Goal: Task Accomplishment & Management: Complete application form

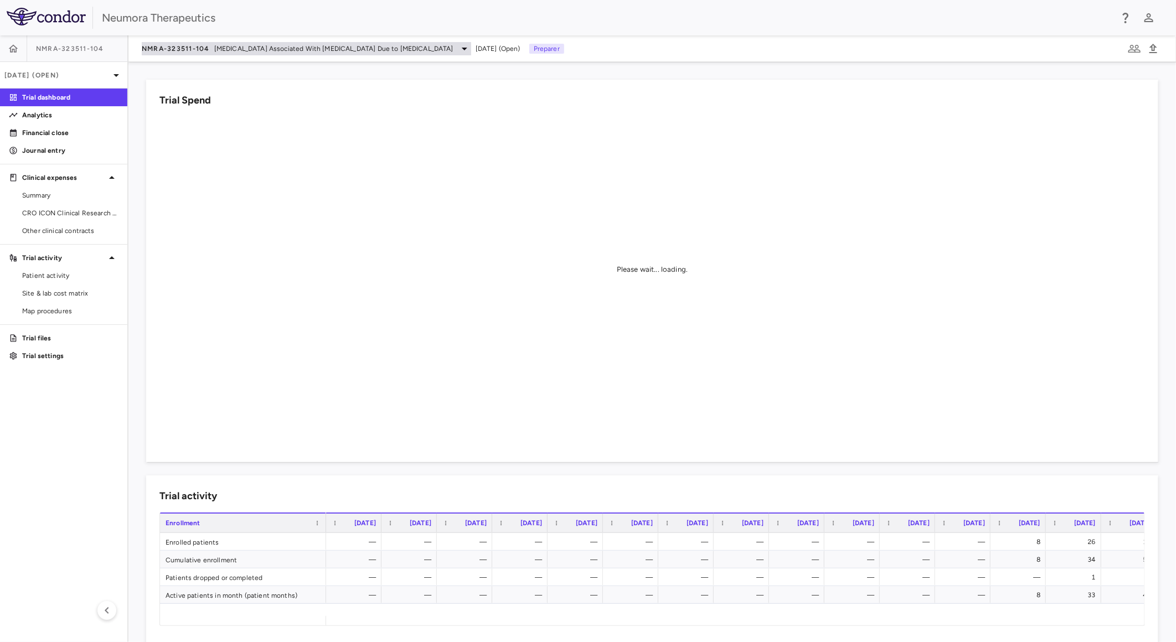
click at [245, 48] on span "Agitation Associated With Dementia Due to Alzheimer's Disease" at bounding box center [333, 49] width 239 height 10
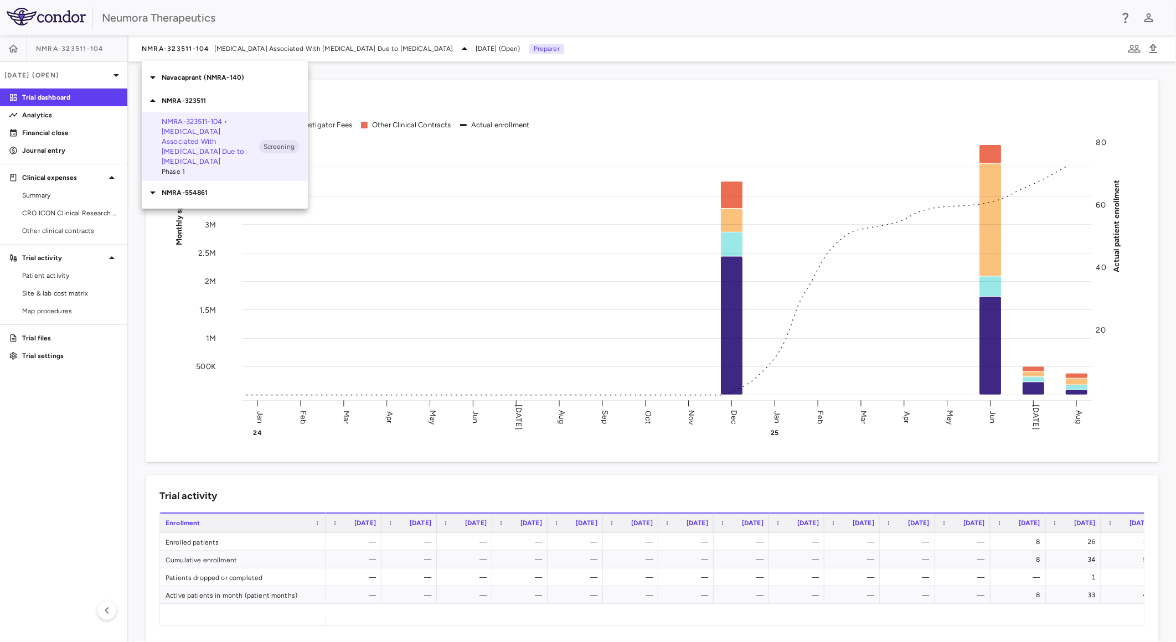
click at [196, 188] on p "NMRA-554861" at bounding box center [235, 193] width 146 height 10
click at [192, 103] on p "NMRA-323511" at bounding box center [235, 101] width 146 height 10
click at [195, 100] on p "NMRA-323511" at bounding box center [235, 101] width 146 height 10
click at [203, 79] on p "Navacaprant (NMRA-140)" at bounding box center [235, 78] width 146 height 10
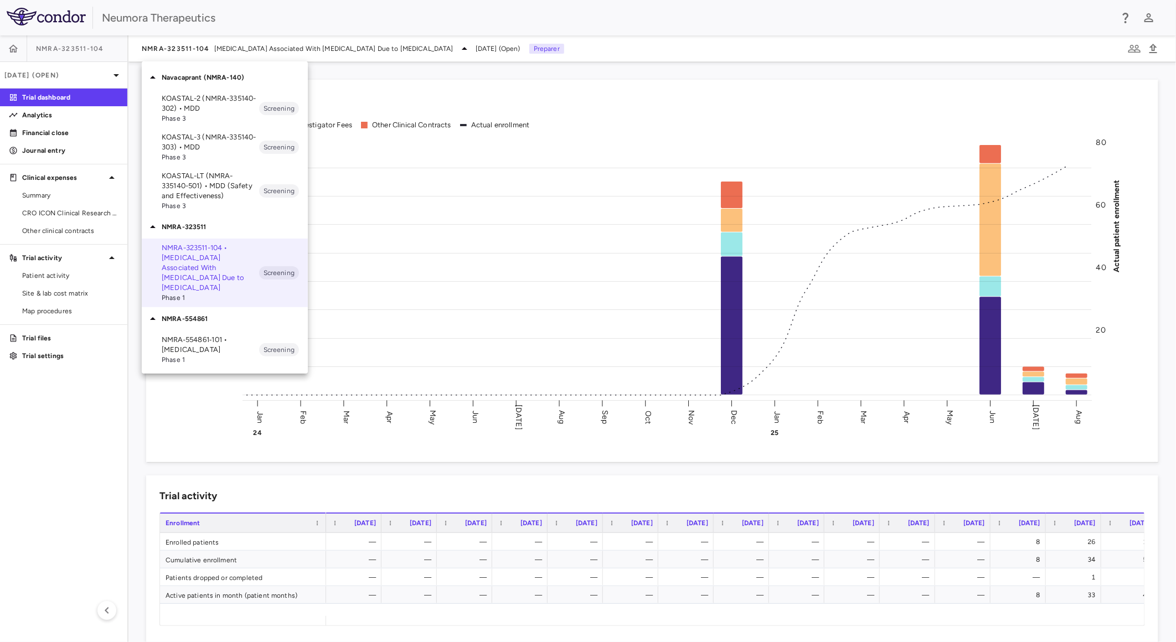
click at [196, 189] on p "KOASTAL-LT (NMRA-335140-501) • MDD (Safety and Effectiveness)" at bounding box center [210, 186] width 97 height 30
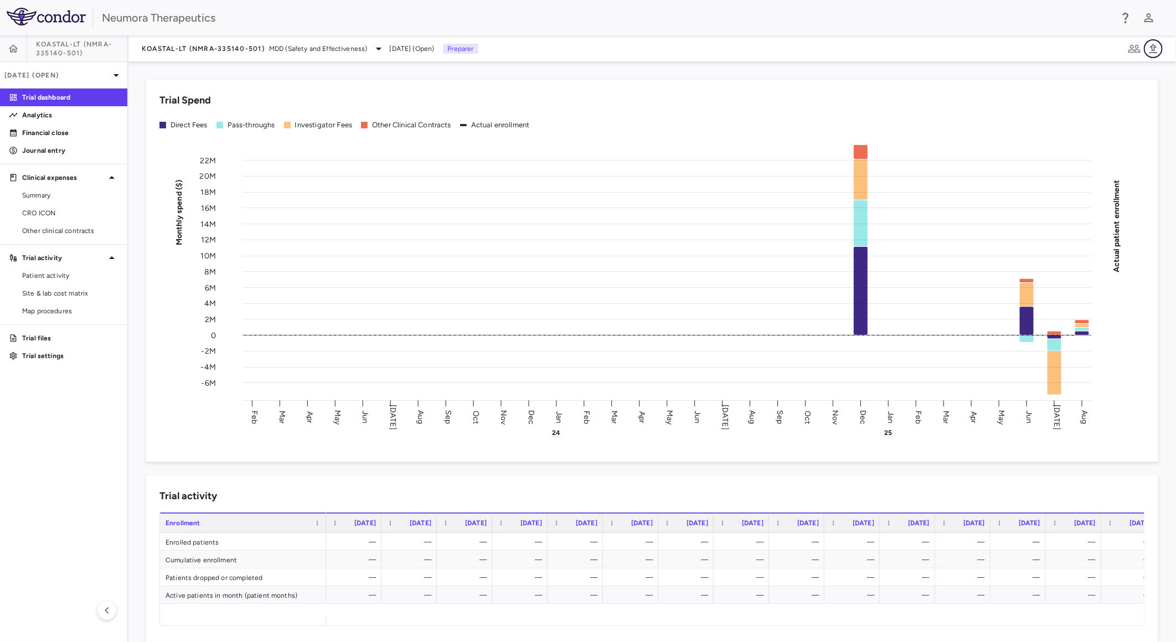
click at [1158, 45] on icon "button" at bounding box center [1153, 48] width 13 height 13
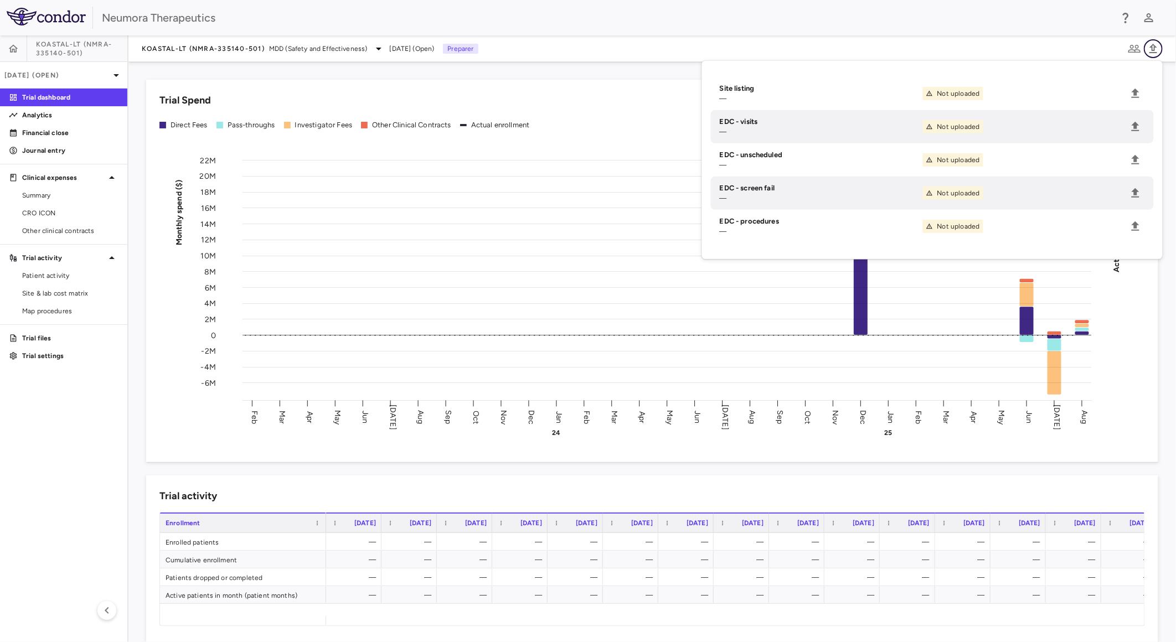
click at [1156, 45] on icon "button" at bounding box center [1153, 48] width 13 height 13
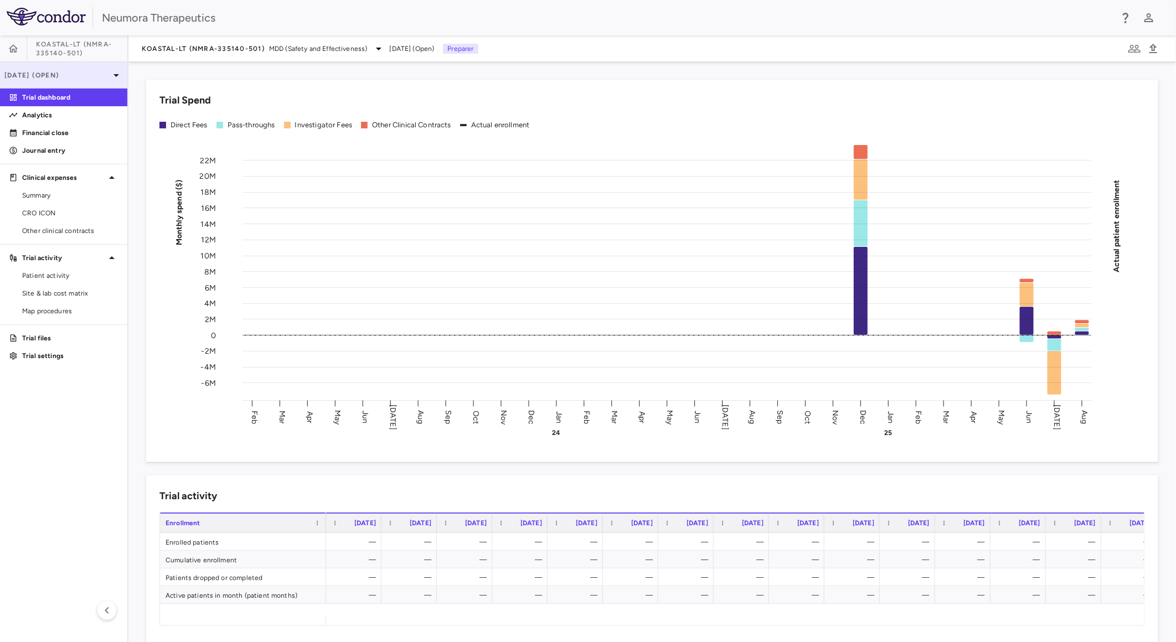
click at [90, 75] on p "Aug 2025 (Open)" at bounding box center [56, 75] width 105 height 10
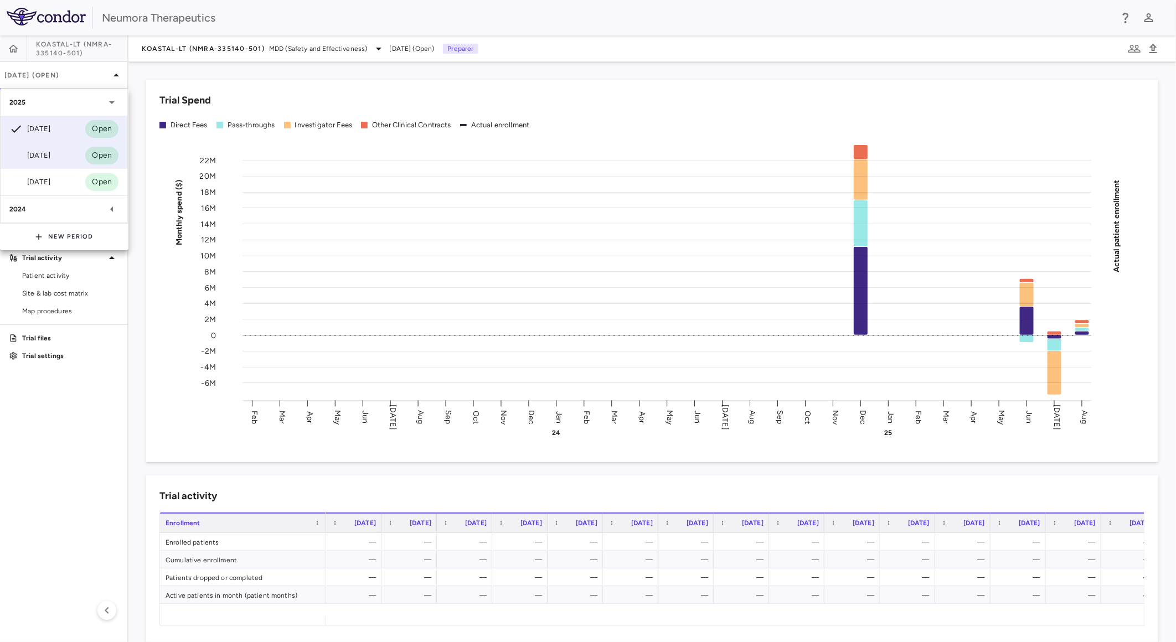
click at [71, 162] on div "Jul 2025 Open" at bounding box center [64, 155] width 127 height 27
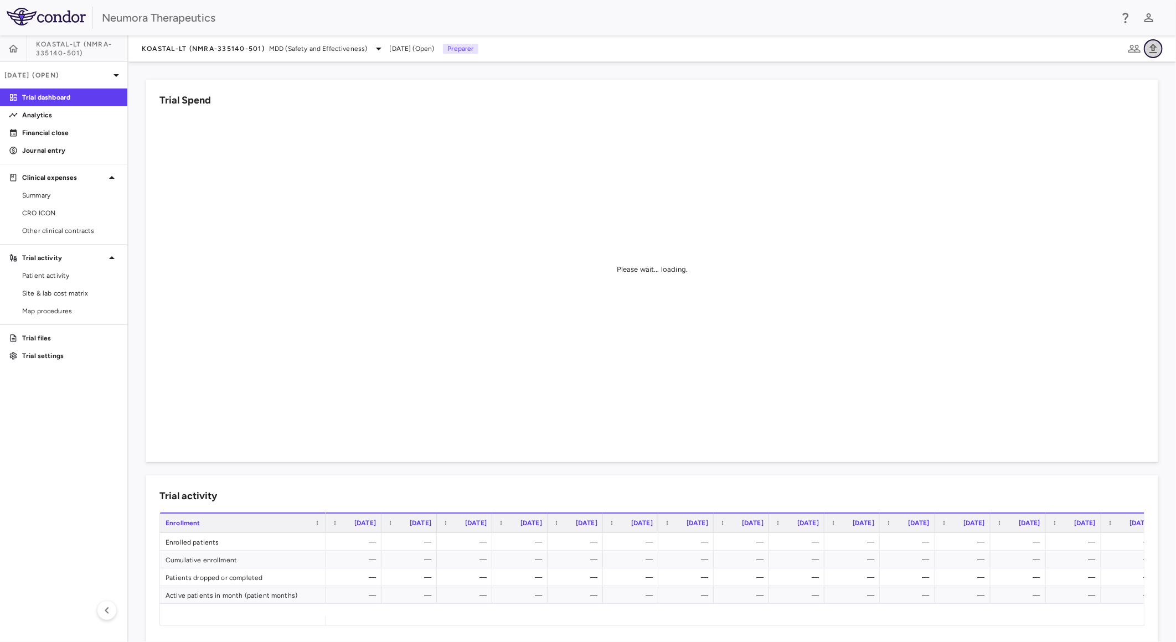
click at [1156, 44] on icon "button" at bounding box center [1153, 48] width 13 height 13
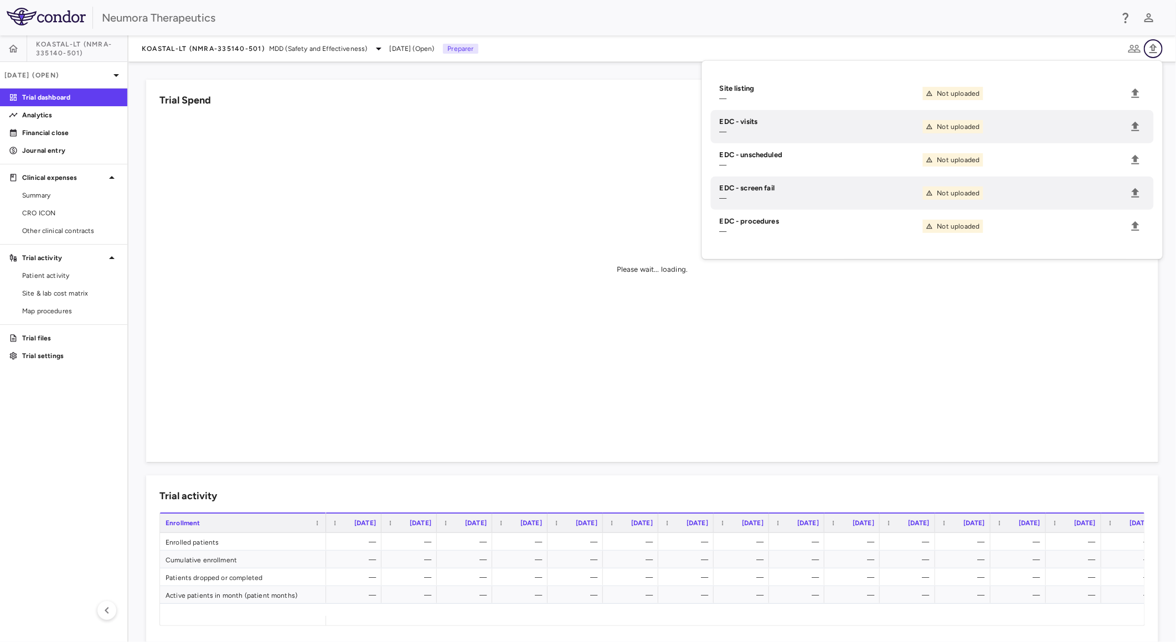
click at [1156, 44] on icon "button" at bounding box center [1153, 48] width 13 height 13
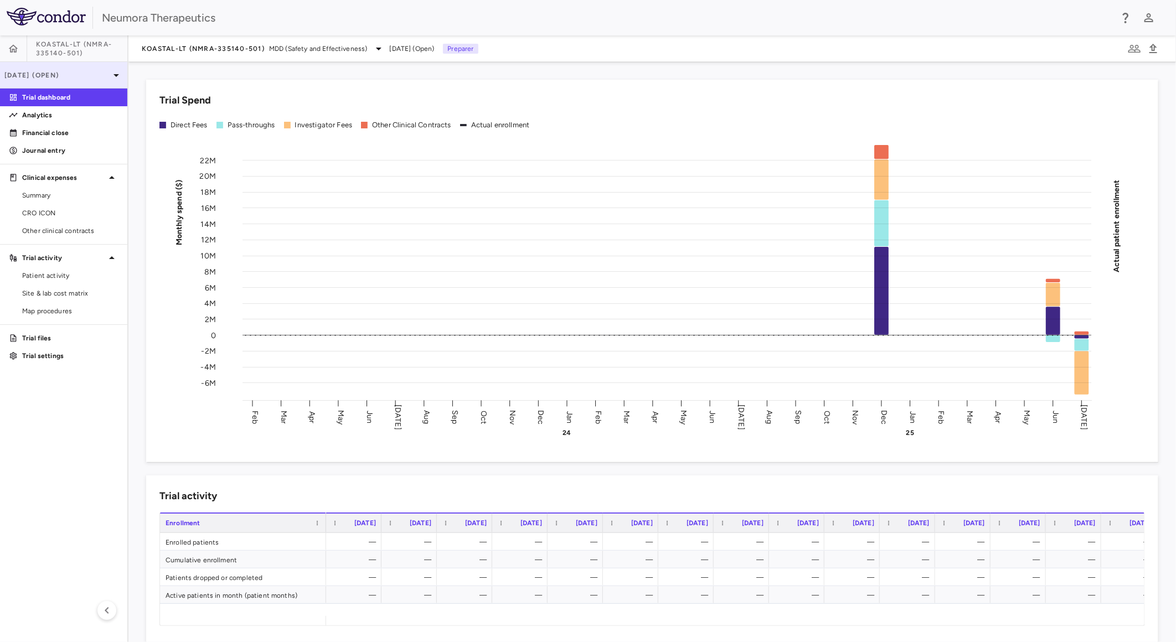
click at [67, 68] on div "[DATE] (Open)" at bounding box center [63, 75] width 127 height 27
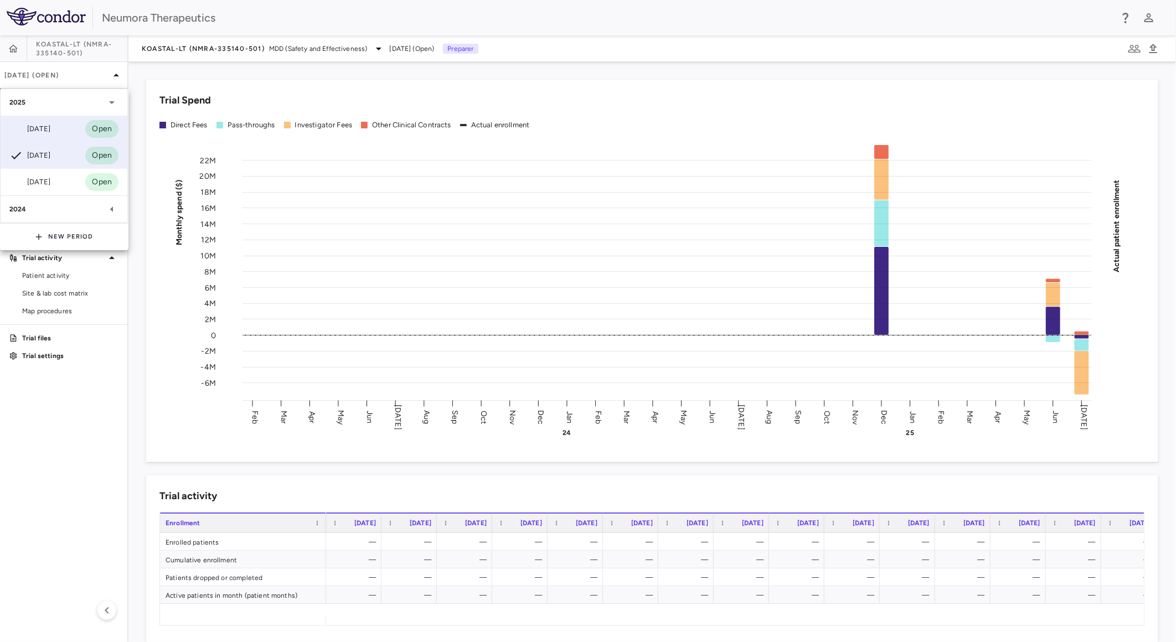
click at [73, 128] on div "Aug 2025 Open" at bounding box center [64, 129] width 127 height 27
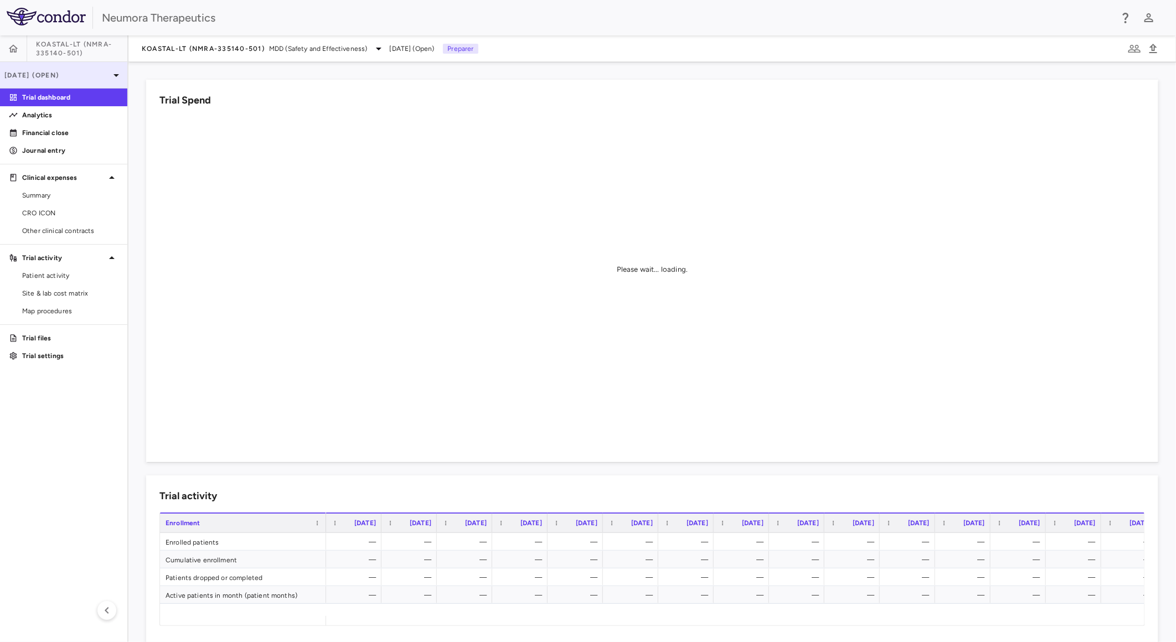
click at [69, 69] on div "Aug 2025 (Open)" at bounding box center [63, 75] width 127 height 27
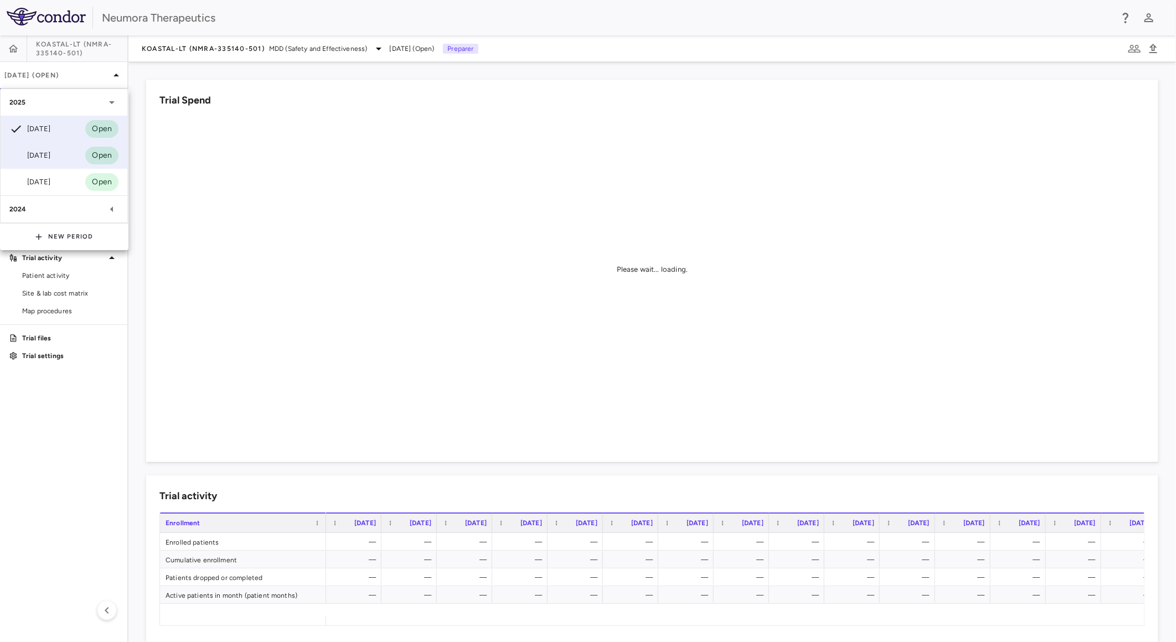
click at [50, 151] on div "Jul 2025" at bounding box center [29, 155] width 41 height 13
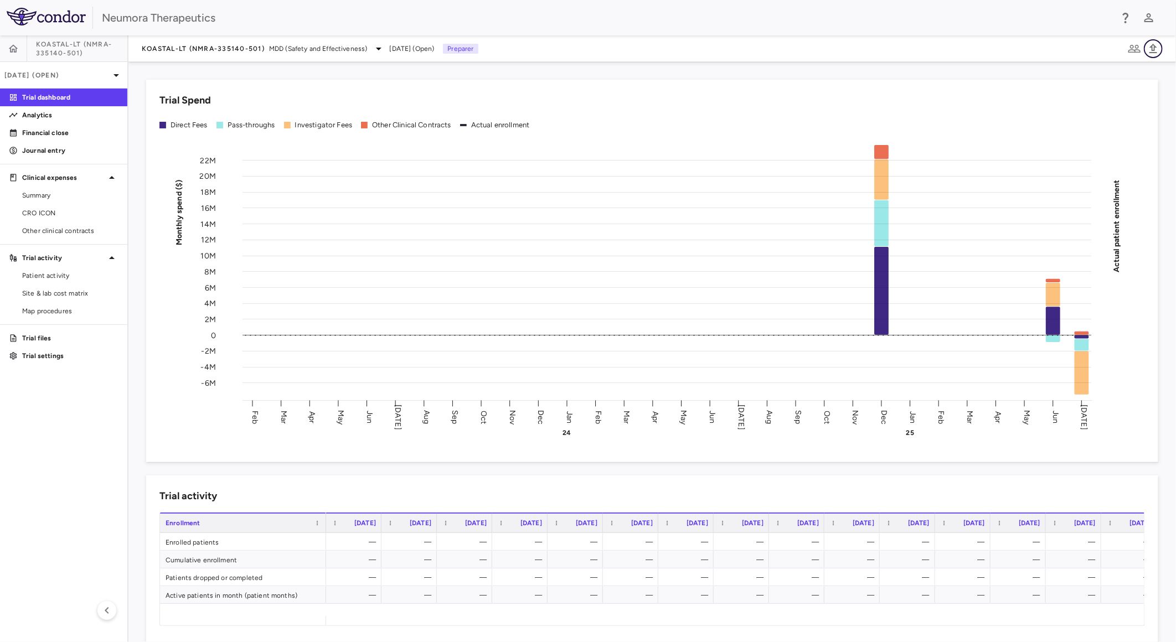
click at [1150, 50] on icon "button" at bounding box center [1153, 48] width 13 height 13
click at [1154, 49] on icon "button" at bounding box center [1153, 48] width 13 height 13
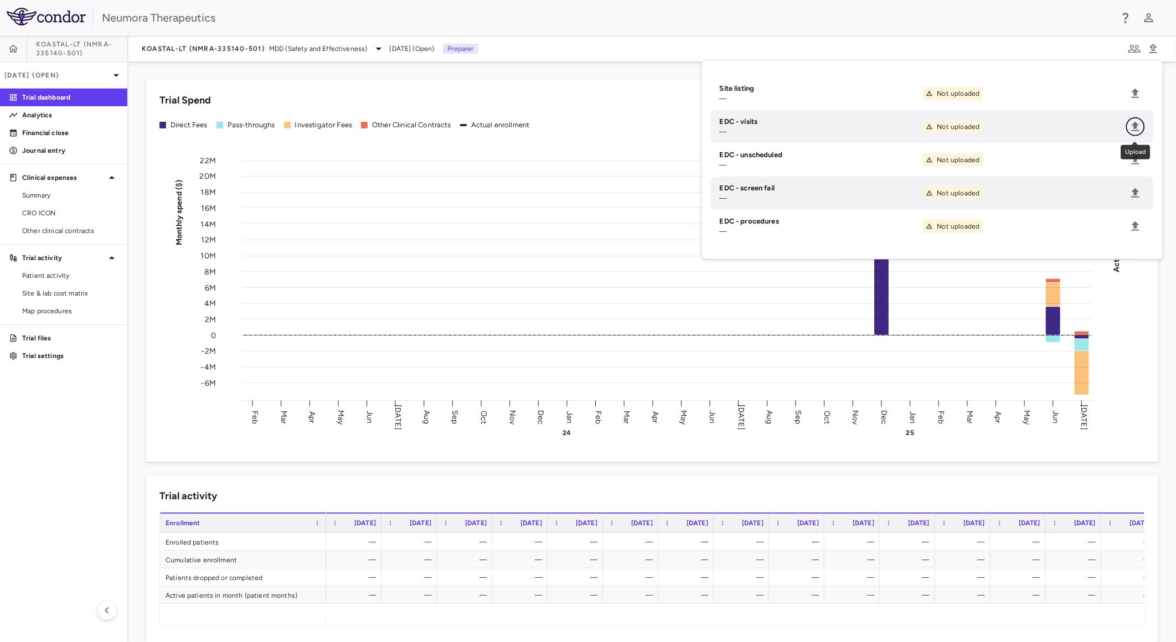
click at [1139, 125] on icon "Upload" at bounding box center [1135, 126] width 13 height 13
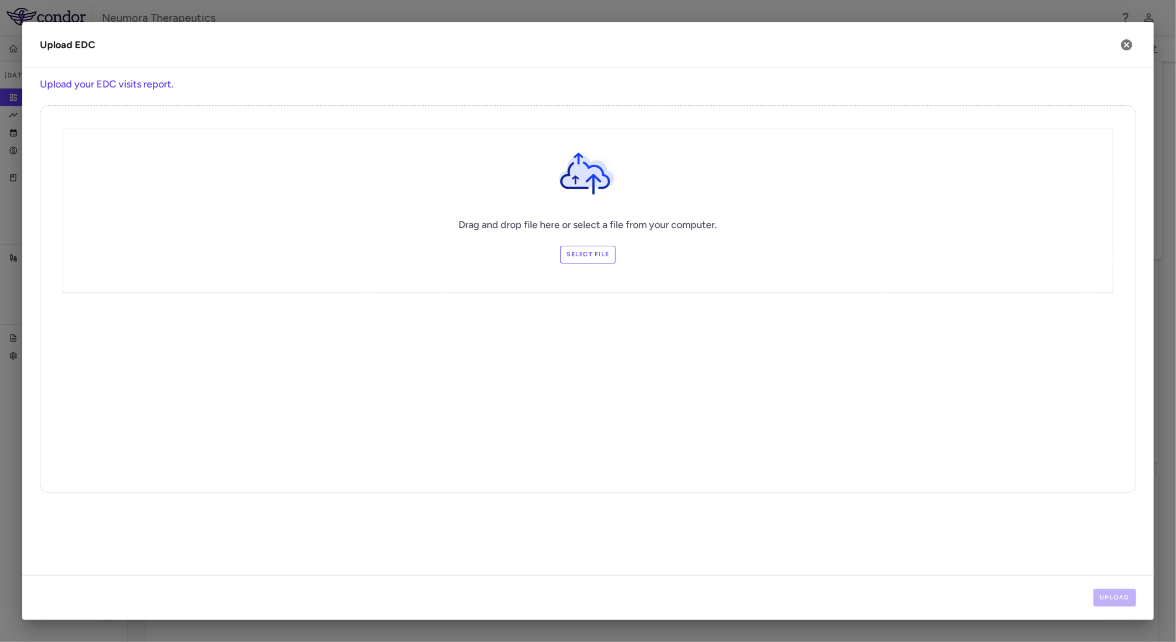
click at [607, 253] on label "Select file" at bounding box center [588, 255] width 56 height 18
click at [0, 0] on input "Select file" at bounding box center [0, 0] width 0 height 0
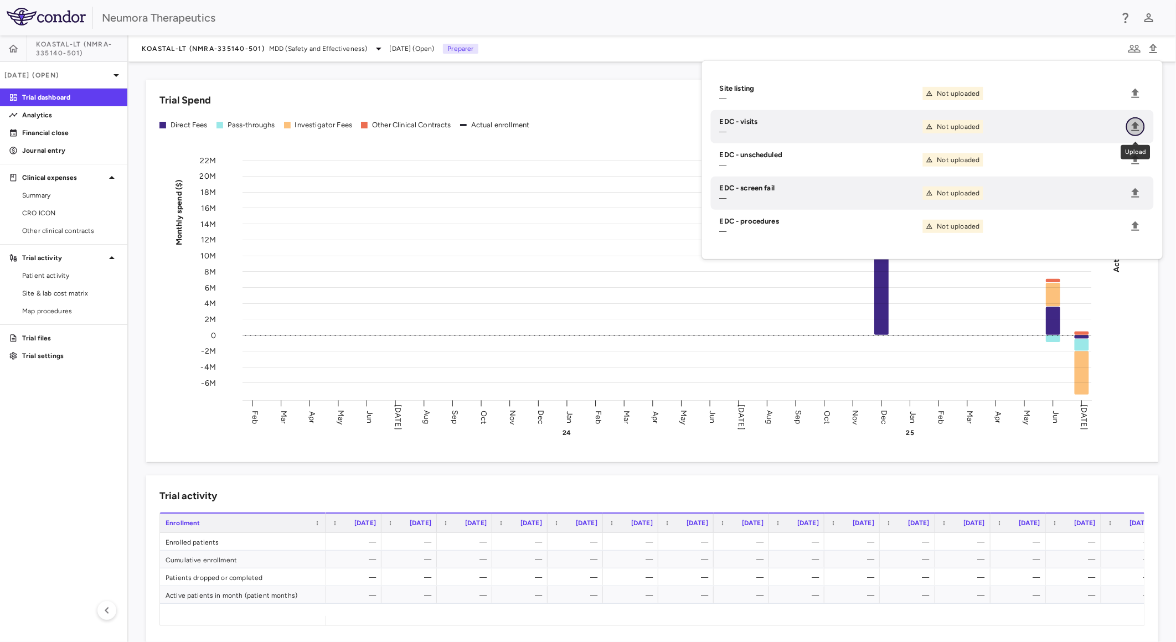
click at [1138, 124] on icon "Upload" at bounding box center [1135, 126] width 13 height 13
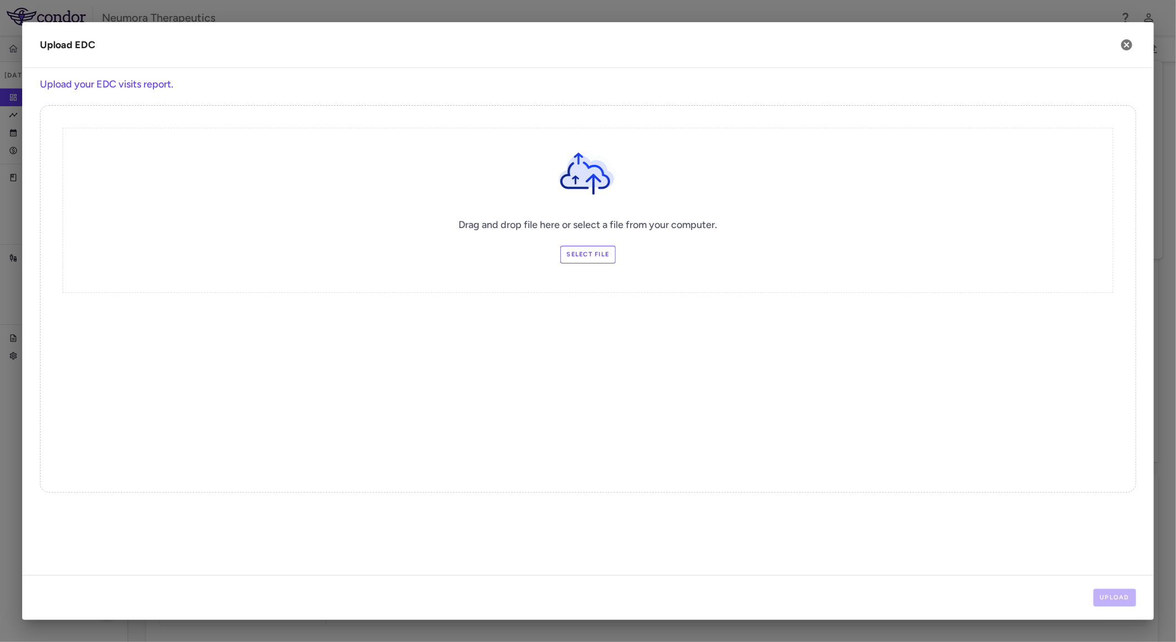
click at [578, 251] on label "Select file" at bounding box center [588, 255] width 56 height 18
click at [0, 0] on input "Select file" at bounding box center [0, 0] width 0 height 0
click at [1115, 595] on button "Upload" at bounding box center [1115, 598] width 43 height 18
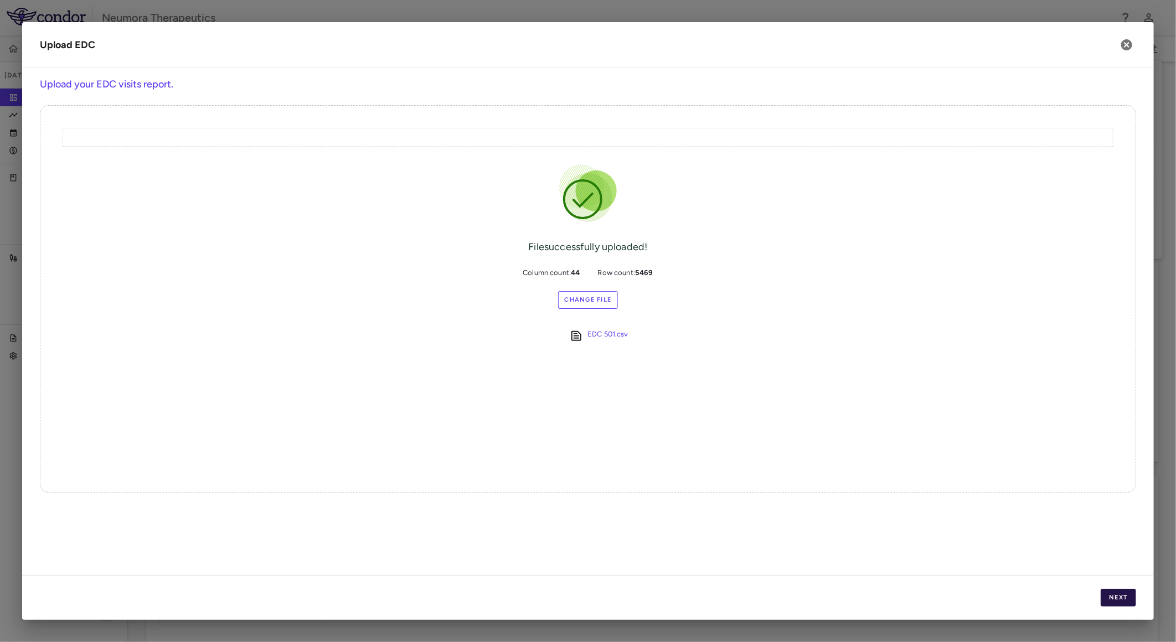
click at [1116, 591] on button "Next" at bounding box center [1118, 598] width 35 height 18
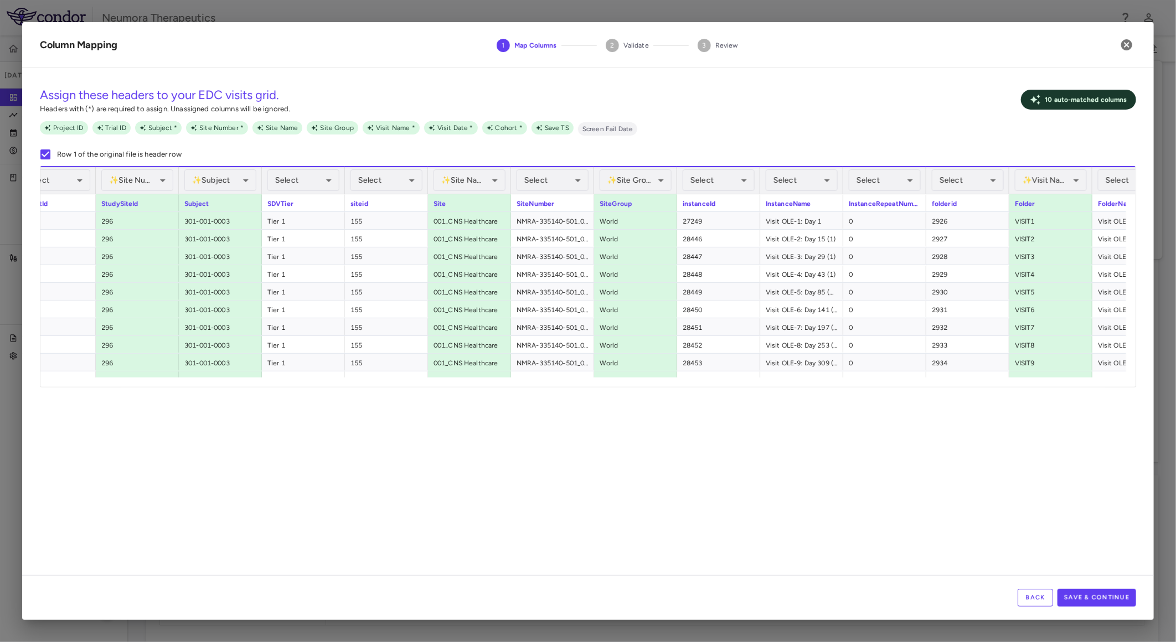
scroll to position [0, 641]
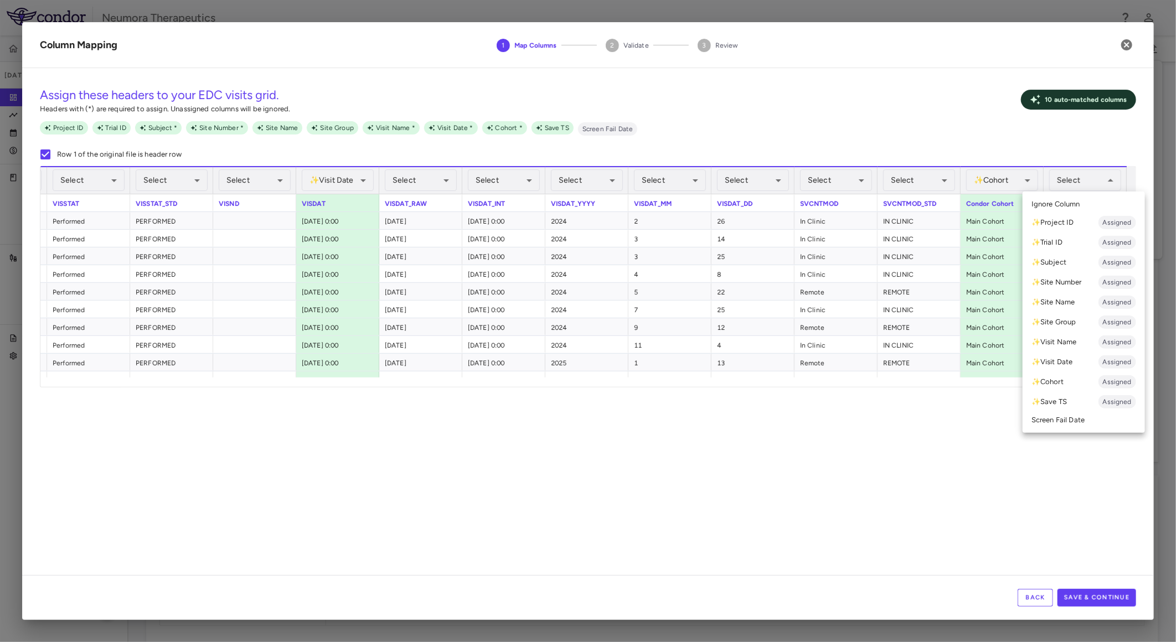
click at [1080, 342] on li "✨ Visit Name Assigned" at bounding box center [1084, 342] width 122 height 20
click at [1071, 336] on li "✨ Visit Name Assigned" at bounding box center [1084, 342] width 122 height 20
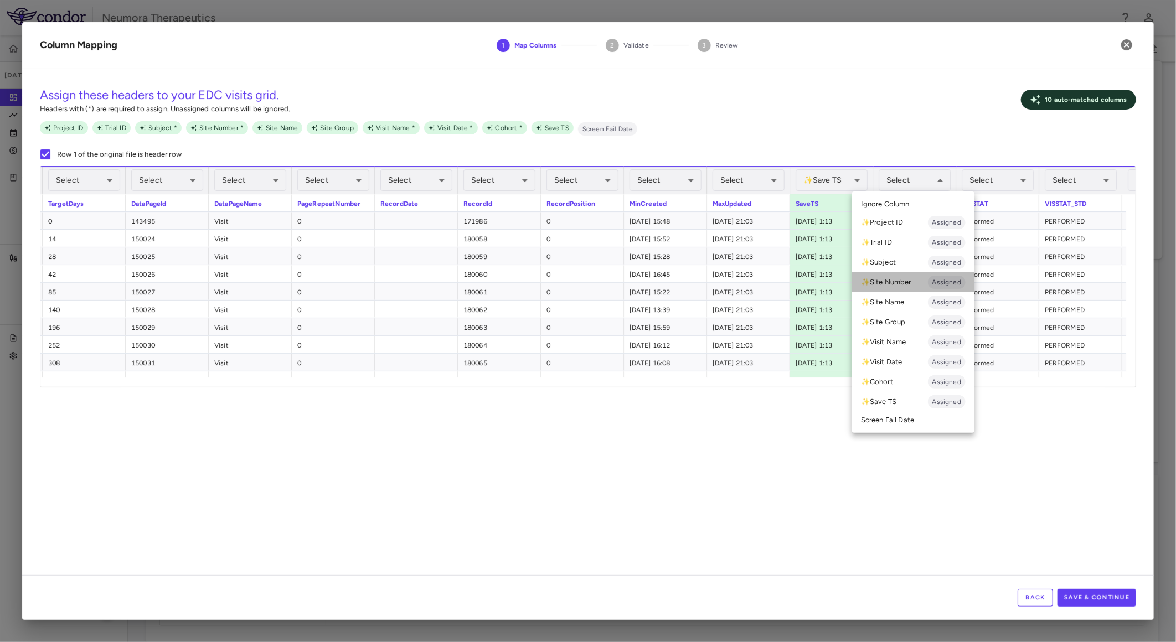
click at [915, 284] on li "✨ Site Number Assigned" at bounding box center [913, 282] width 122 height 20
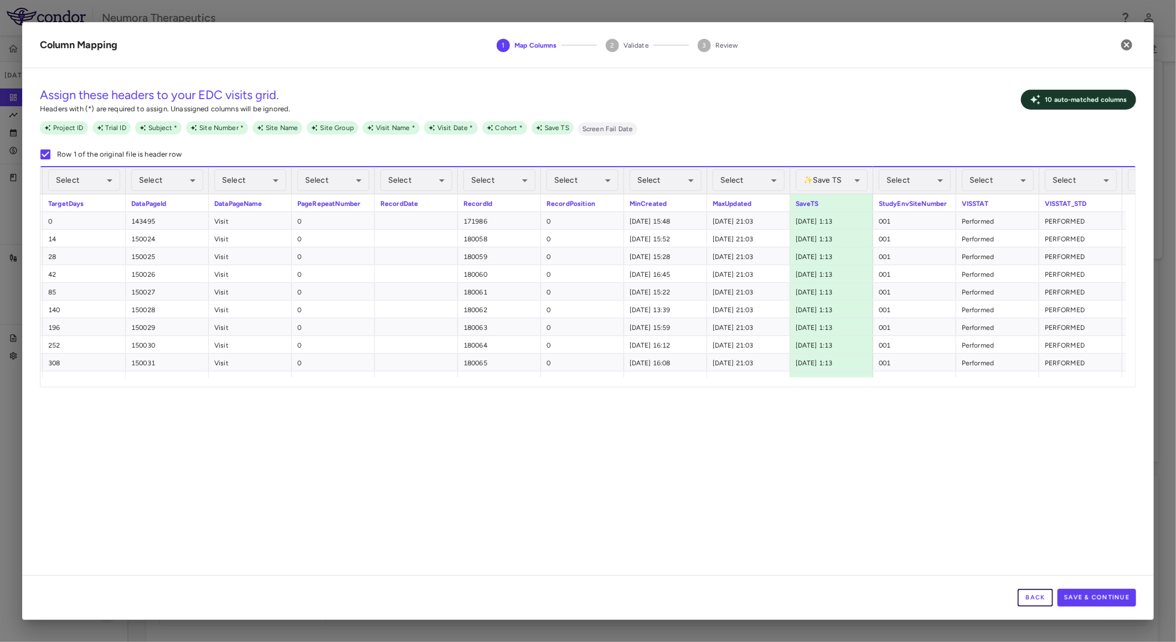
click at [1038, 608] on div "Back Save & Continue" at bounding box center [588, 597] width 1132 height 45
click at [1030, 599] on button "Back" at bounding box center [1035, 598] width 35 height 18
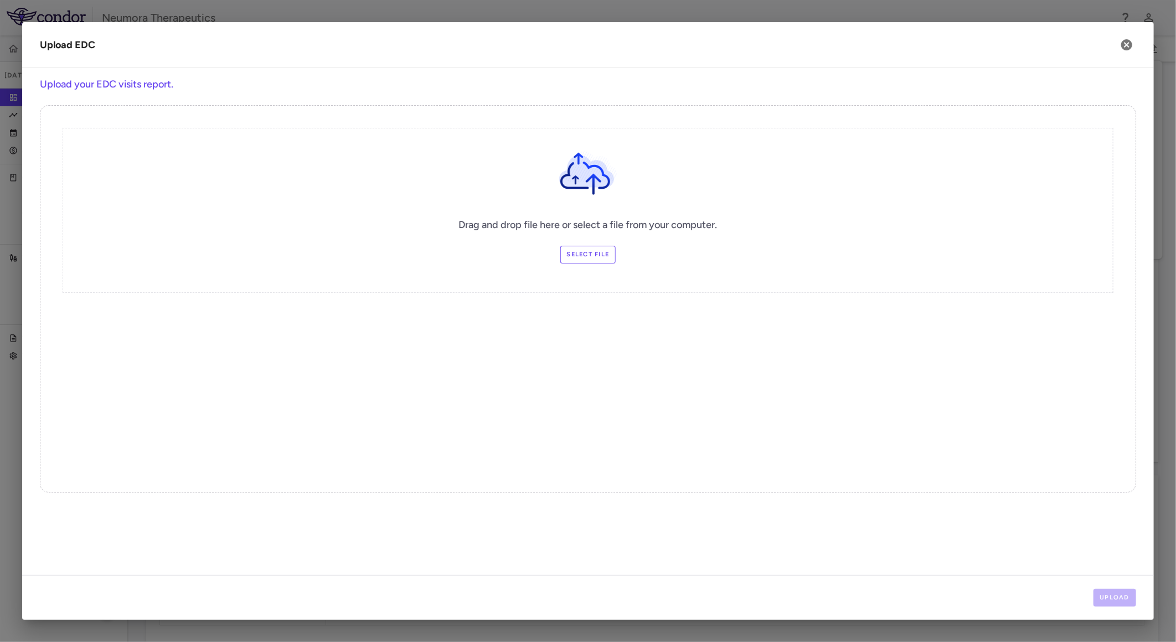
click at [618, 258] on div "Drag and drop file here or select a file from your computer. Select file" at bounding box center [588, 210] width 1051 height 165
click at [609, 257] on label "Select file" at bounding box center [588, 255] width 56 height 18
click at [0, 0] on input "Select file" at bounding box center [0, 0] width 0 height 0
click at [1115, 599] on button "Upload" at bounding box center [1115, 598] width 43 height 18
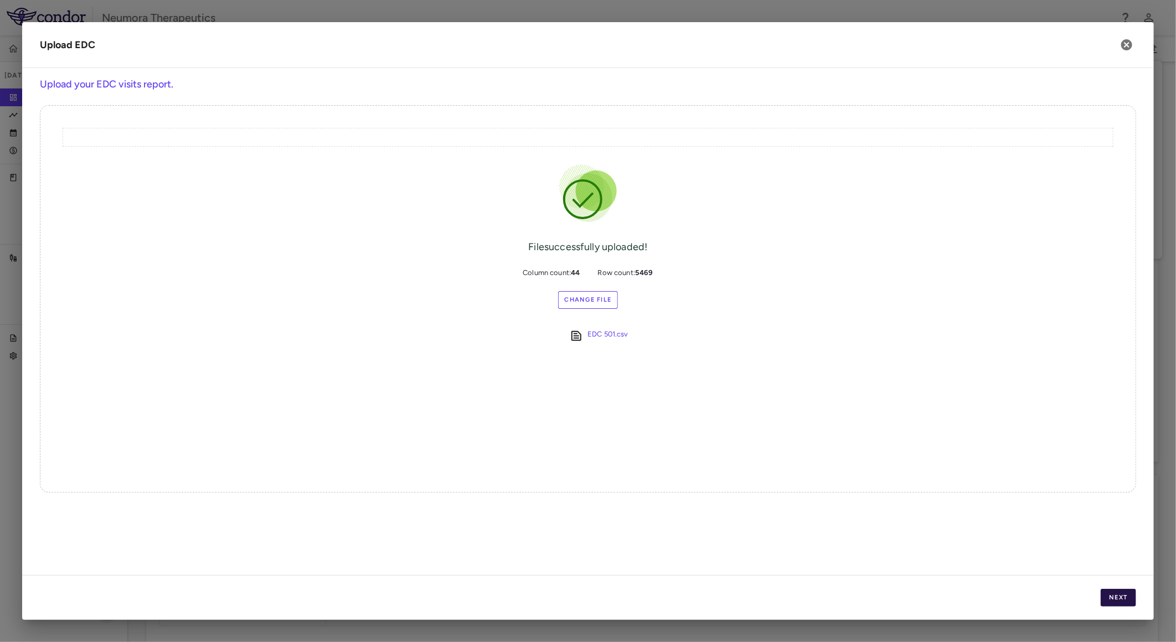
click at [1114, 603] on button "Next" at bounding box center [1118, 598] width 35 height 18
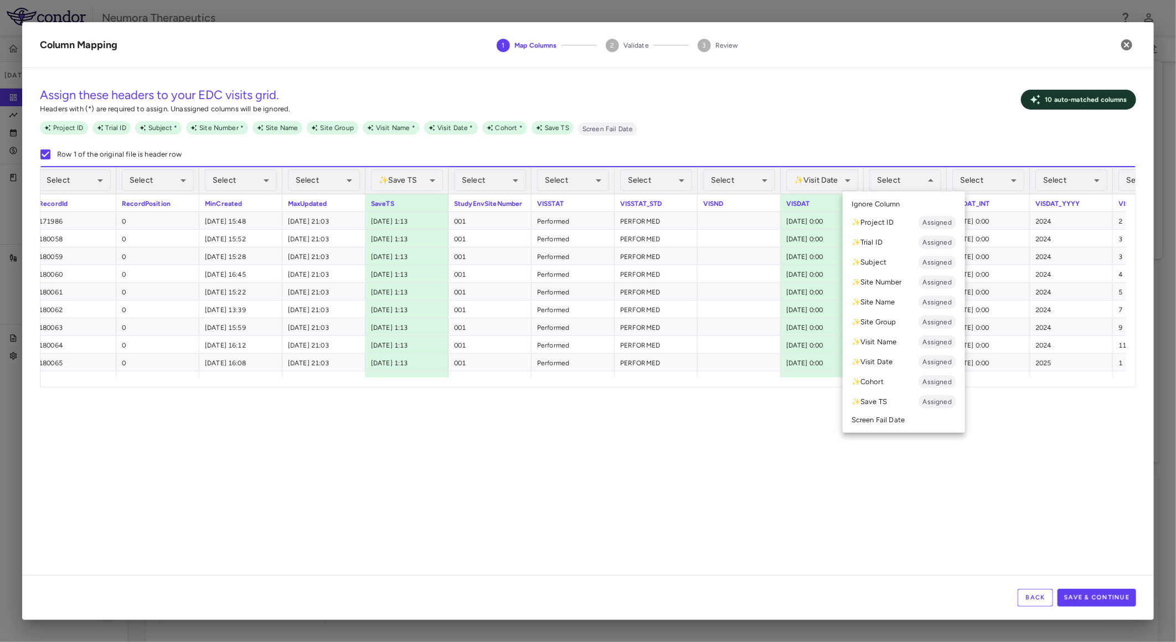
click at [892, 356] on li "✨ Visit Date Assigned" at bounding box center [904, 362] width 122 height 20
click at [893, 358] on li "✨ Visit Date Assigned" at bounding box center [904, 362] width 122 height 20
click at [411, 176] on div at bounding box center [588, 321] width 1176 height 642
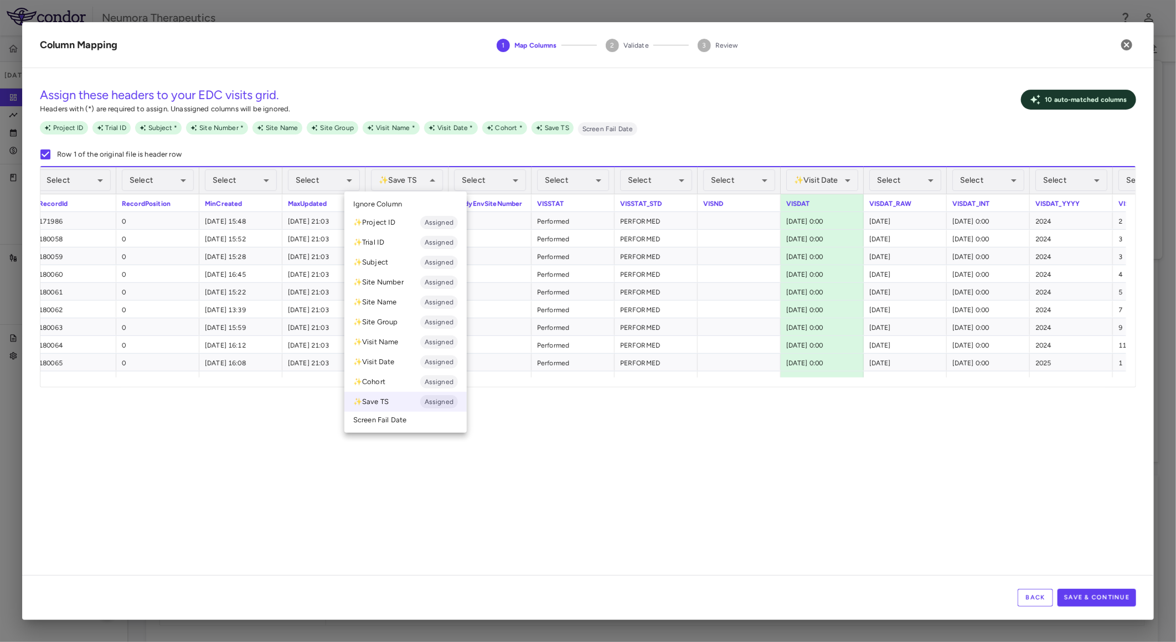
click at [408, 205] on li "Ignore Column" at bounding box center [405, 204] width 122 height 17
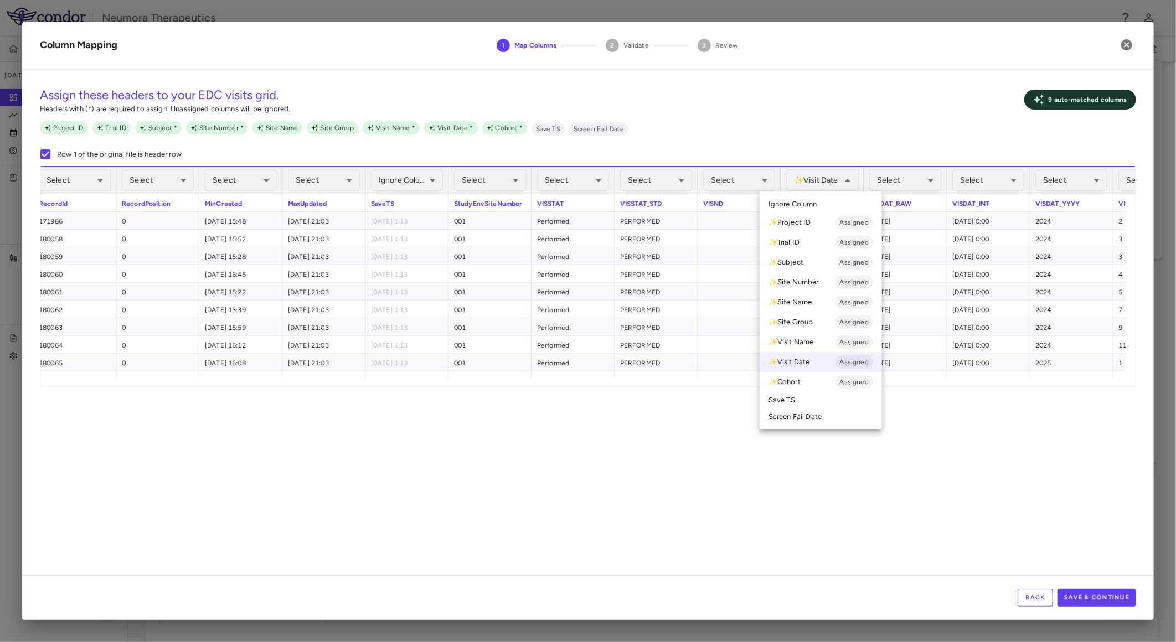
click at [835, 198] on li "Ignore Column" at bounding box center [821, 204] width 122 height 17
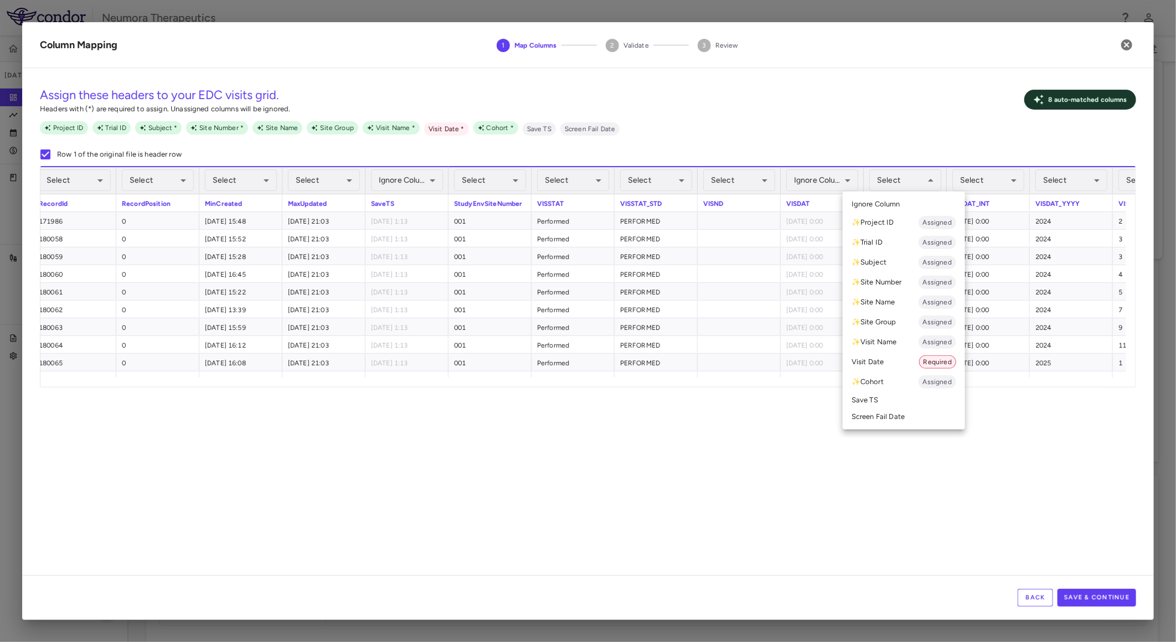
click at [879, 363] on li "Visit Date Required" at bounding box center [904, 362] width 122 height 20
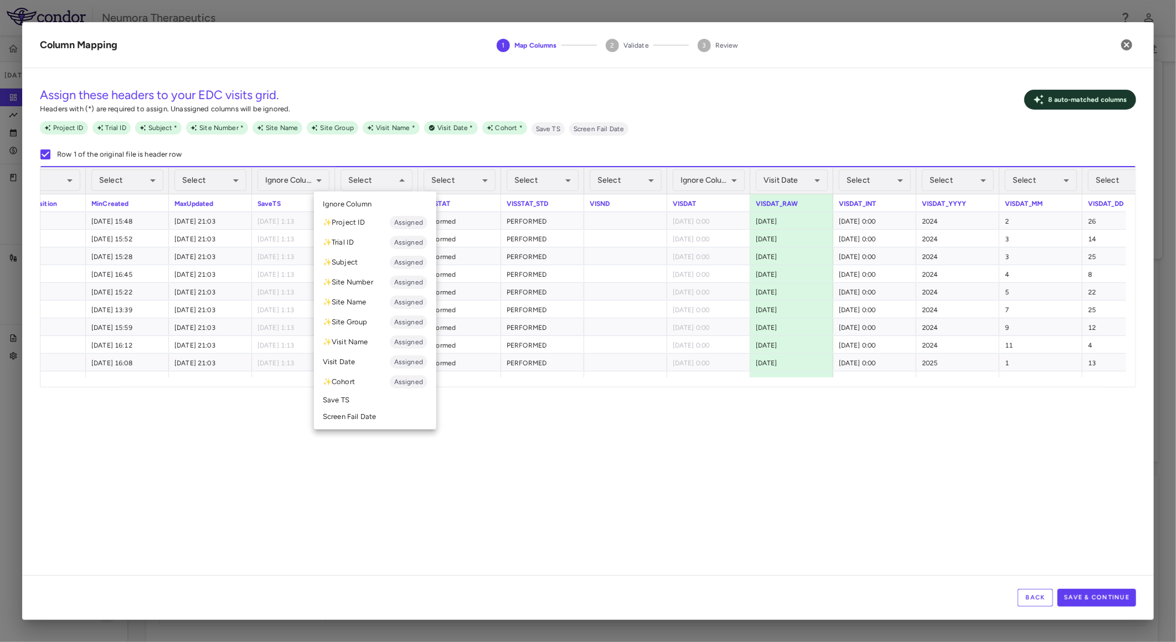
click at [380, 277] on li "✨ Site Number Assigned" at bounding box center [375, 282] width 122 height 20
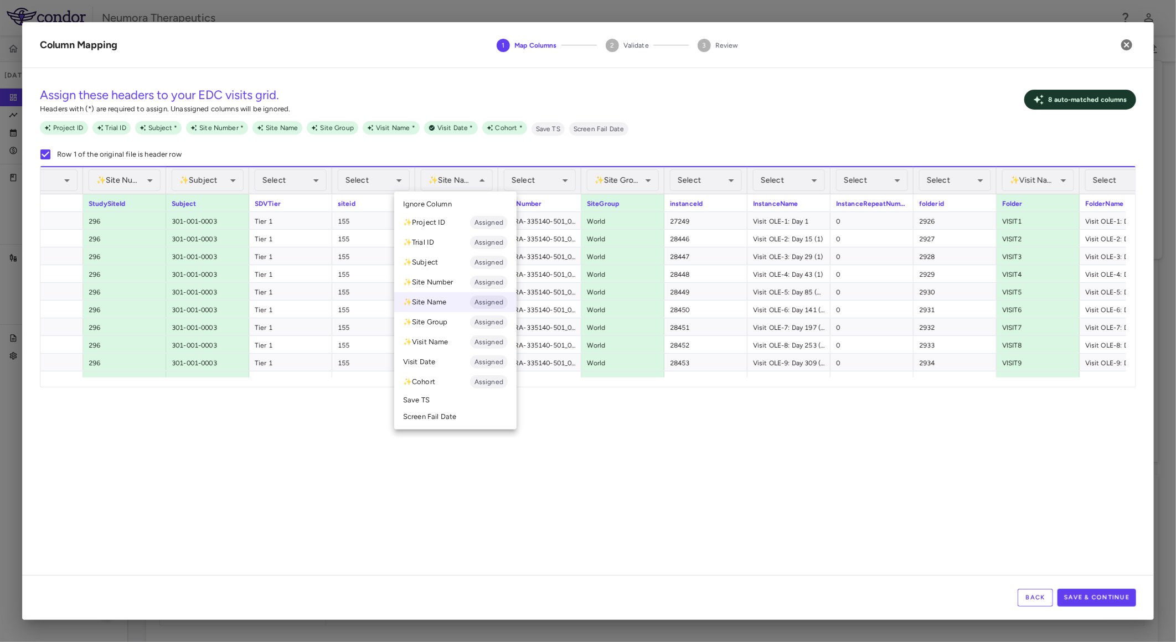
click at [467, 180] on div at bounding box center [588, 321] width 1176 height 642
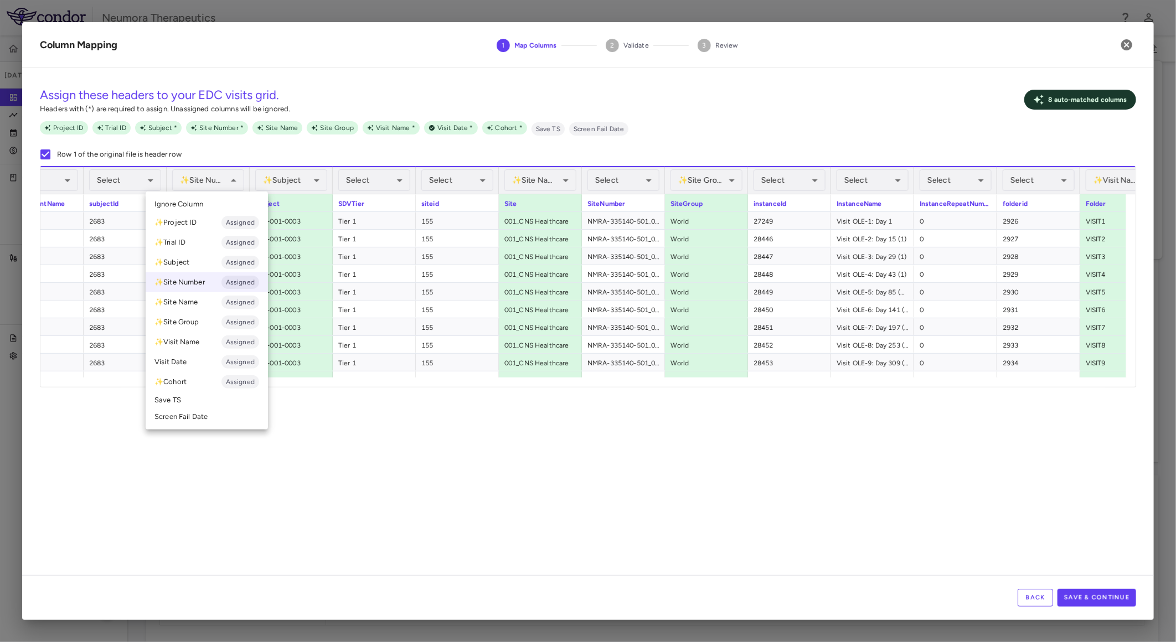
click at [213, 202] on li "Ignore Column" at bounding box center [207, 204] width 122 height 17
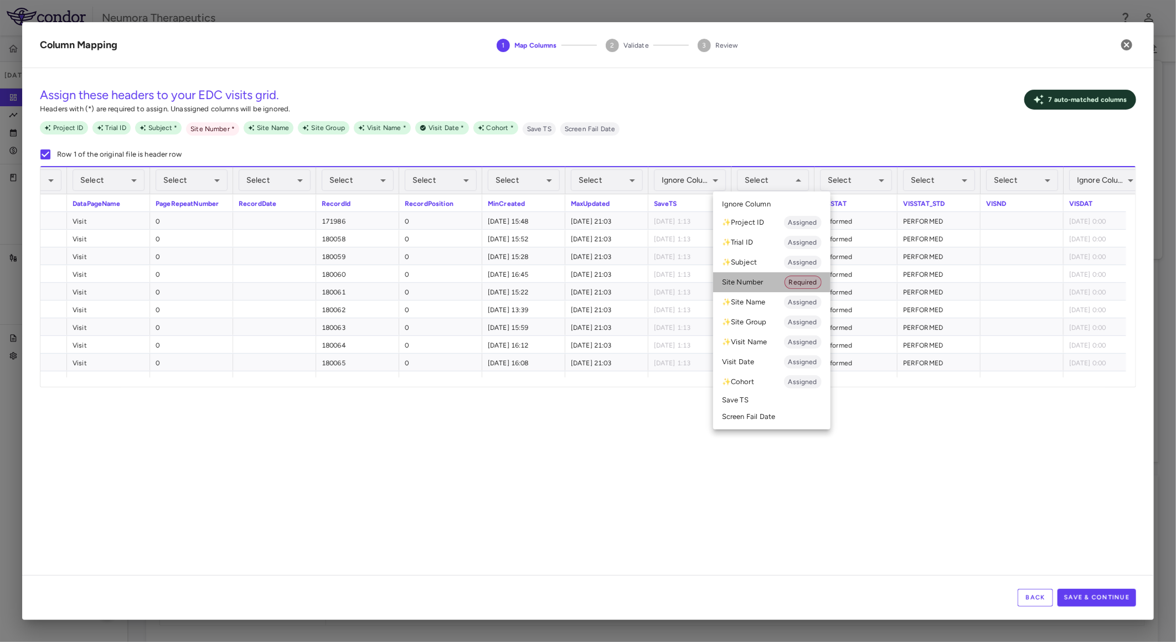
click at [753, 285] on li "Site Number Required" at bounding box center [771, 282] width 117 height 20
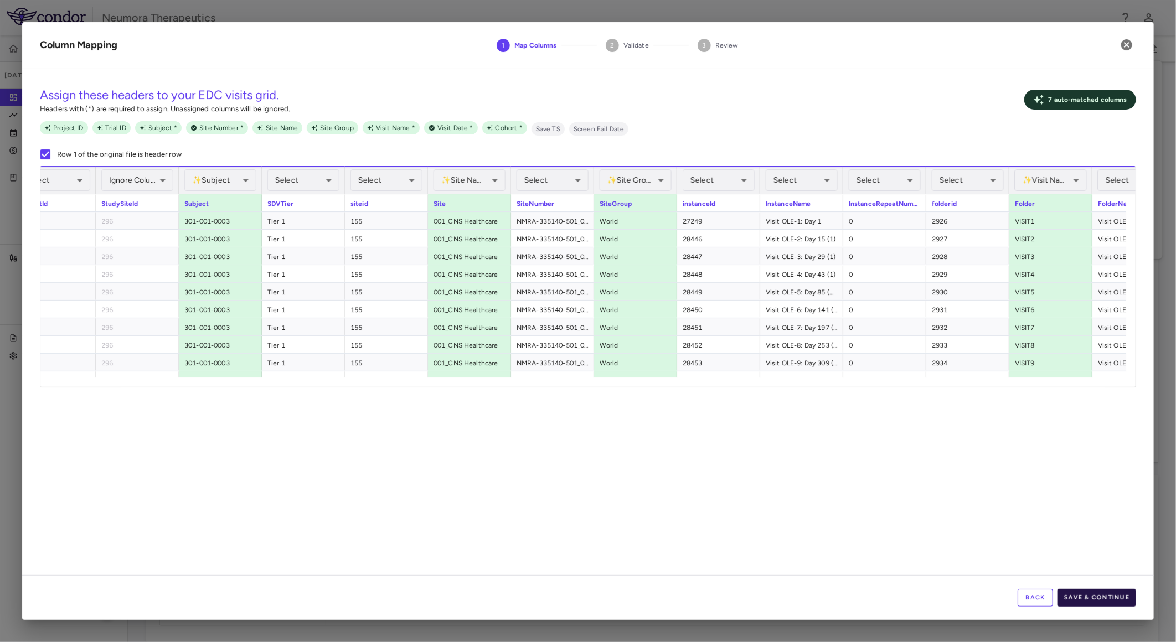
click at [1082, 596] on button "Save & Continue" at bounding box center [1097, 598] width 79 height 18
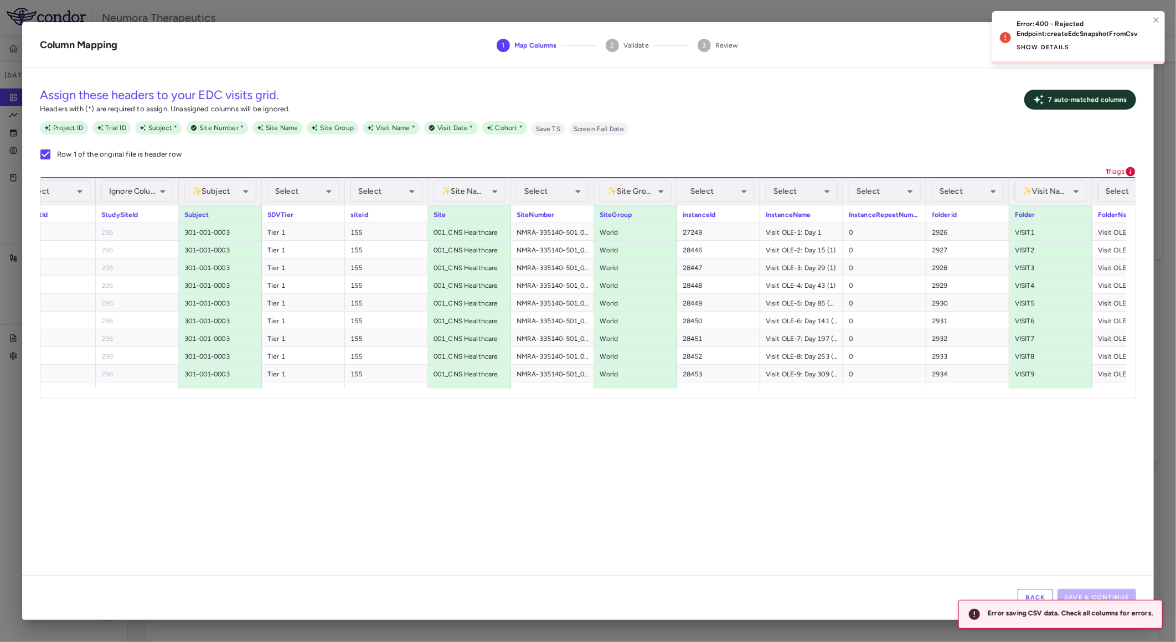
click at [1043, 51] on button "Show details" at bounding box center [1043, 48] width 53 height 18
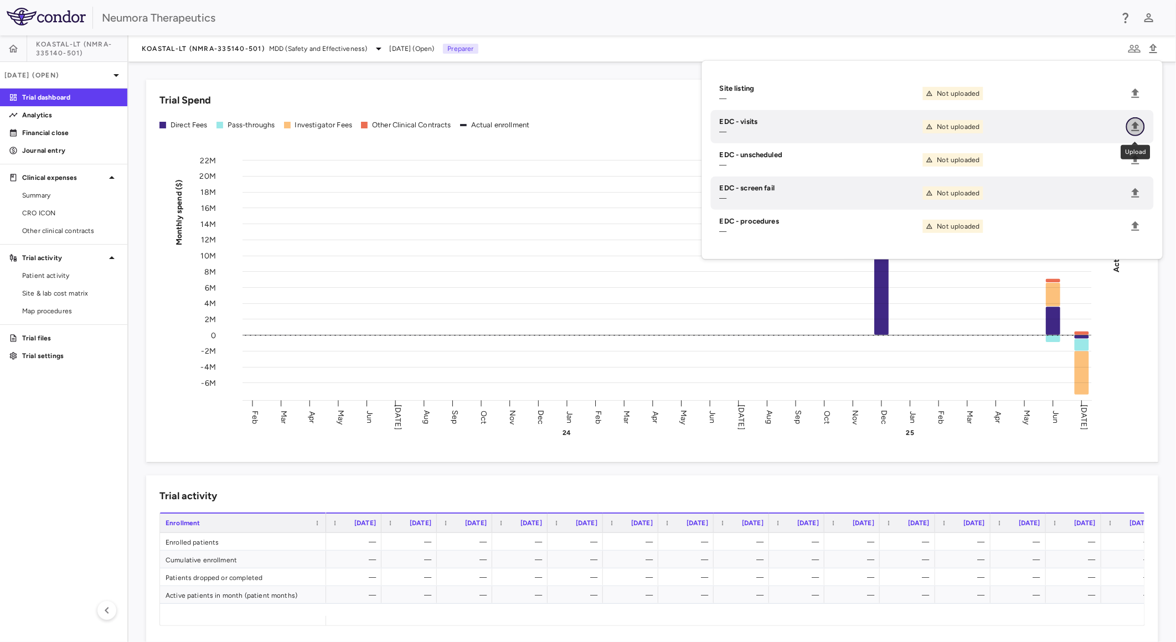
click at [1138, 126] on icon "Upload" at bounding box center [1136, 126] width 8 height 9
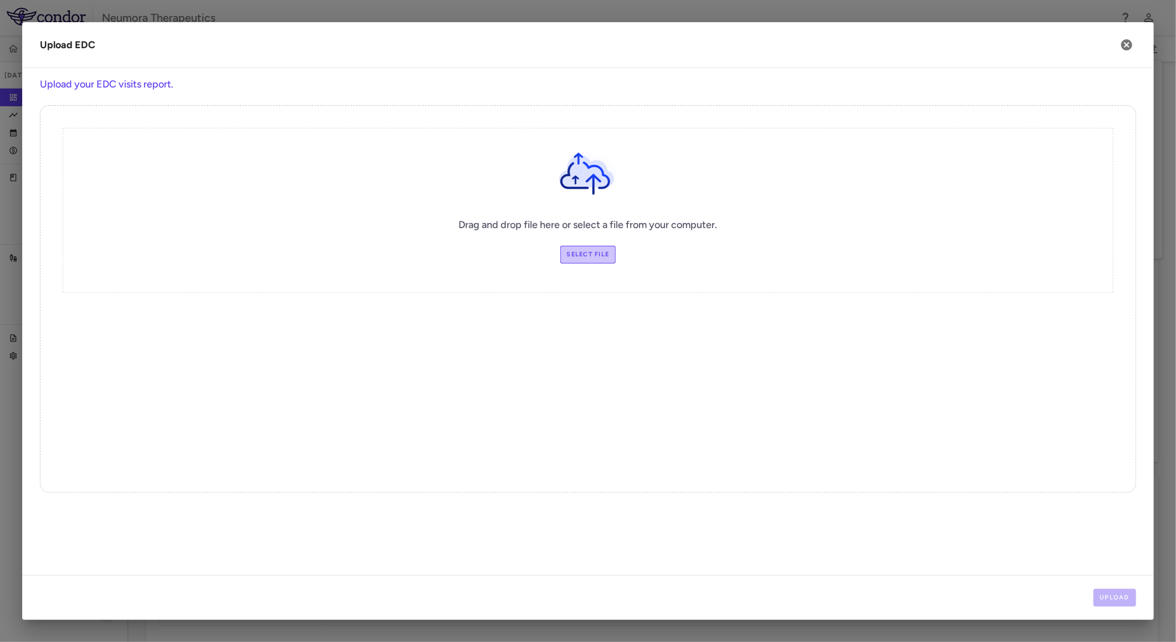
click at [603, 255] on label "Select file" at bounding box center [588, 255] width 56 height 18
click at [0, 0] on input "Select file" at bounding box center [0, 0] width 0 height 0
click at [1100, 591] on button "Upload" at bounding box center [1115, 598] width 43 height 18
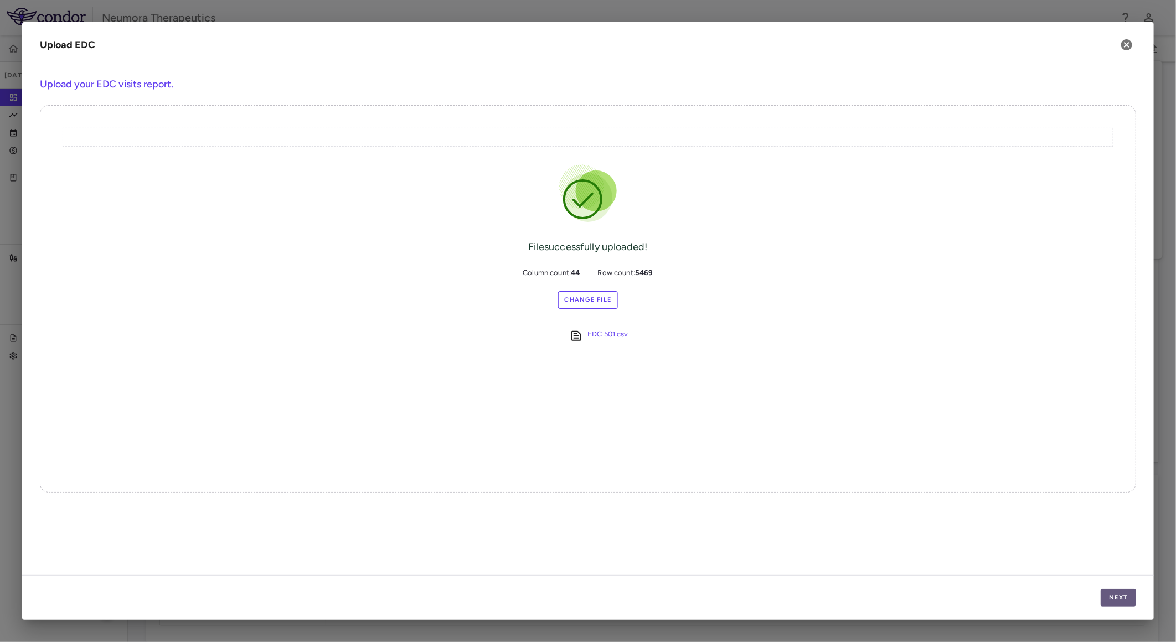
click at [1111, 595] on button "Next" at bounding box center [1118, 598] width 35 height 18
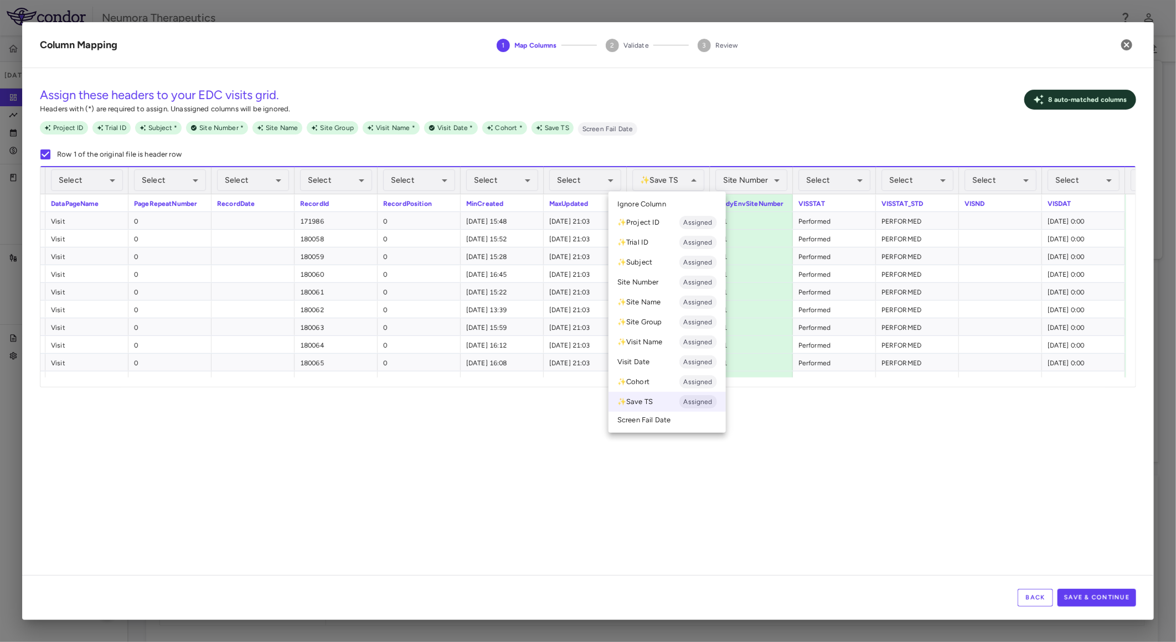
click at [677, 205] on li "Ignore Column" at bounding box center [667, 204] width 117 height 17
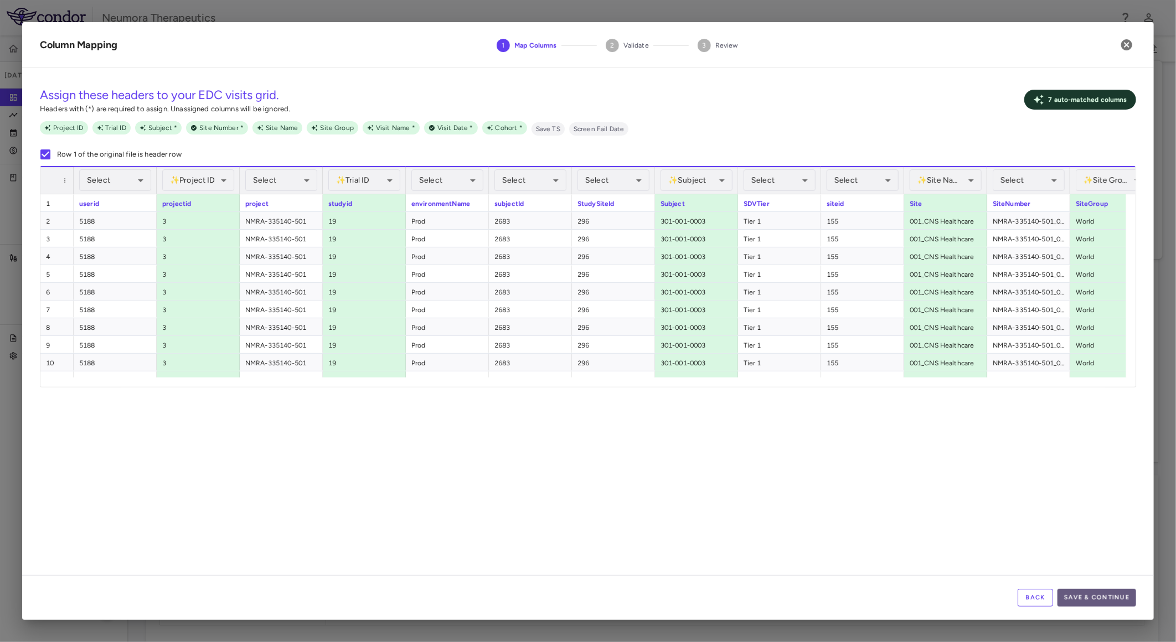
click at [1103, 603] on button "Save & Continue" at bounding box center [1097, 598] width 79 height 18
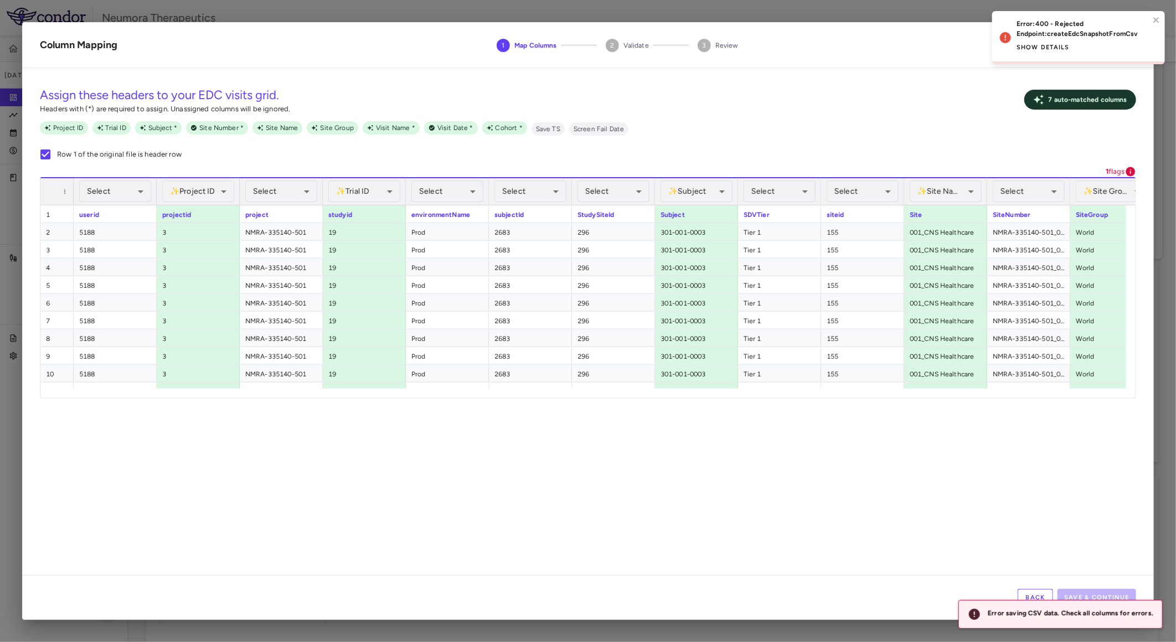
click at [1043, 39] on button "Show details" at bounding box center [1043, 48] width 53 height 18
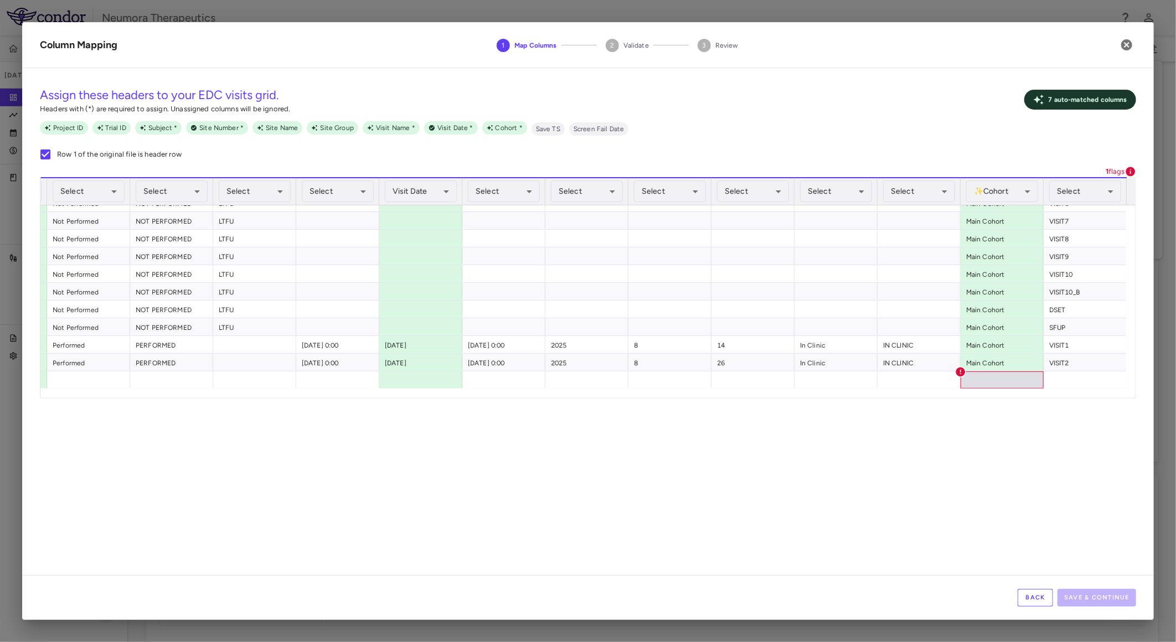
click at [961, 551] on div "**********" at bounding box center [588, 326] width 1132 height 498
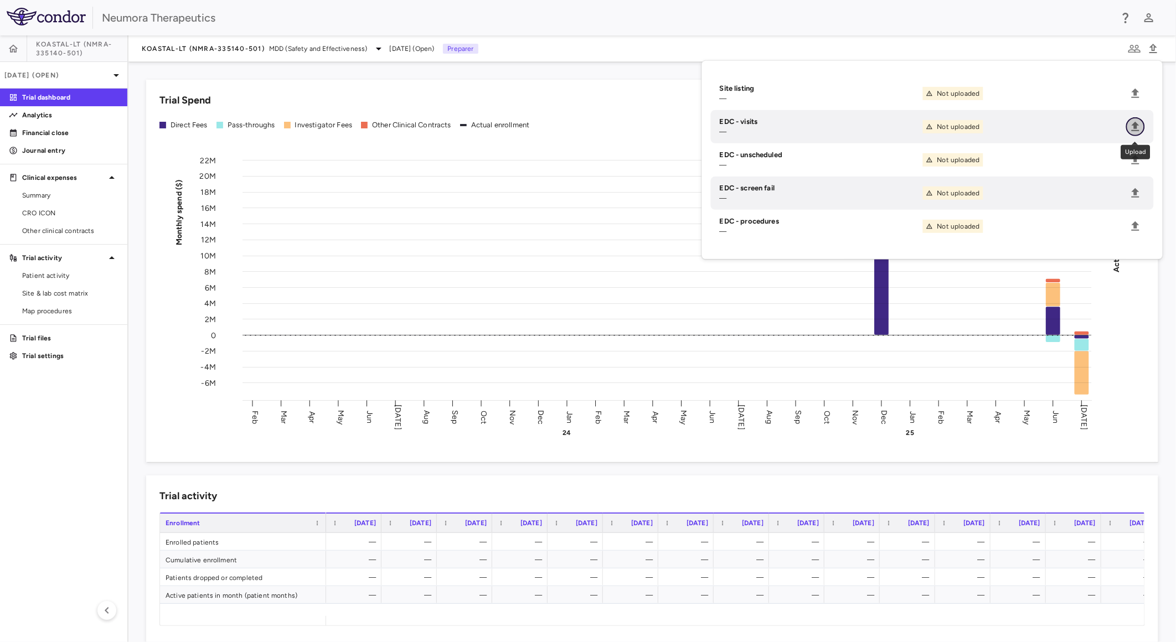
click at [1133, 123] on icon "Upload" at bounding box center [1135, 126] width 13 height 13
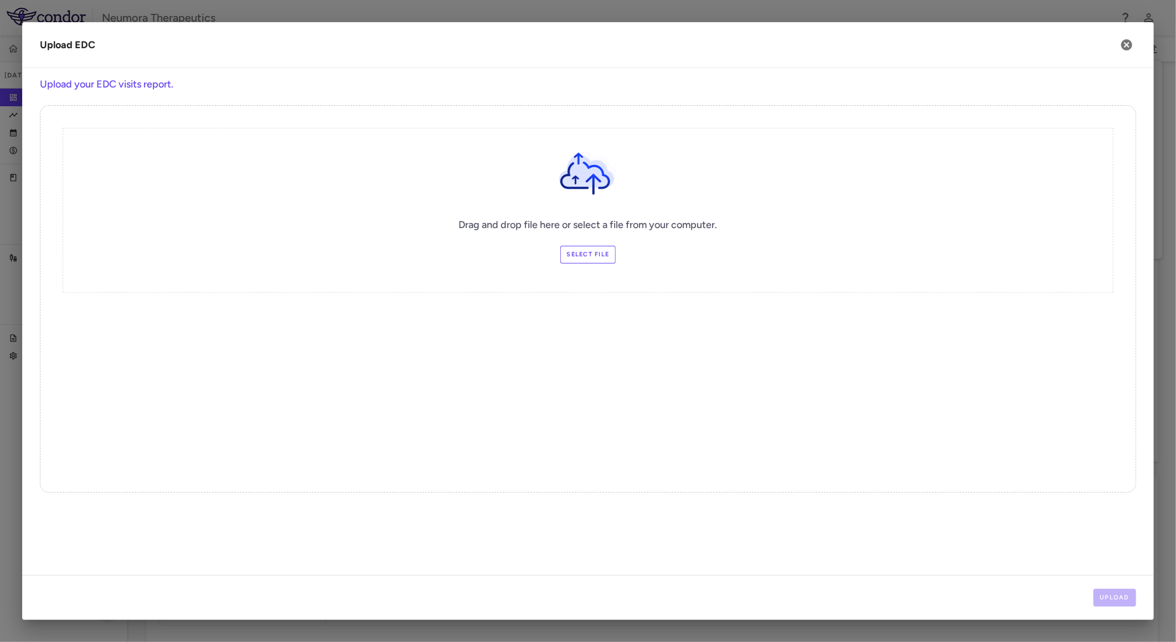
click at [580, 257] on label "Select file" at bounding box center [588, 255] width 56 height 18
click at [0, 0] on input "Select file" at bounding box center [0, 0] width 0 height 0
click at [1120, 595] on button "Upload" at bounding box center [1115, 598] width 43 height 18
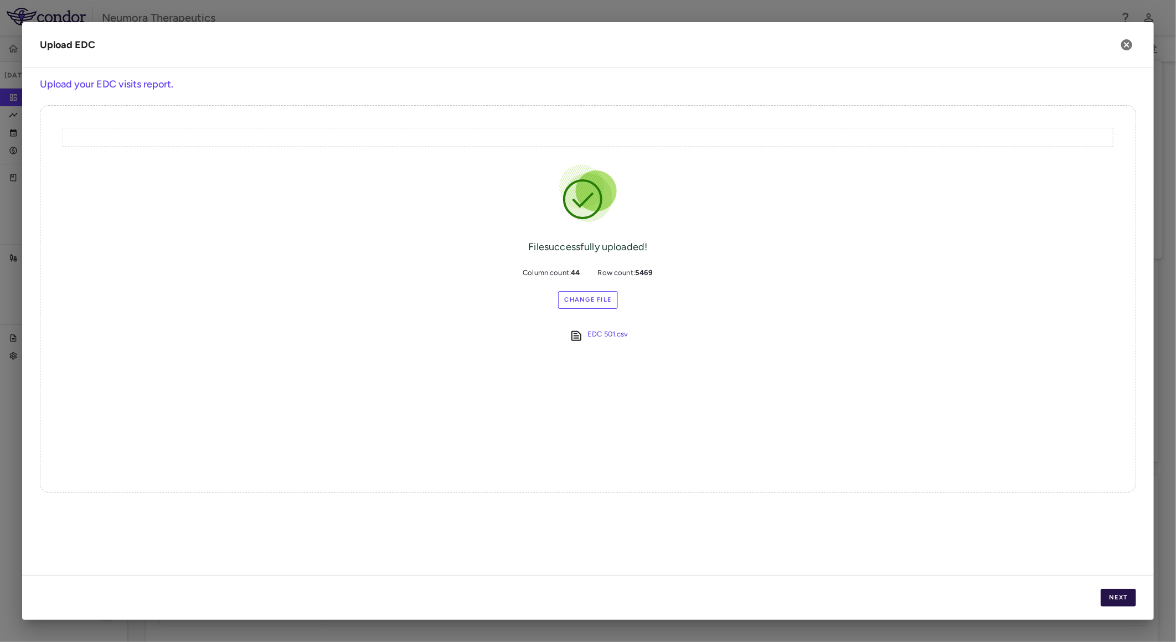
click at [1112, 597] on button "Next" at bounding box center [1118, 598] width 35 height 18
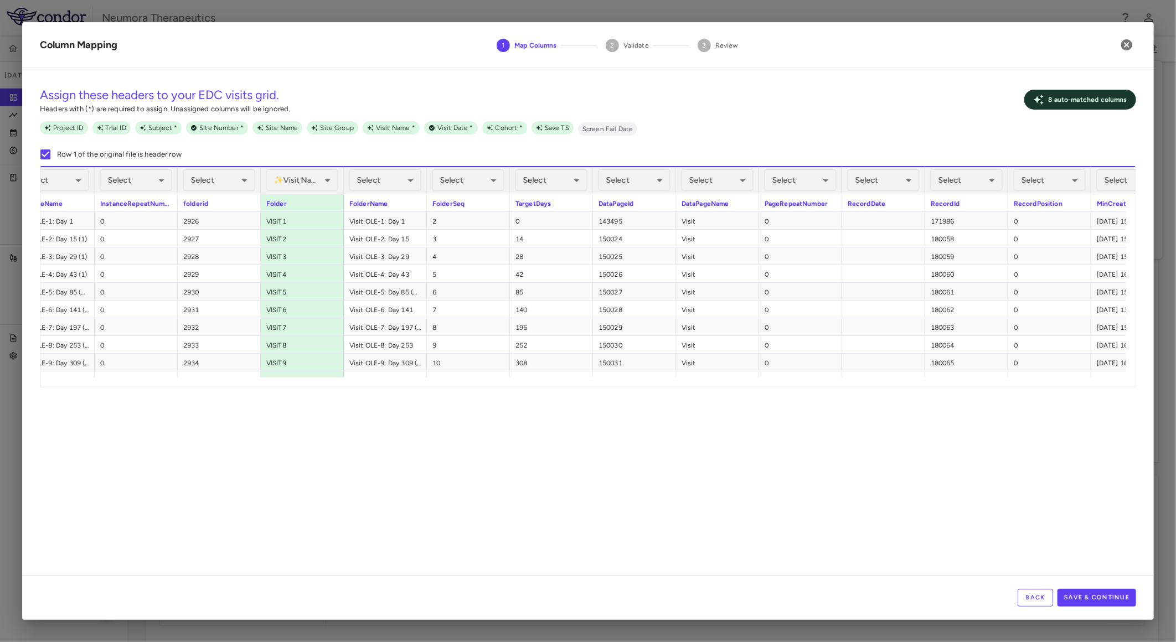
scroll to position [0, 1247]
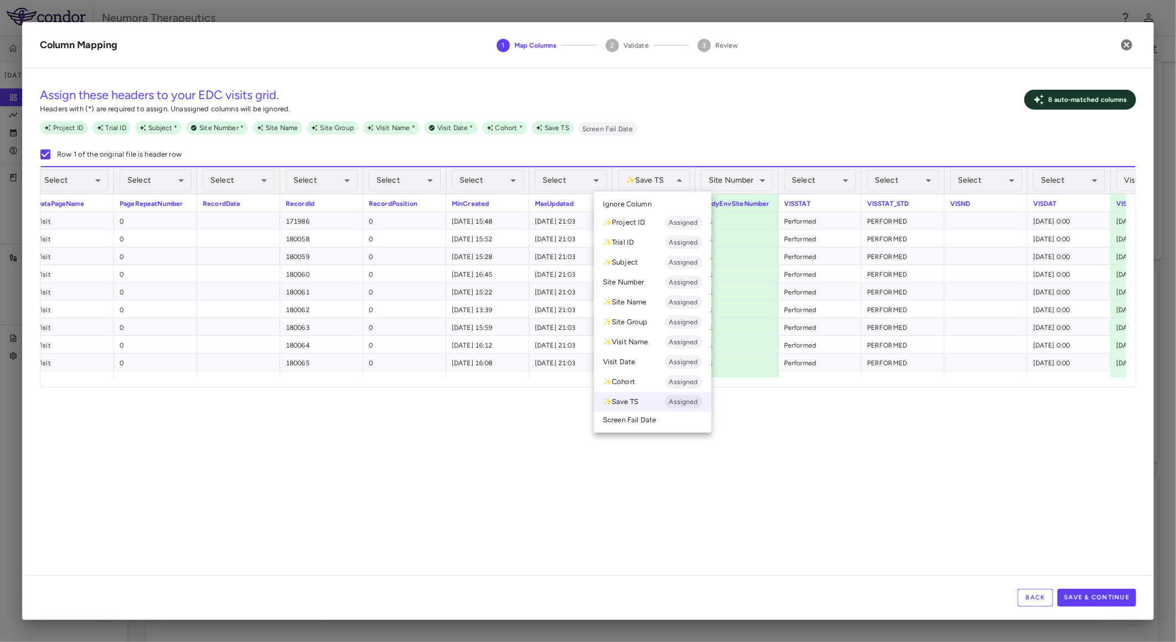
click at [640, 202] on span "Ignore Column" at bounding box center [627, 204] width 49 height 10
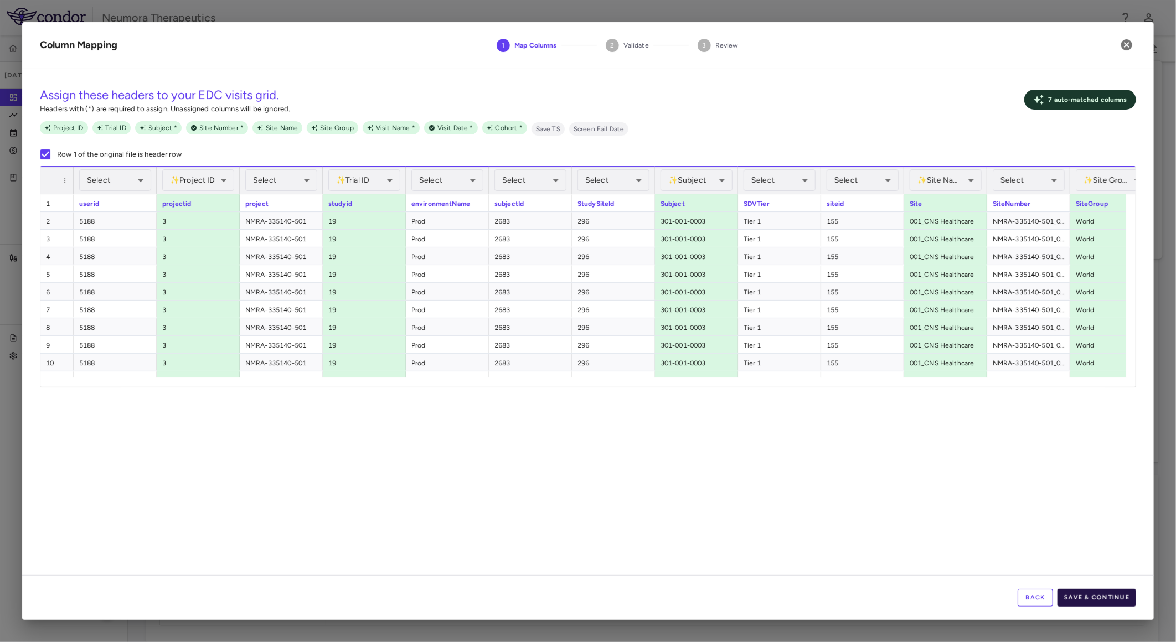
click at [1075, 604] on button "Save & Continue" at bounding box center [1097, 598] width 79 height 18
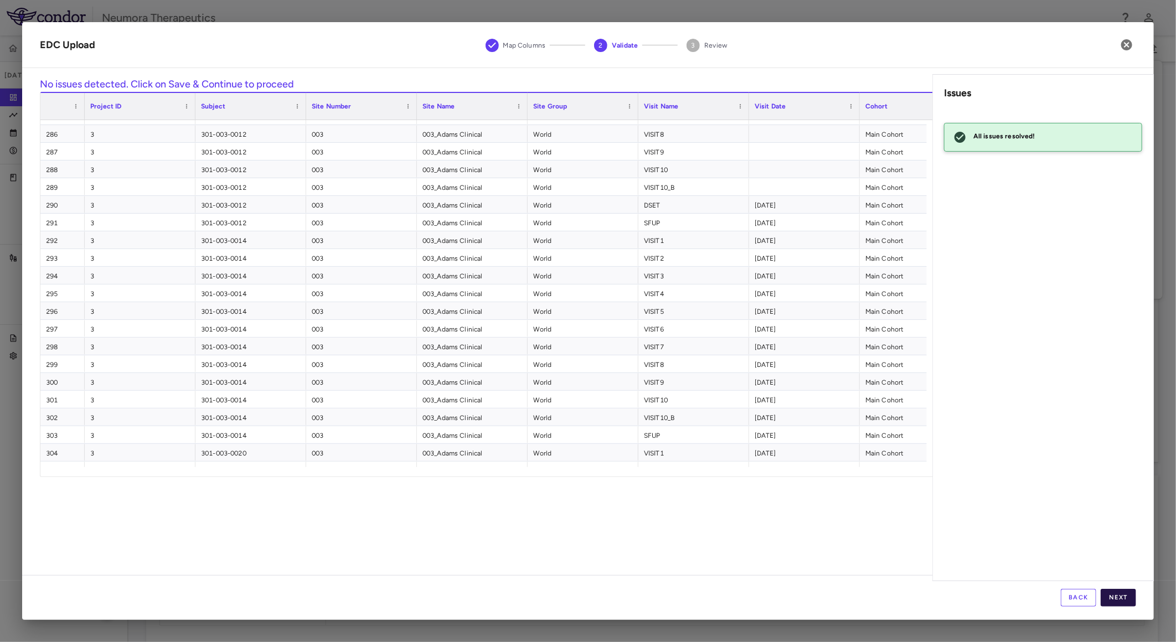
click at [1115, 593] on button "Next" at bounding box center [1118, 598] width 35 height 18
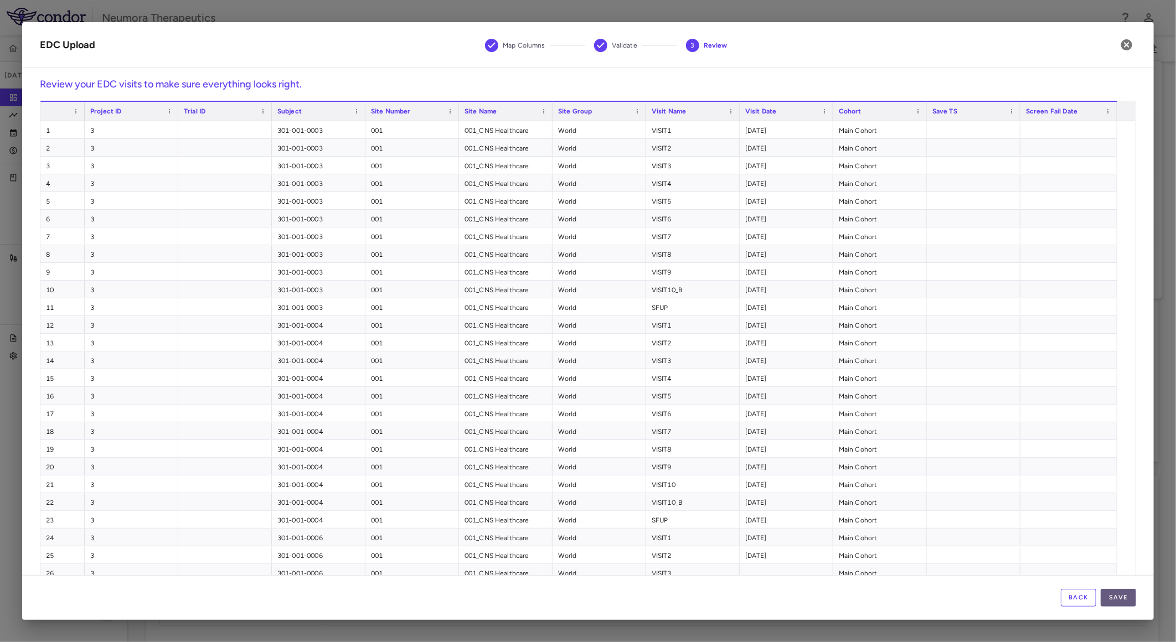
click at [1123, 595] on button "Save" at bounding box center [1118, 598] width 35 height 18
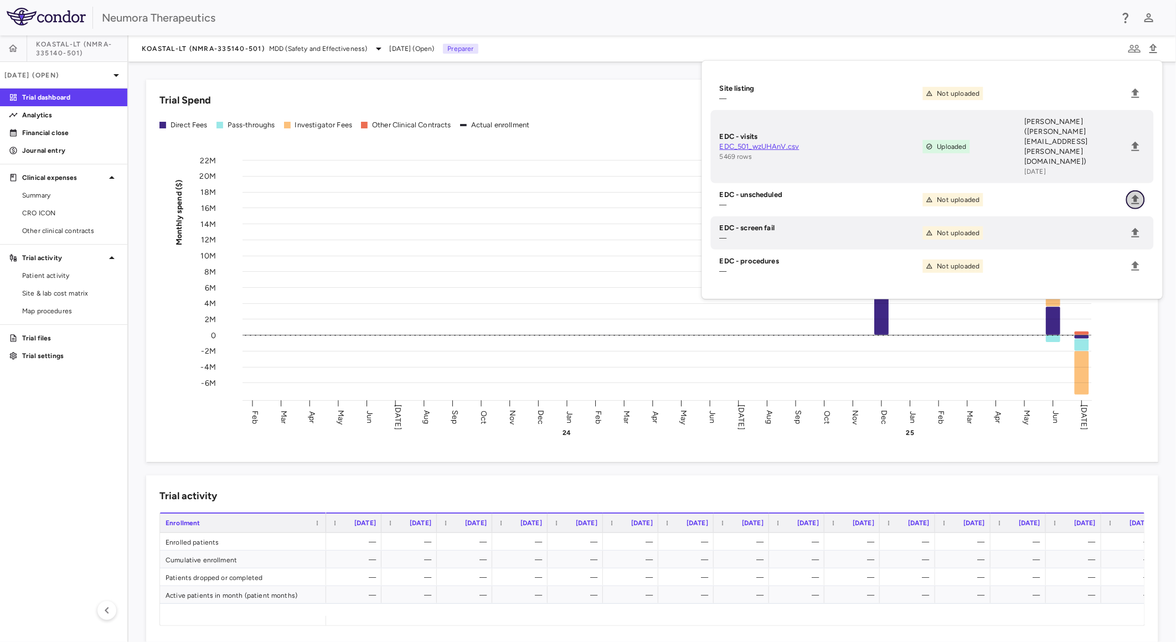
click at [1136, 193] on icon "Upload" at bounding box center [1135, 199] width 13 height 13
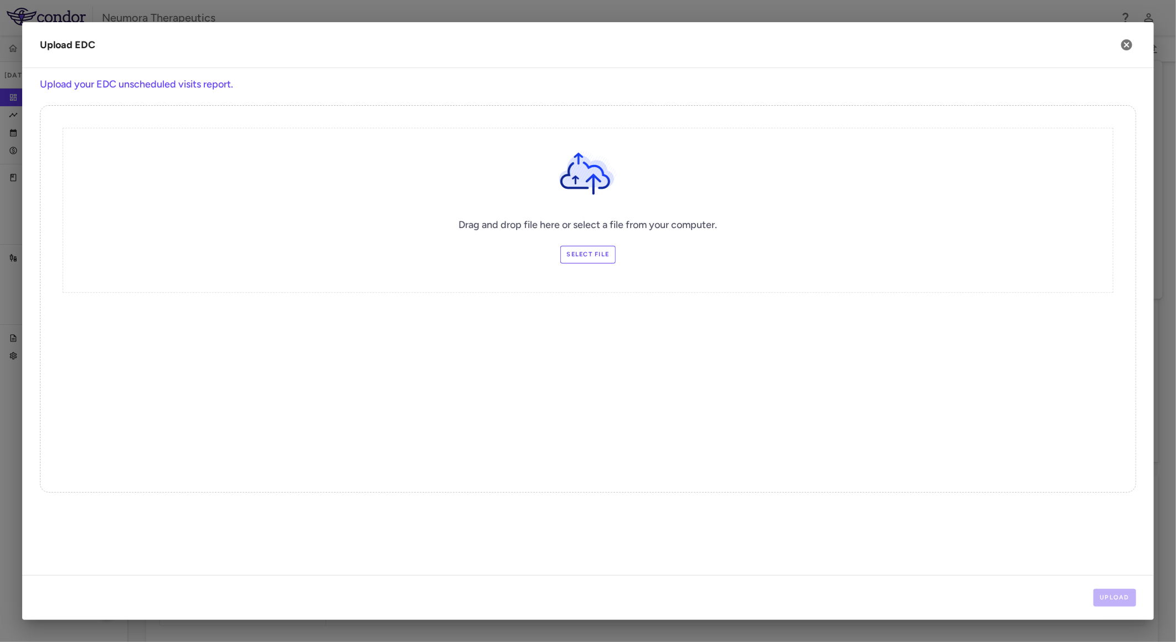
click at [604, 258] on label "Select file" at bounding box center [588, 255] width 56 height 18
click at [0, 0] on input "Select file" at bounding box center [0, 0] width 0 height 0
click at [1109, 599] on button "Upload" at bounding box center [1115, 598] width 43 height 18
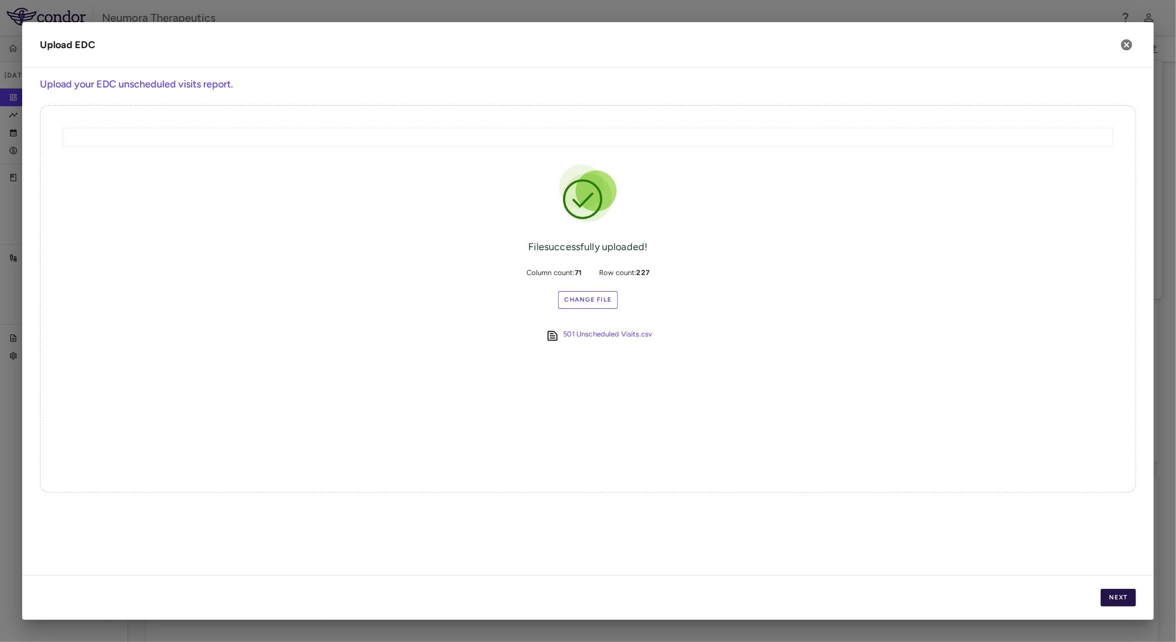
click at [1131, 600] on button "Next" at bounding box center [1118, 598] width 35 height 18
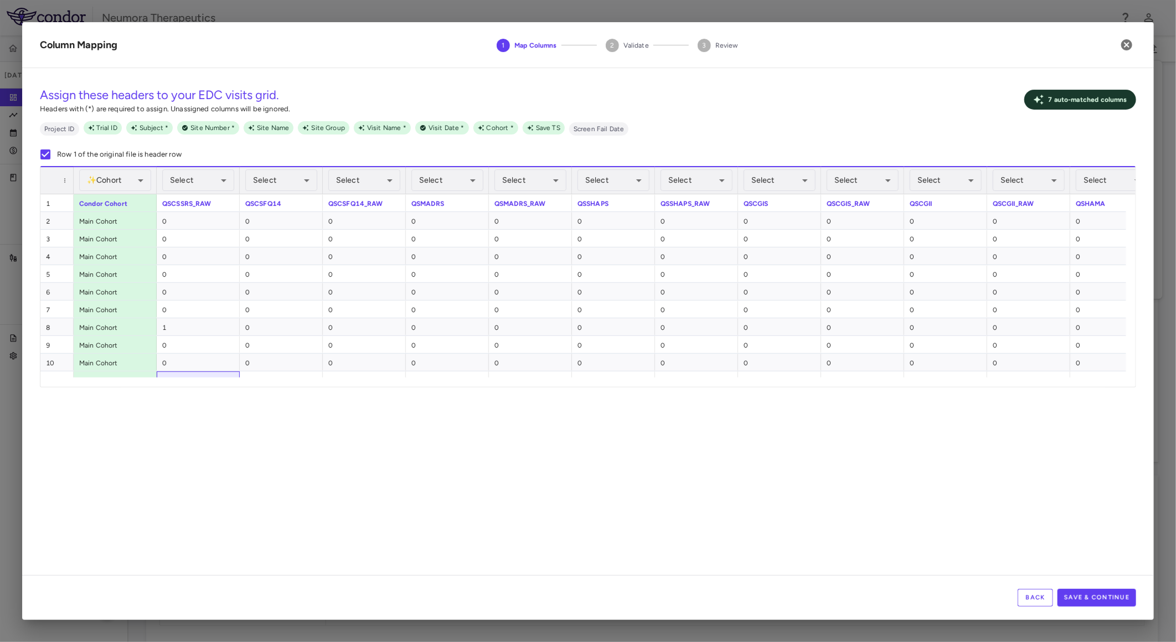
drag, startPoint x: 172, startPoint y: 377, endPoint x: 191, endPoint y: 380, distance: 19.1
click at [233, 380] on div "✨ Cohort Assigned ****** ​ Select ​ Select ​ Select ​ Select ​ Select ​ Select …" at bounding box center [587, 276] width 1095 height 221
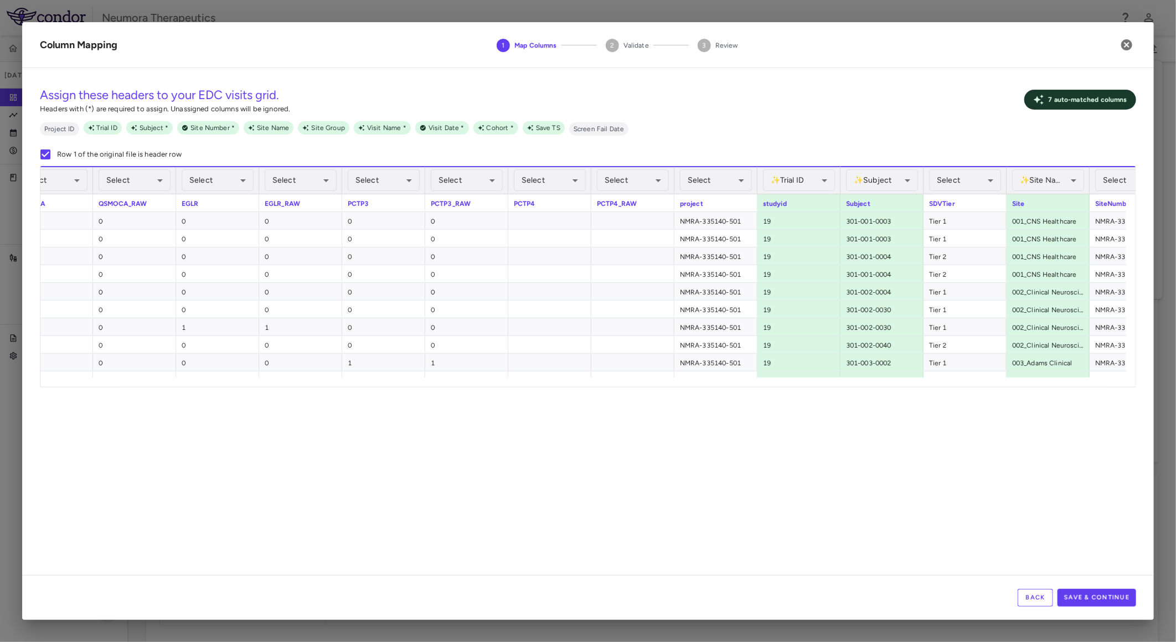
scroll to position [0, 1887]
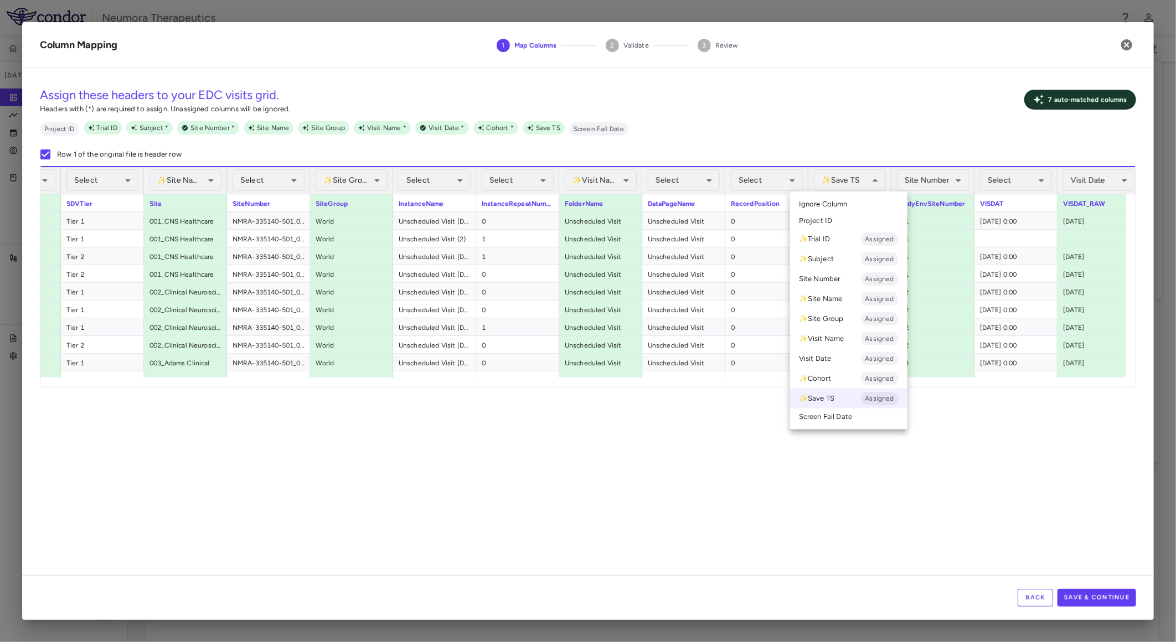
click at [866, 205] on li "Ignore Column" at bounding box center [848, 204] width 117 height 17
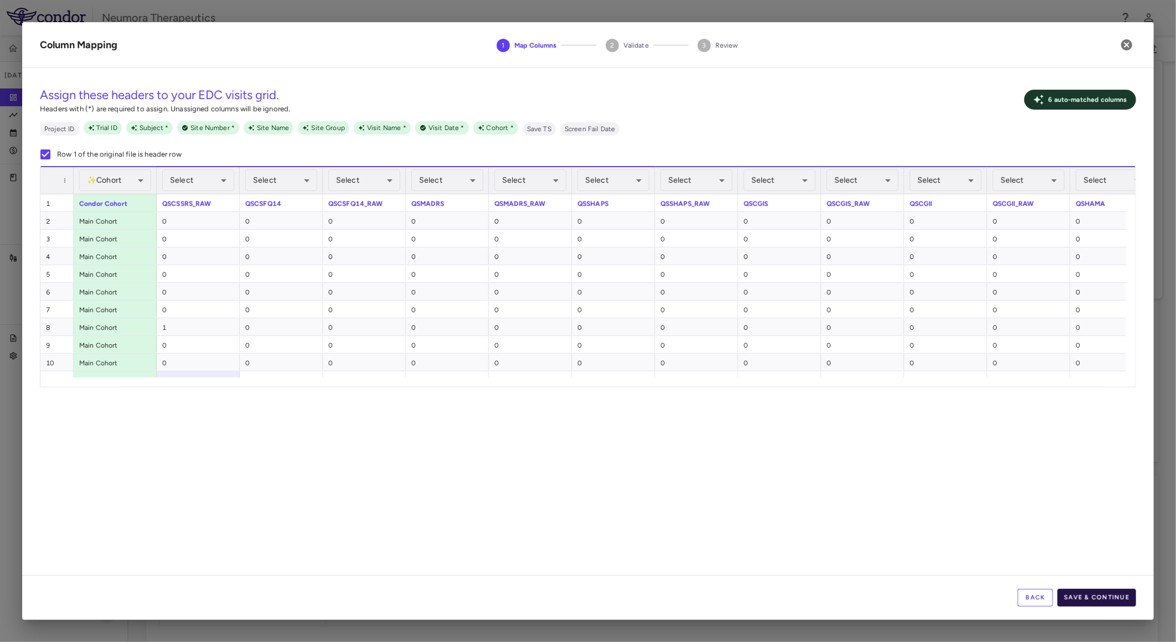
click at [1116, 598] on button "Save & Continue" at bounding box center [1097, 598] width 79 height 18
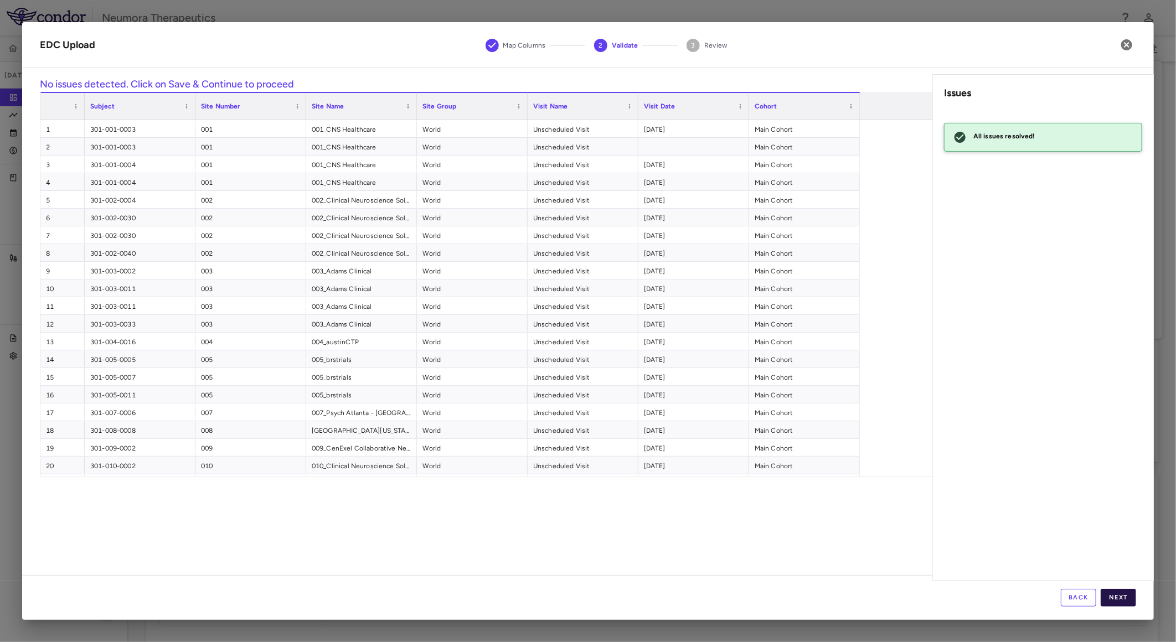
click at [1124, 596] on button "Next" at bounding box center [1118, 598] width 35 height 18
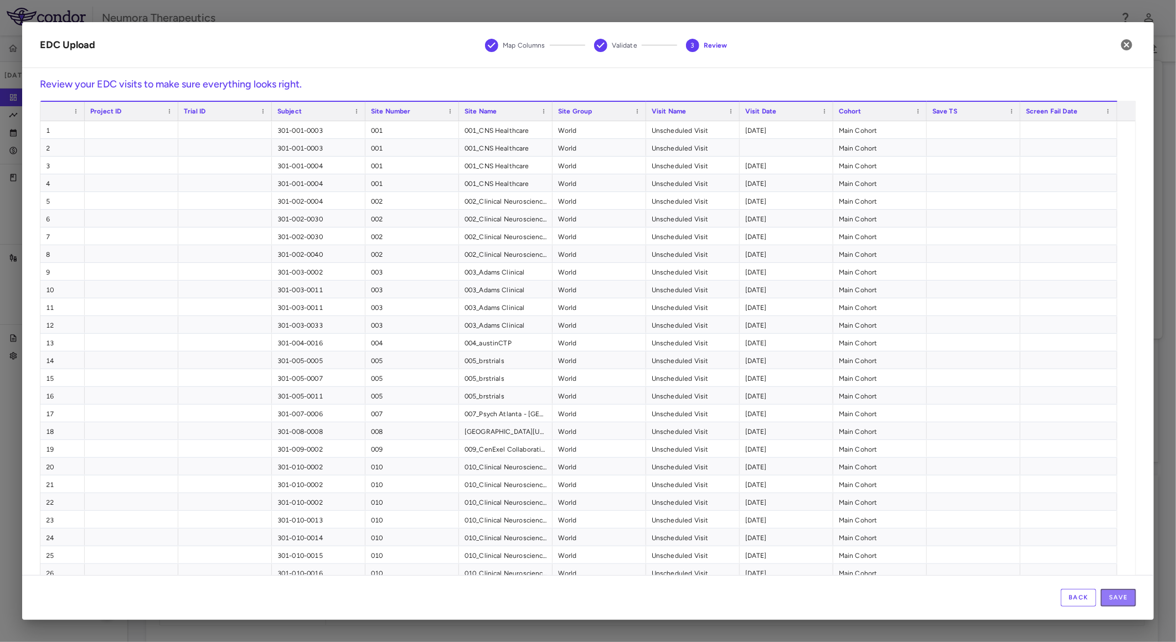
click at [1125, 593] on button "Save" at bounding box center [1118, 598] width 35 height 18
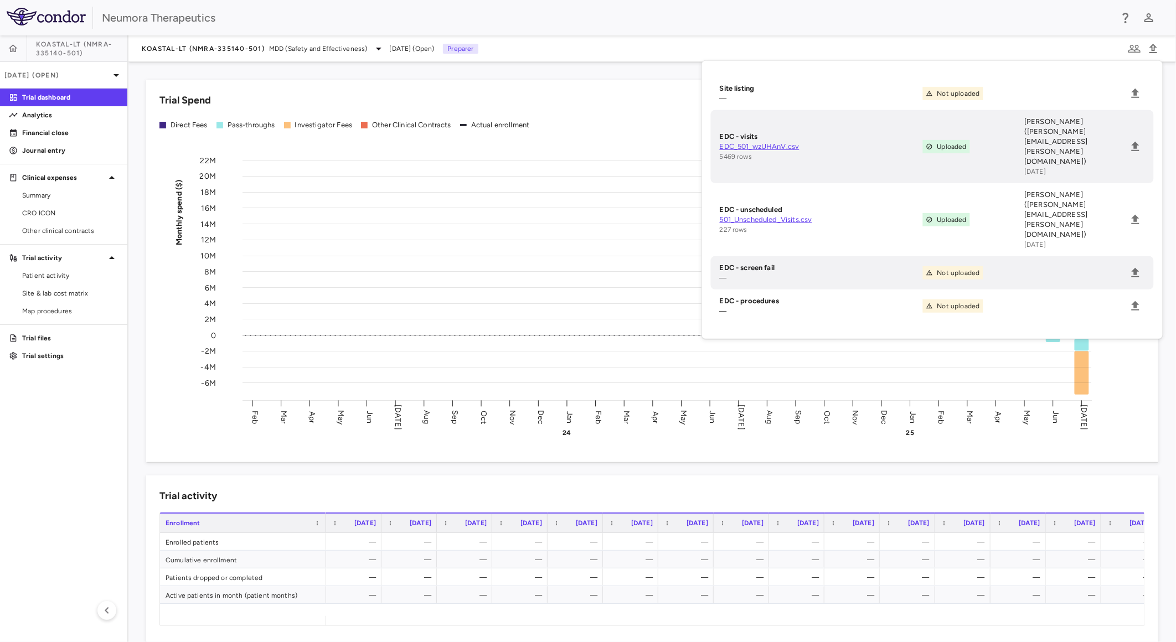
click at [1056, 95] on li "Site listing — Not uploaded" at bounding box center [932, 93] width 443 height 33
click at [1134, 90] on icon "Upload" at bounding box center [1135, 93] width 13 height 13
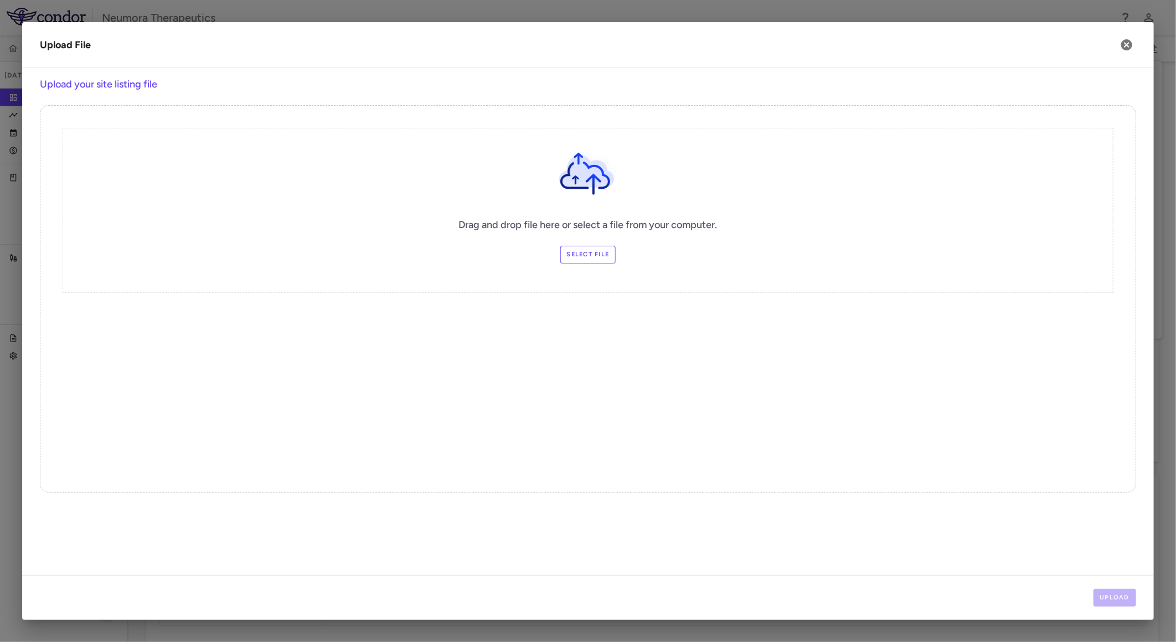
click at [608, 256] on label "Select file" at bounding box center [588, 255] width 56 height 18
click at [0, 0] on input "Select file" at bounding box center [0, 0] width 0 height 0
click at [1120, 602] on button "Upload" at bounding box center [1115, 598] width 43 height 18
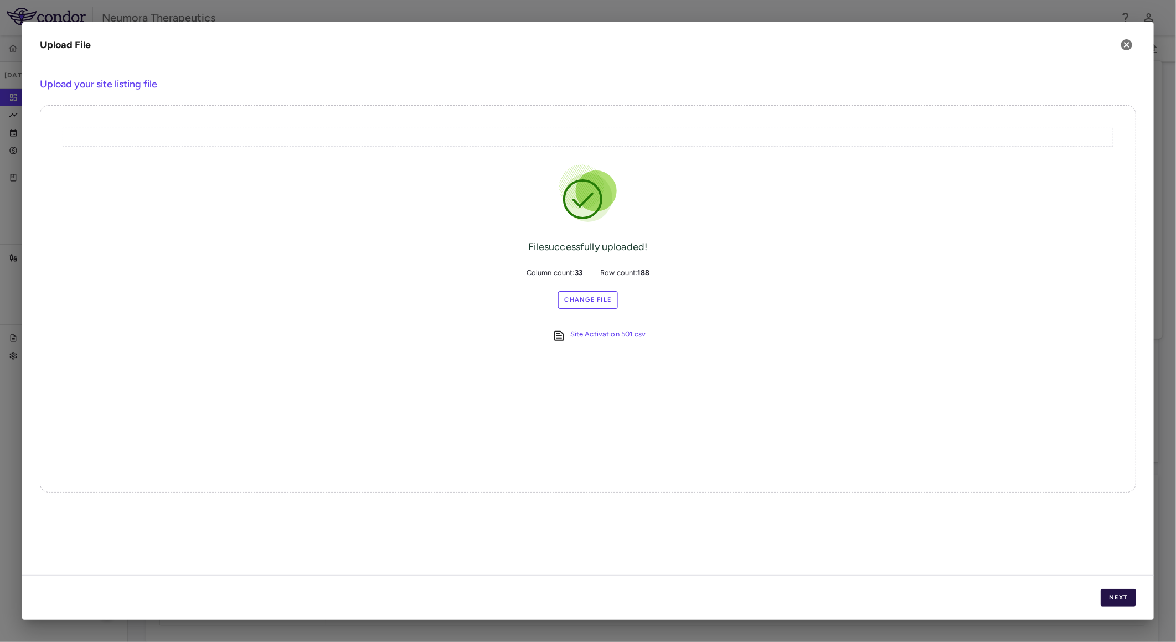
click at [1123, 599] on button "Next" at bounding box center [1118, 598] width 35 height 18
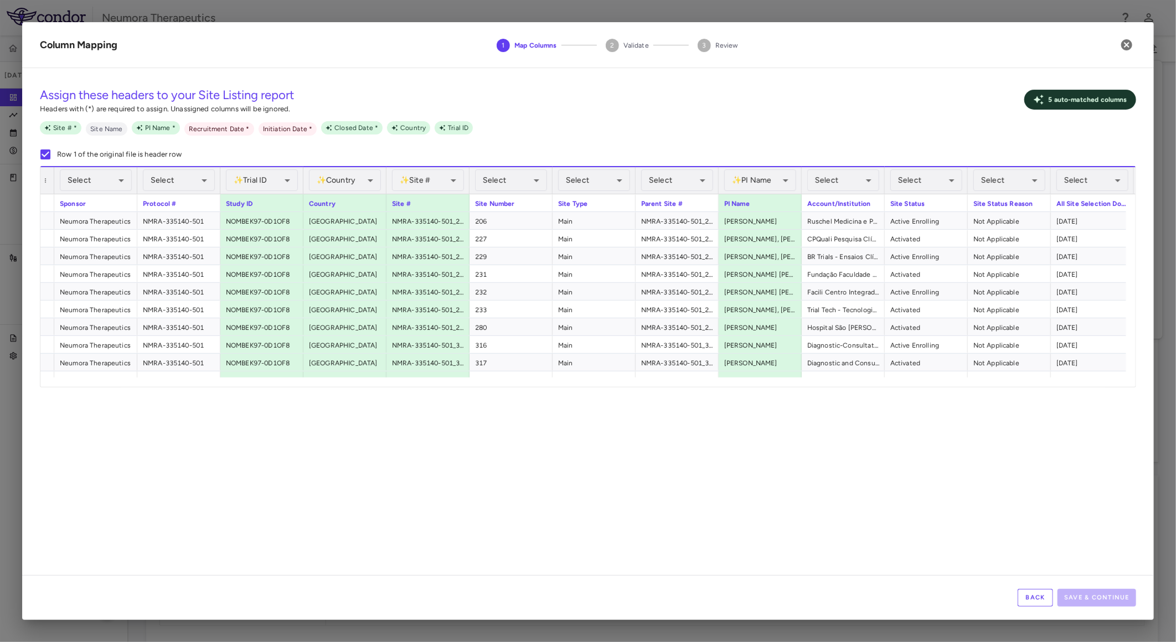
scroll to position [0, 91]
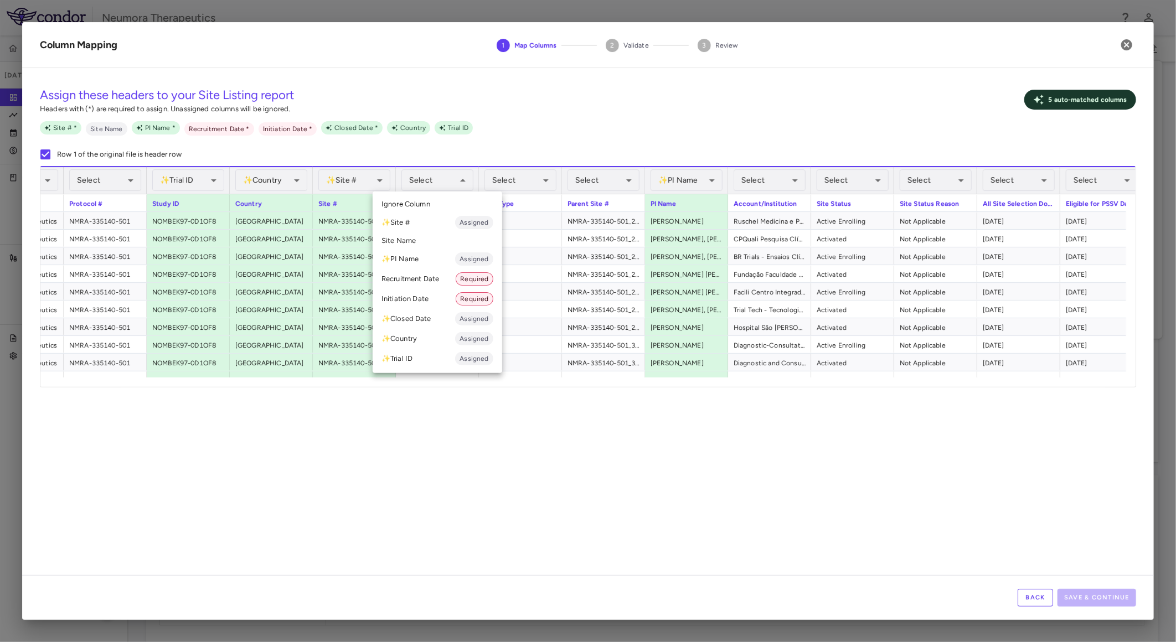
click at [430, 224] on li "✨ Site # Assigned" at bounding box center [438, 223] width 130 height 20
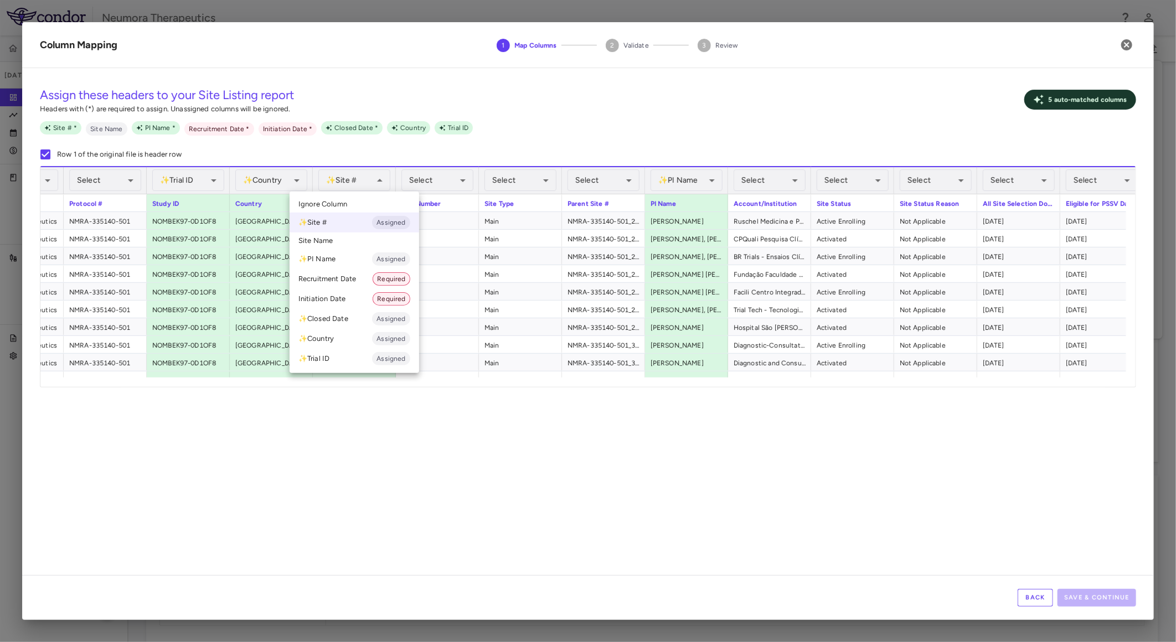
click at [360, 202] on li "Ignore Column" at bounding box center [355, 204] width 130 height 17
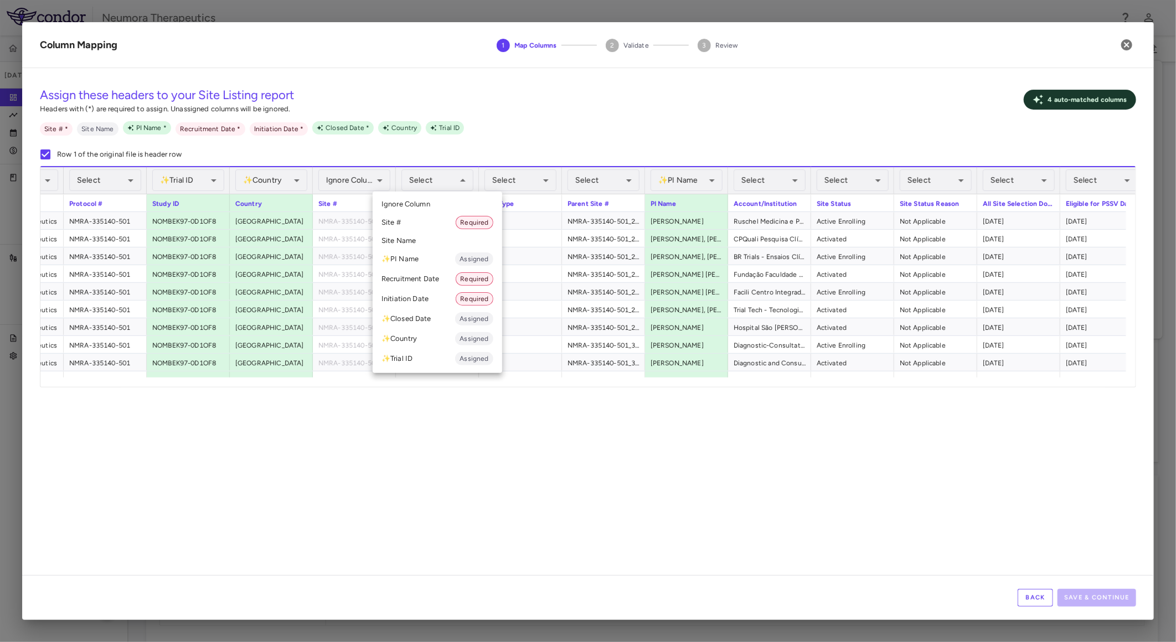
click at [426, 224] on li "Site # Required" at bounding box center [438, 223] width 130 height 20
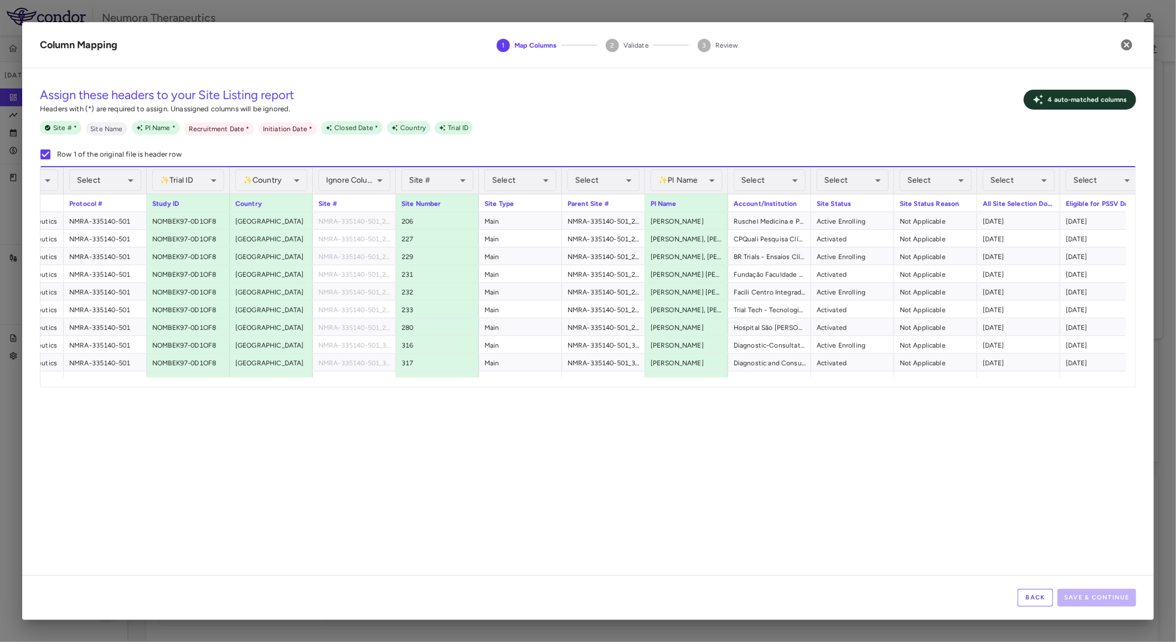
scroll to position [0, 157]
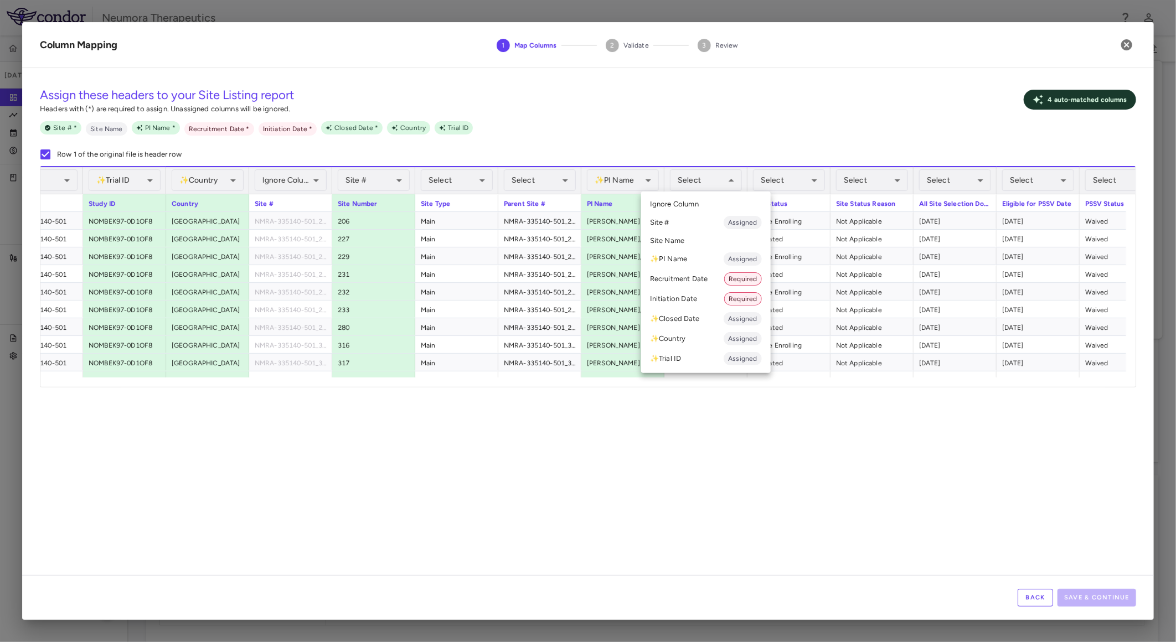
click at [716, 240] on li "Site Name" at bounding box center [706, 241] width 130 height 17
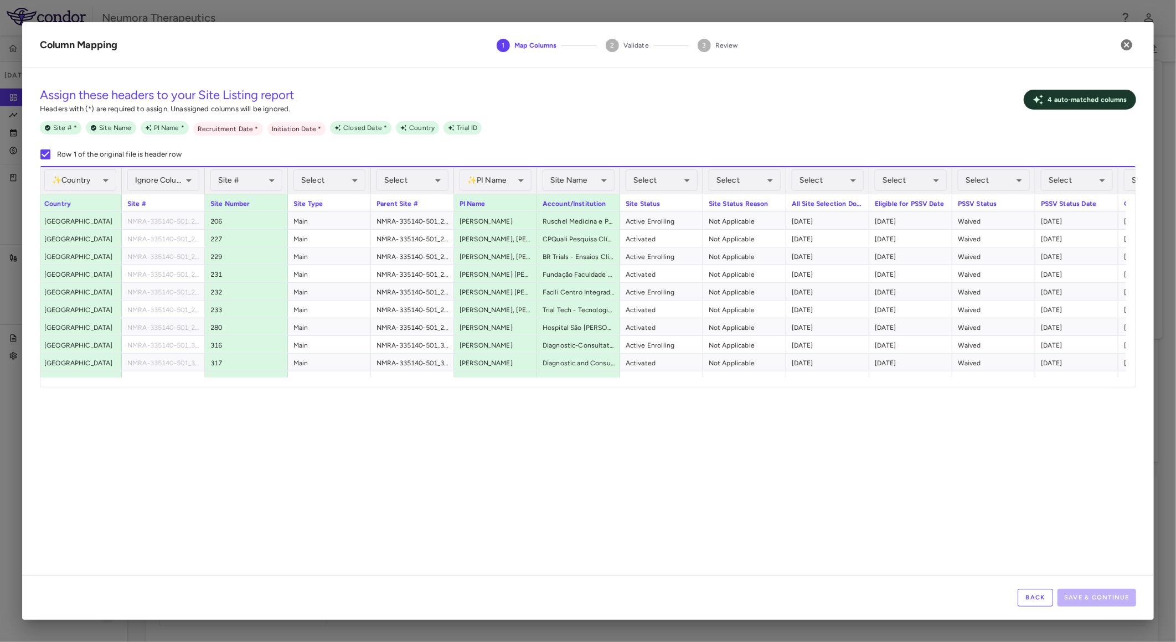
scroll to position [0, 368]
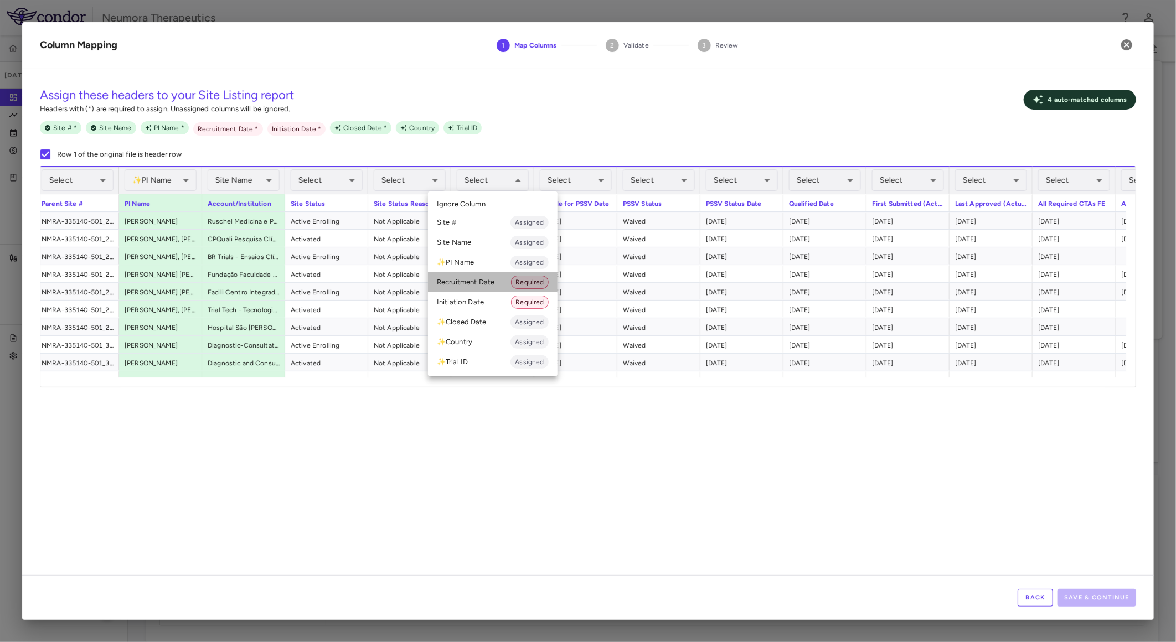
click at [501, 286] on li "Recruitment Date Required" at bounding box center [493, 282] width 130 height 20
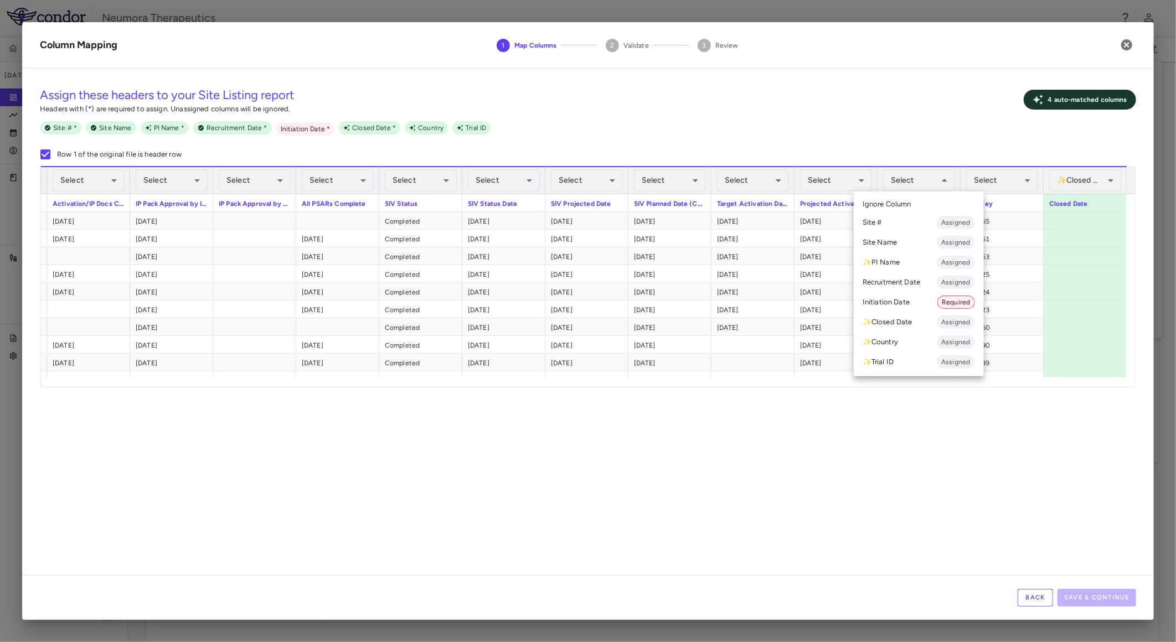
click at [914, 305] on li "Initiation Date Required" at bounding box center [919, 302] width 130 height 20
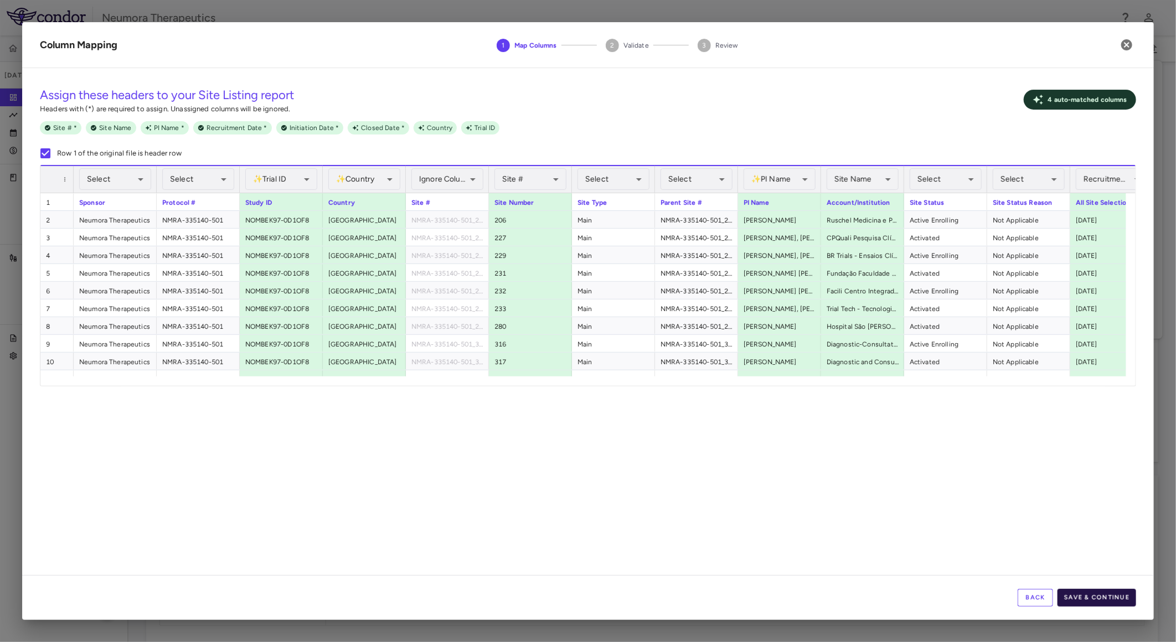
click at [1110, 600] on button "Save & Continue" at bounding box center [1097, 598] width 79 height 18
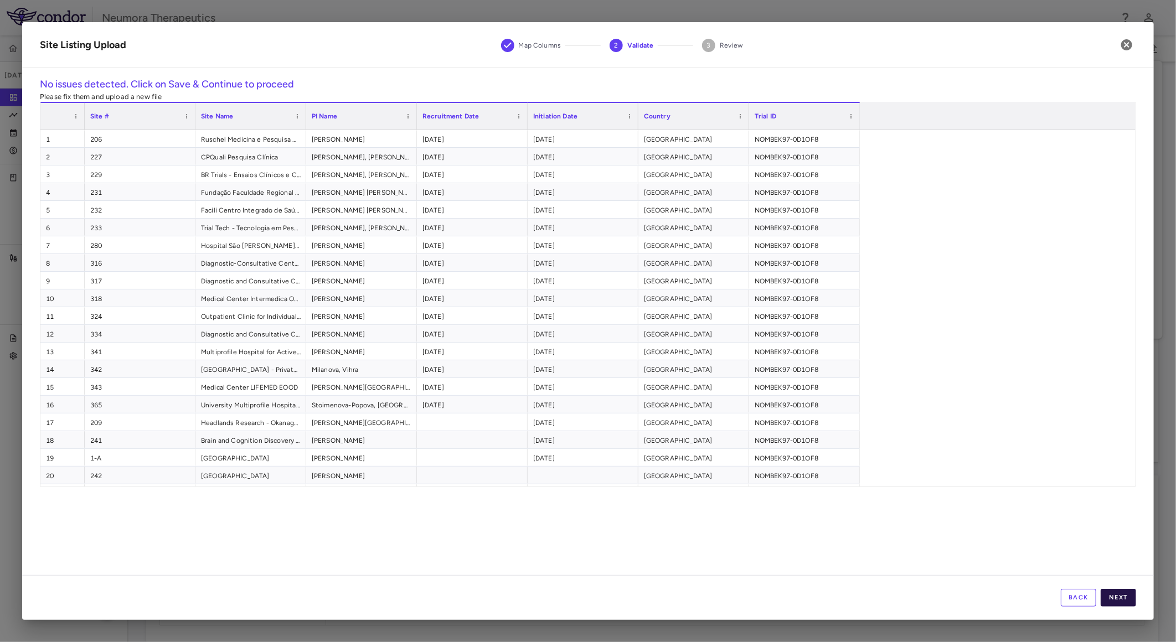
click at [1126, 600] on button "Next" at bounding box center [1118, 598] width 35 height 18
click at [1126, 600] on button "Save" at bounding box center [1118, 598] width 35 height 18
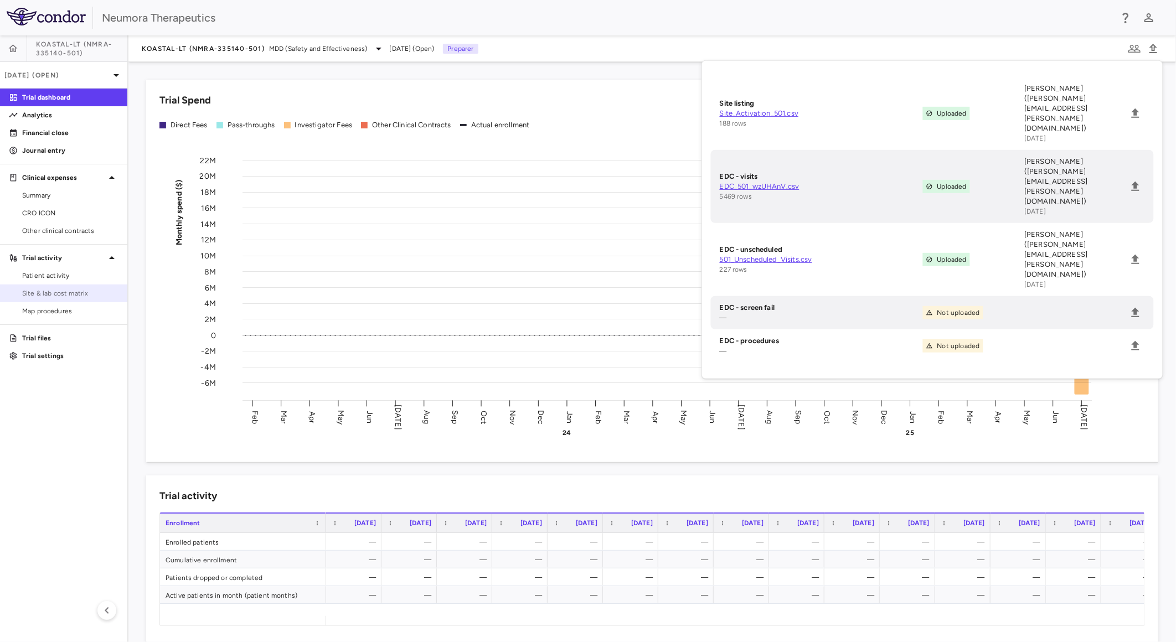
click at [50, 294] on span "Site & lab cost matrix" at bounding box center [70, 294] width 96 height 10
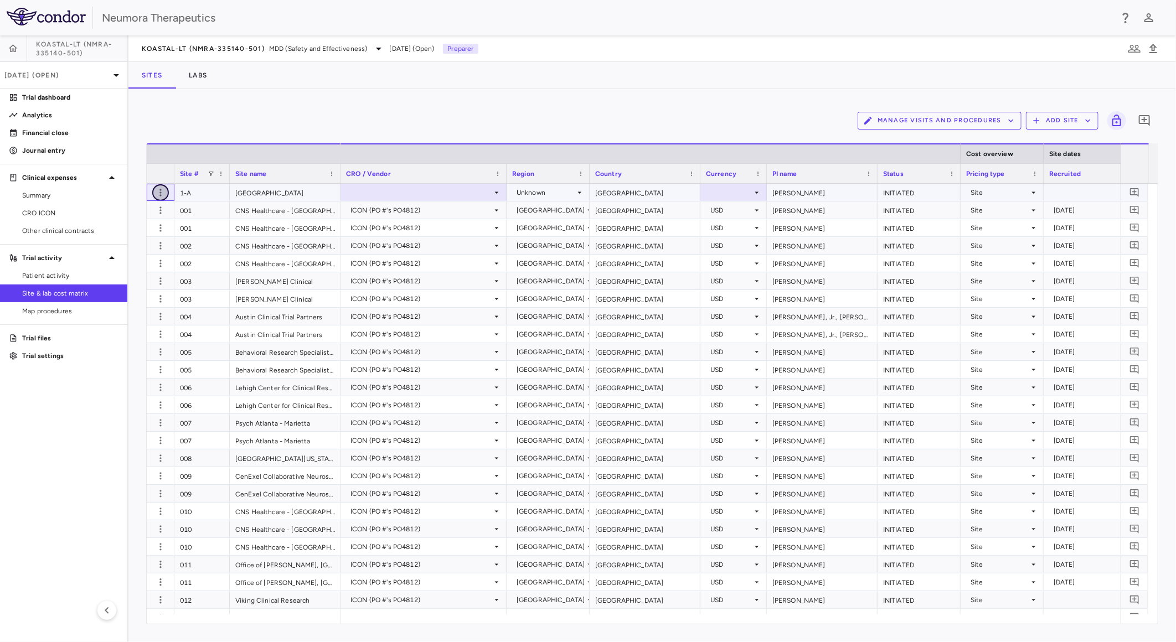
click at [157, 192] on icon "button" at bounding box center [160, 192] width 11 height 11
click at [394, 351] on div at bounding box center [588, 321] width 1176 height 642
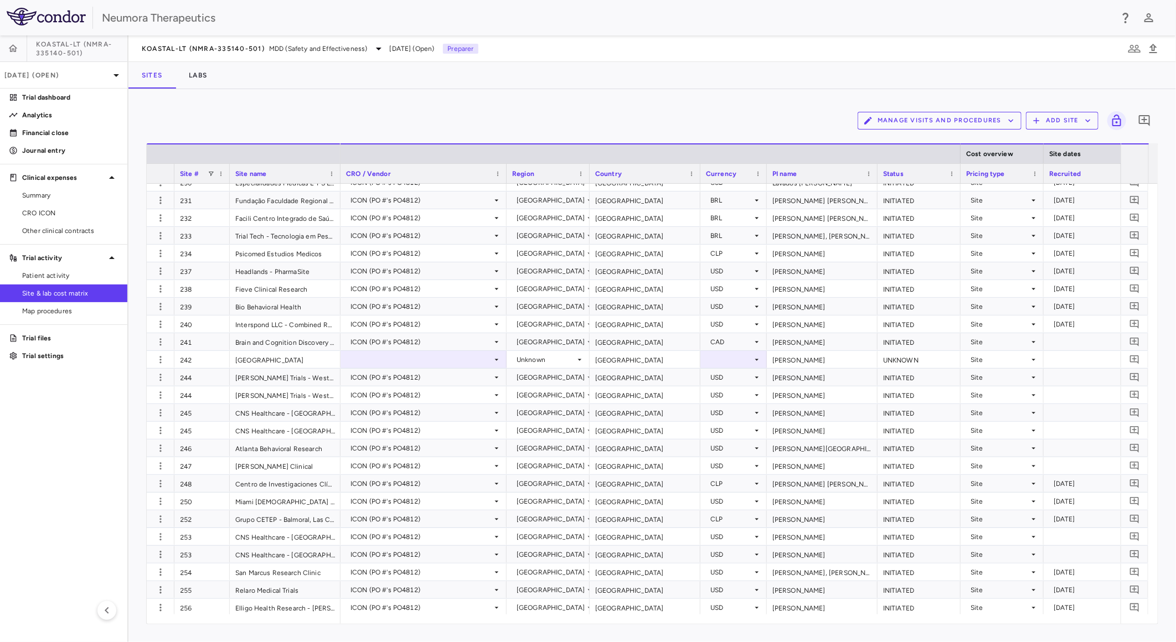
click at [28, 511] on aside "KOASTAL-LT (NMRA-335140-501) [DATE] (Open) Trial dashboard Analytics Financial …" at bounding box center [64, 338] width 128 height 607
click at [62, 490] on aside "KOASTAL-LT (NMRA-335140-501) [DATE] (Open) Trial dashboard Analytics Financial …" at bounding box center [64, 338] width 128 height 607
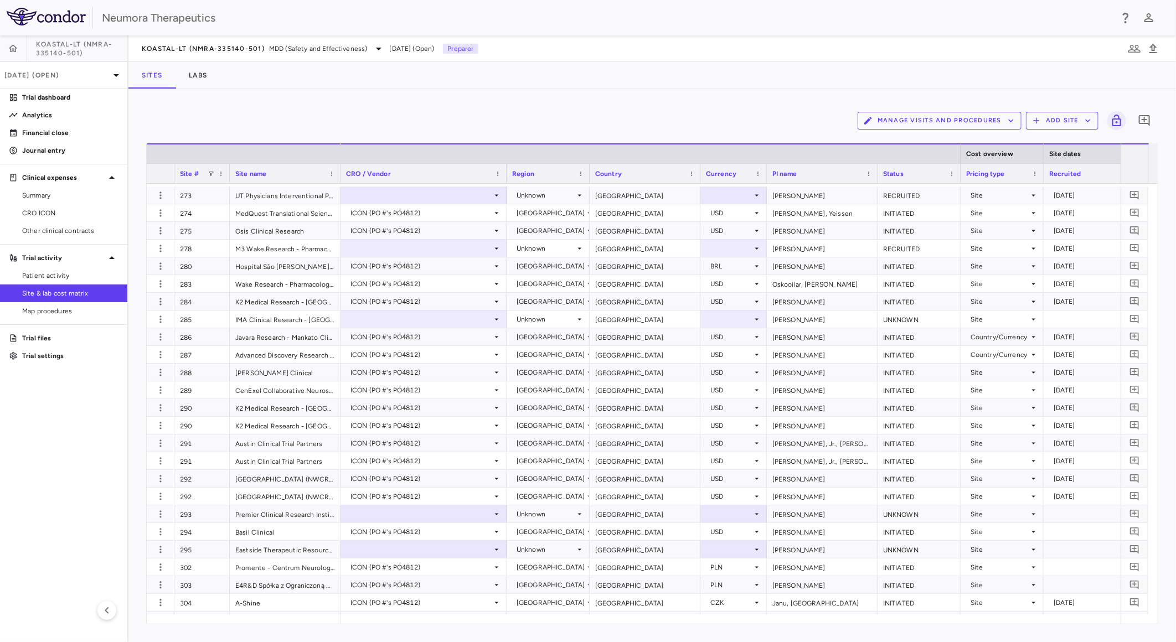
scroll to position [2830, 0]
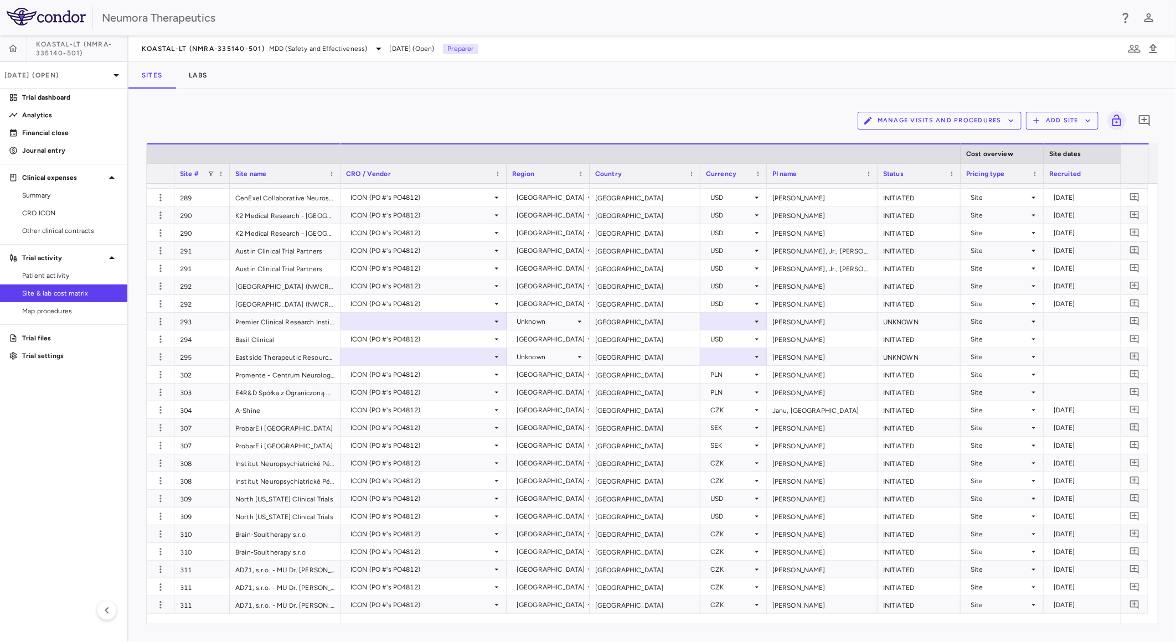
click at [83, 390] on aside "KOASTAL-LT (NMRA-335140-501) [DATE] (Open) Trial dashboard Analytics Financial …" at bounding box center [64, 338] width 128 height 607
click at [159, 303] on icon "button" at bounding box center [160, 304] width 11 height 11
click at [159, 303] on div at bounding box center [588, 321] width 1176 height 642
click at [899, 318] on div "UNKNOWN" at bounding box center [919, 321] width 83 height 17
click at [915, 320] on div "UNKNOWN" at bounding box center [919, 321] width 83 height 17
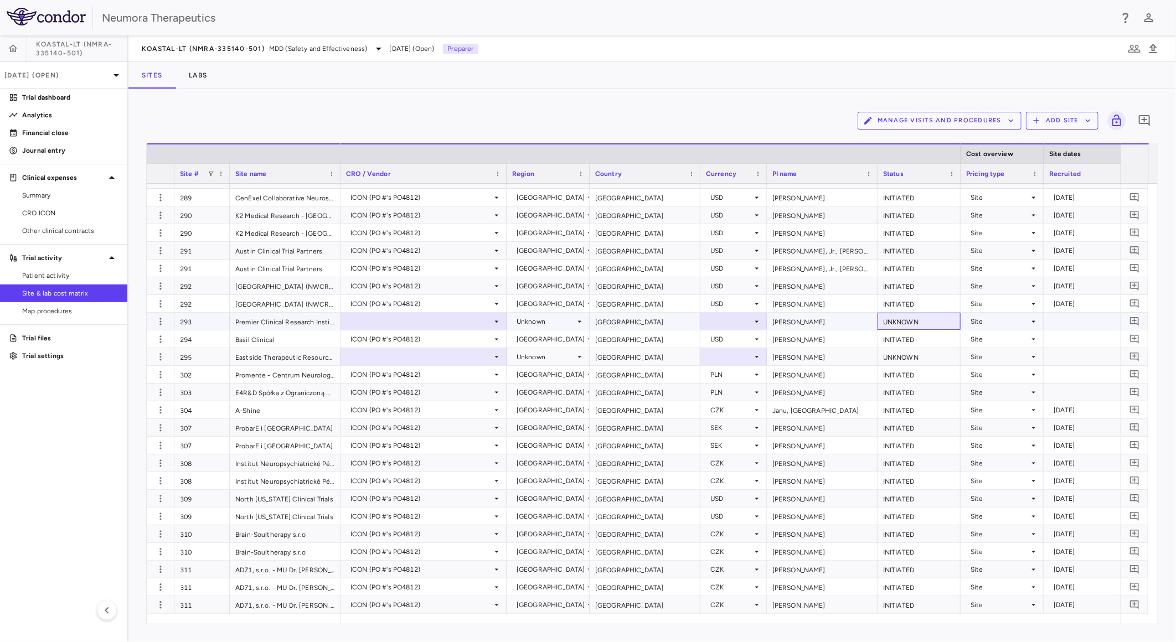
click at [915, 320] on div "UNKNOWN" at bounding box center [919, 321] width 83 height 17
drag, startPoint x: 790, startPoint y: 354, endPoint x: 812, endPoint y: 362, distance: 22.8
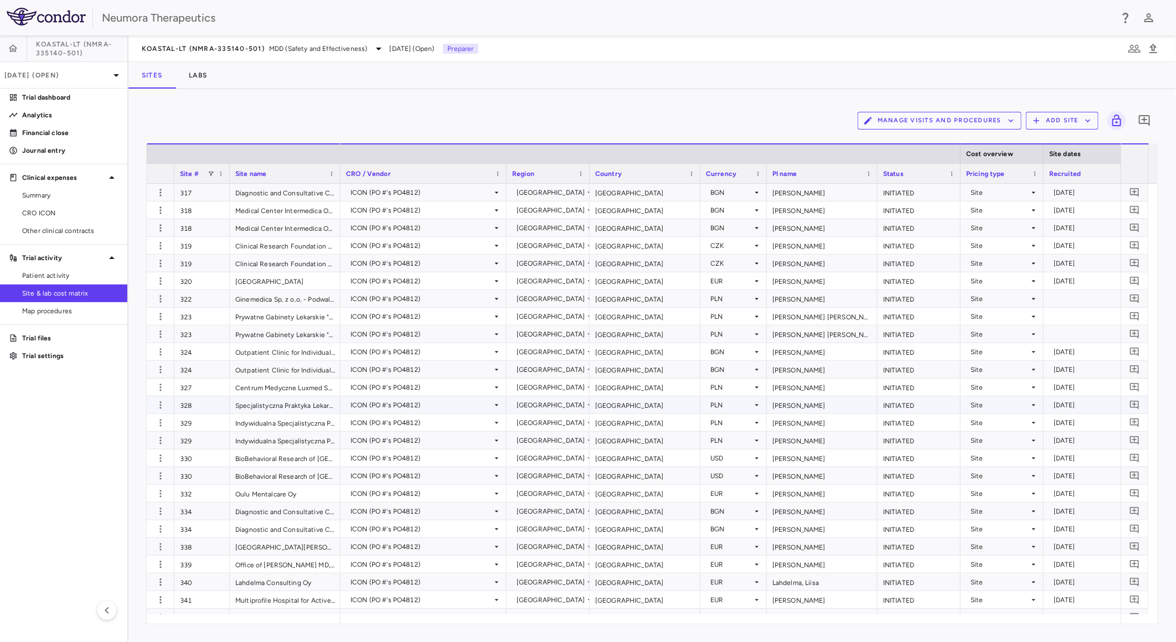
scroll to position [2799, 0]
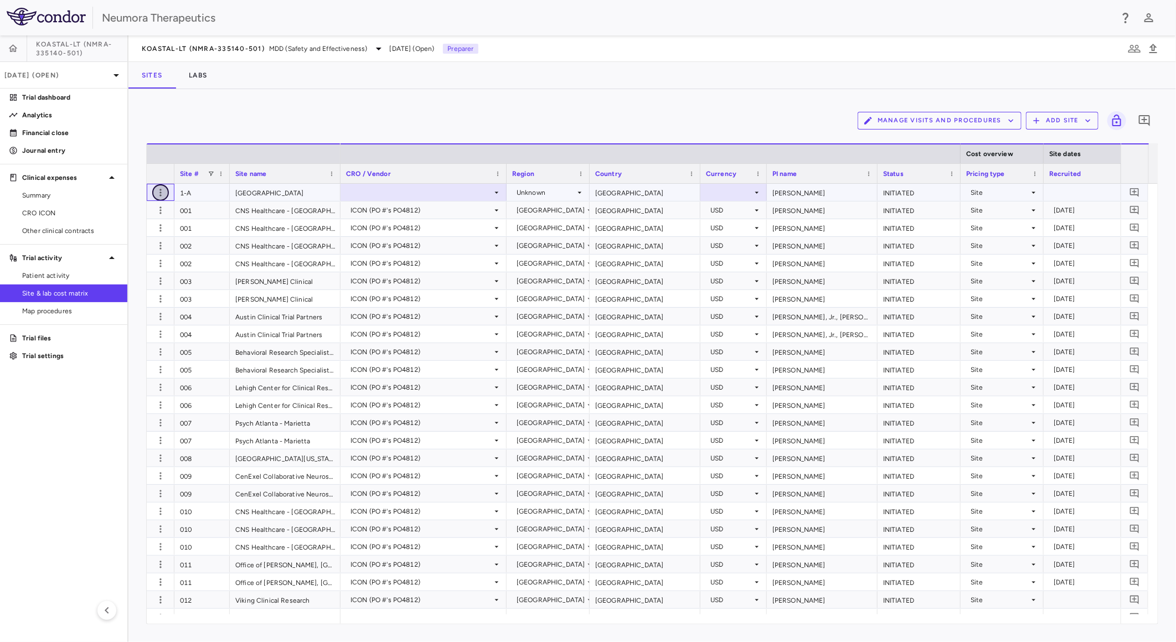
click at [158, 191] on icon "button" at bounding box center [160, 192] width 11 height 11
click at [111, 256] on div "Delete site" at bounding box center [117, 255] width 103 height 20
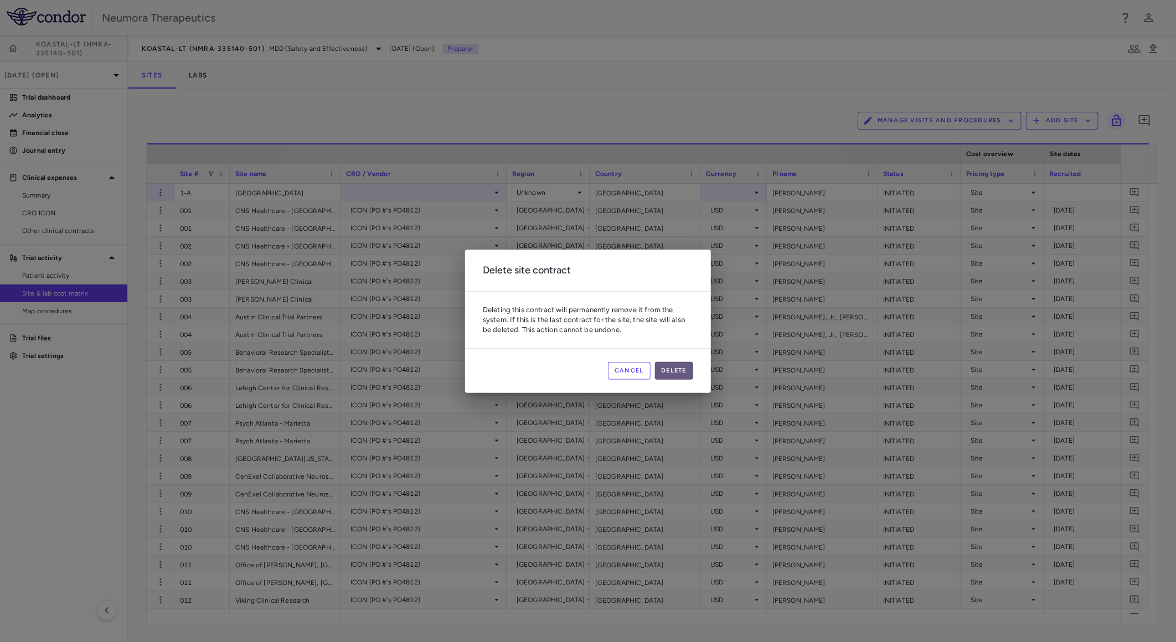
click at [672, 367] on button "Delete" at bounding box center [674, 371] width 39 height 18
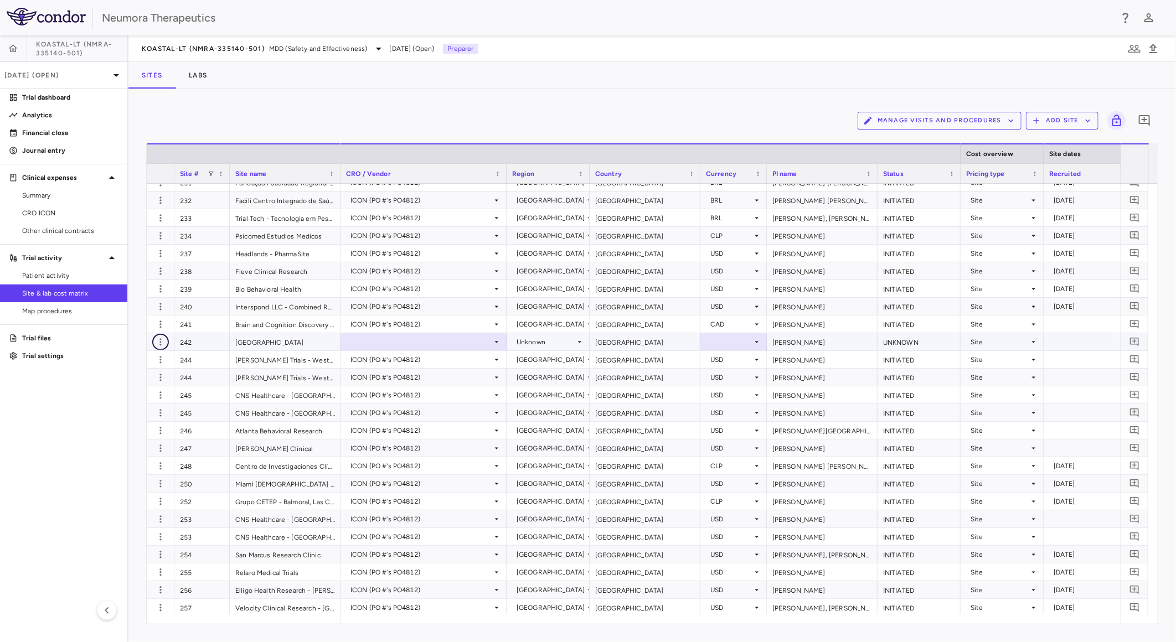
click at [163, 344] on icon "button" at bounding box center [160, 342] width 11 height 11
click at [130, 408] on div "Delete site" at bounding box center [117, 404] width 103 height 20
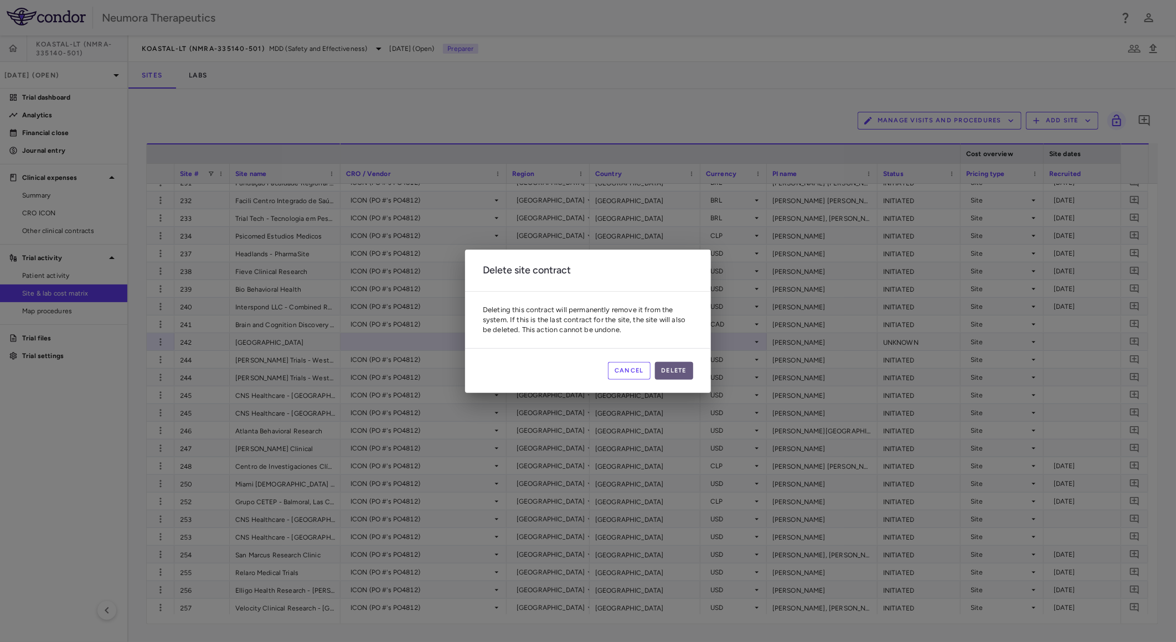
click at [673, 370] on button "Delete" at bounding box center [674, 371] width 39 height 18
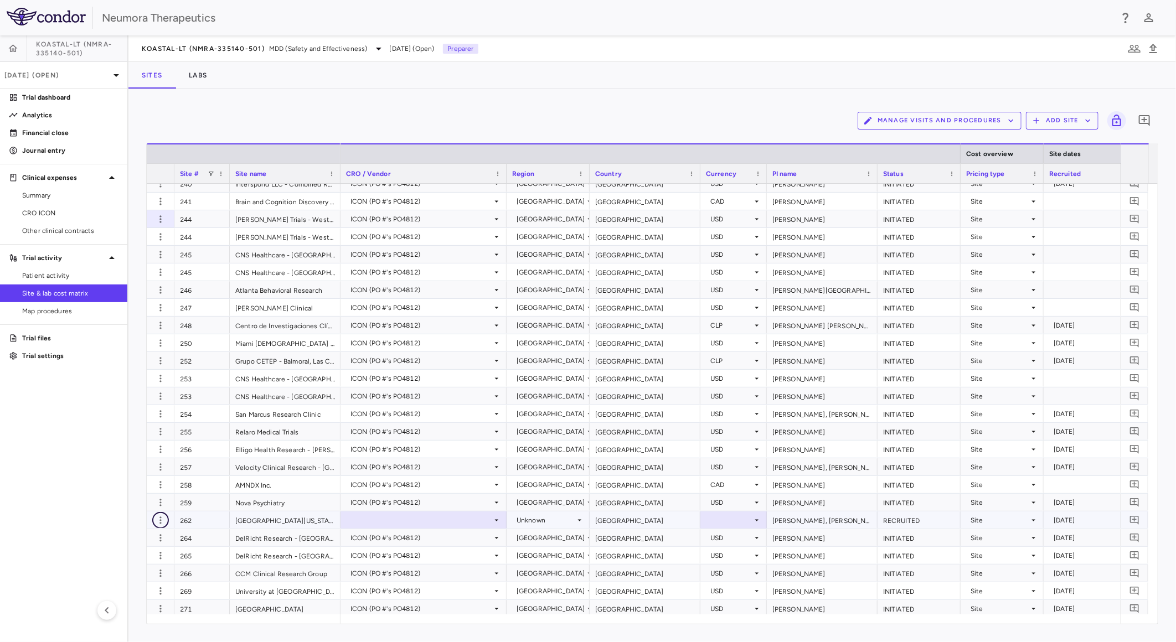
click at [159, 519] on icon "button" at bounding box center [160, 520] width 11 height 11
click at [114, 579] on div "Delete site" at bounding box center [117, 583] width 103 height 20
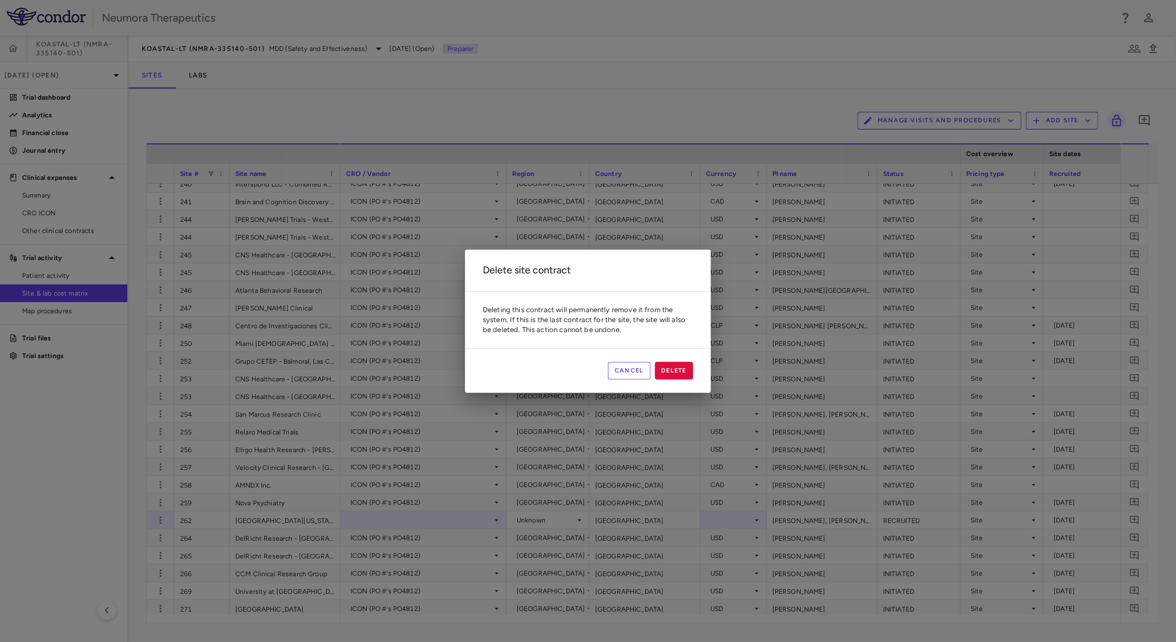
click at [694, 369] on div "Cancel Delete" at bounding box center [588, 370] width 246 height 45
click at [683, 368] on button "Delete" at bounding box center [674, 371] width 39 height 18
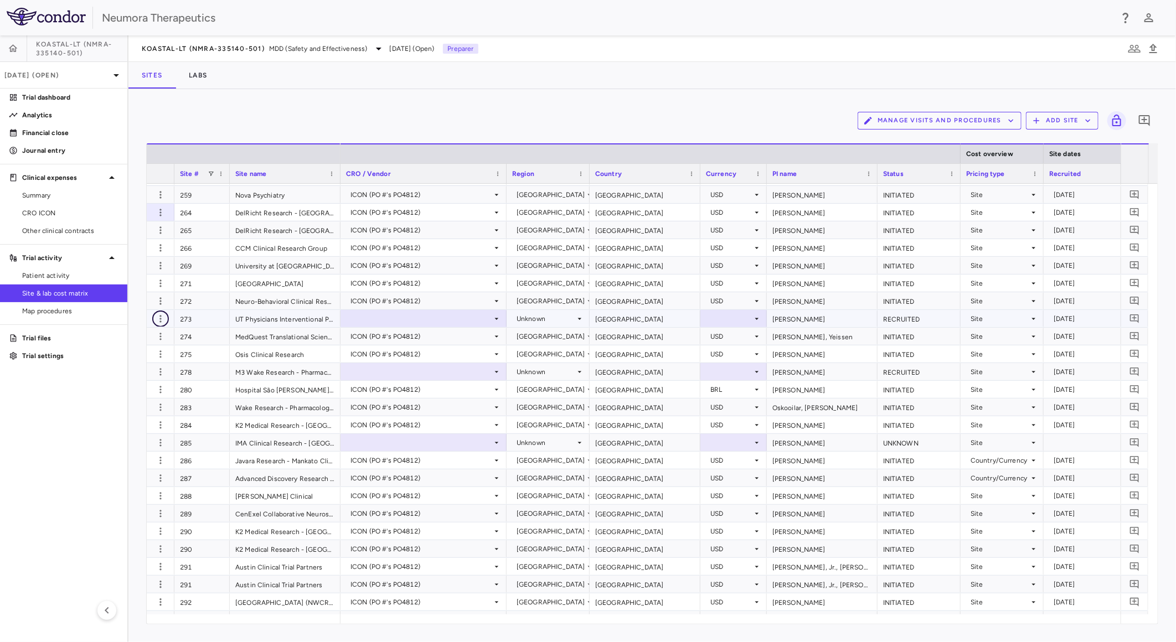
click at [158, 318] on icon "button" at bounding box center [160, 318] width 11 height 11
click at [121, 385] on div "Delete site" at bounding box center [117, 381] width 103 height 20
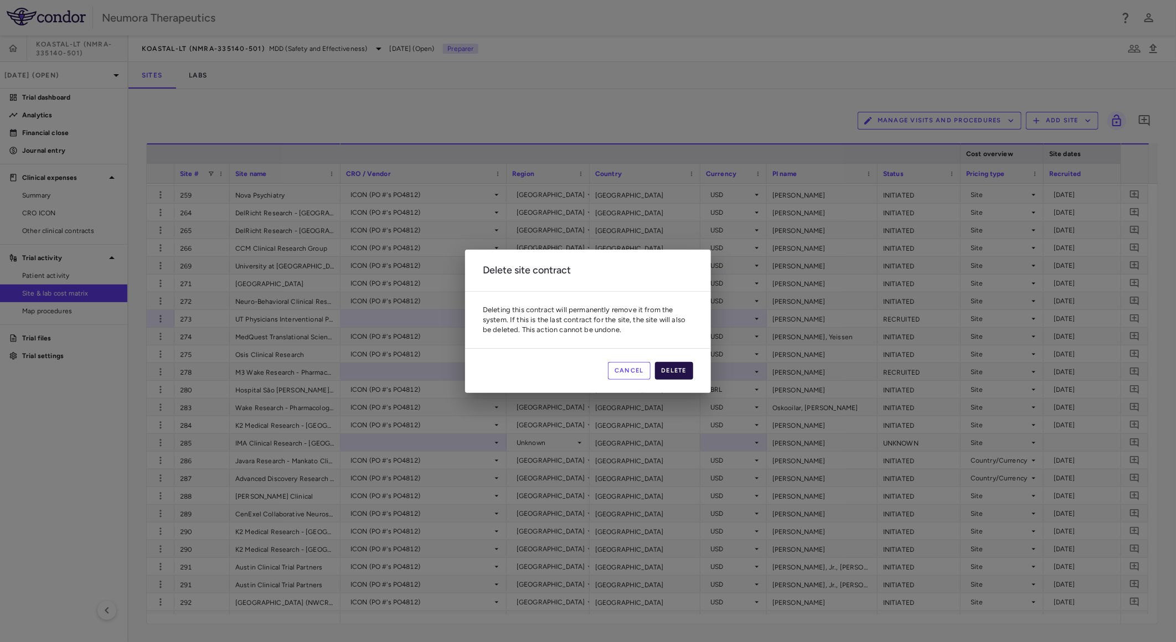
click at [667, 368] on button "Delete" at bounding box center [674, 371] width 39 height 18
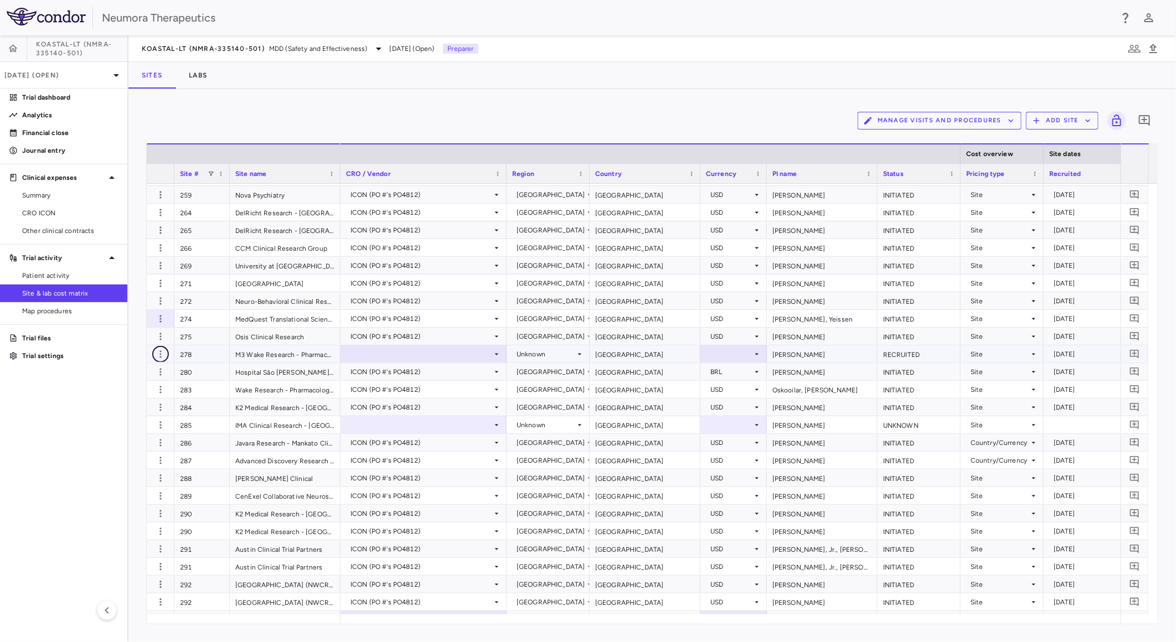
click at [159, 353] on icon "button" at bounding box center [160, 354] width 2 height 7
click at [128, 416] on div "Delete site" at bounding box center [117, 416] width 103 height 20
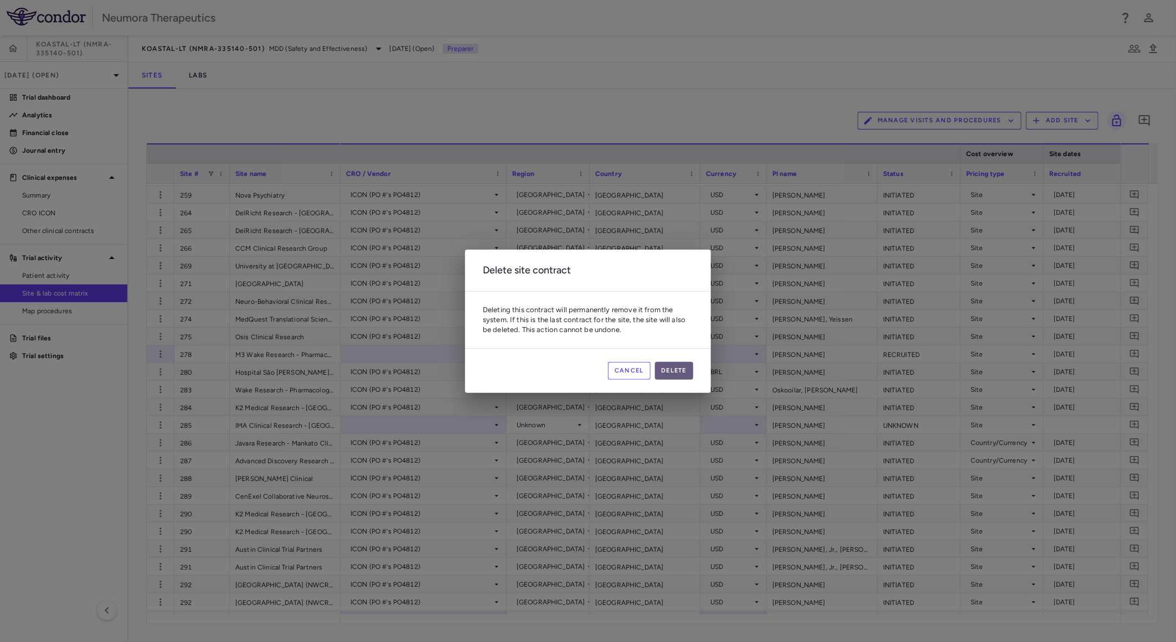
click at [683, 368] on button "Delete" at bounding box center [674, 371] width 39 height 18
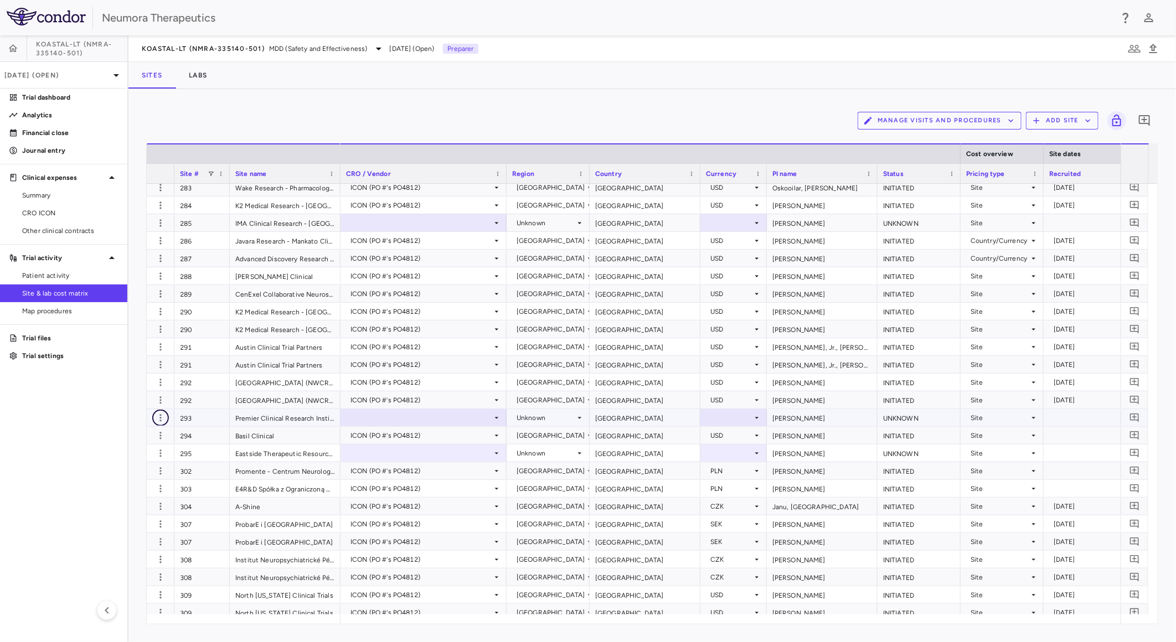
click at [159, 417] on icon "button" at bounding box center [160, 418] width 11 height 11
click at [133, 480] on div "Delete site" at bounding box center [117, 480] width 103 height 20
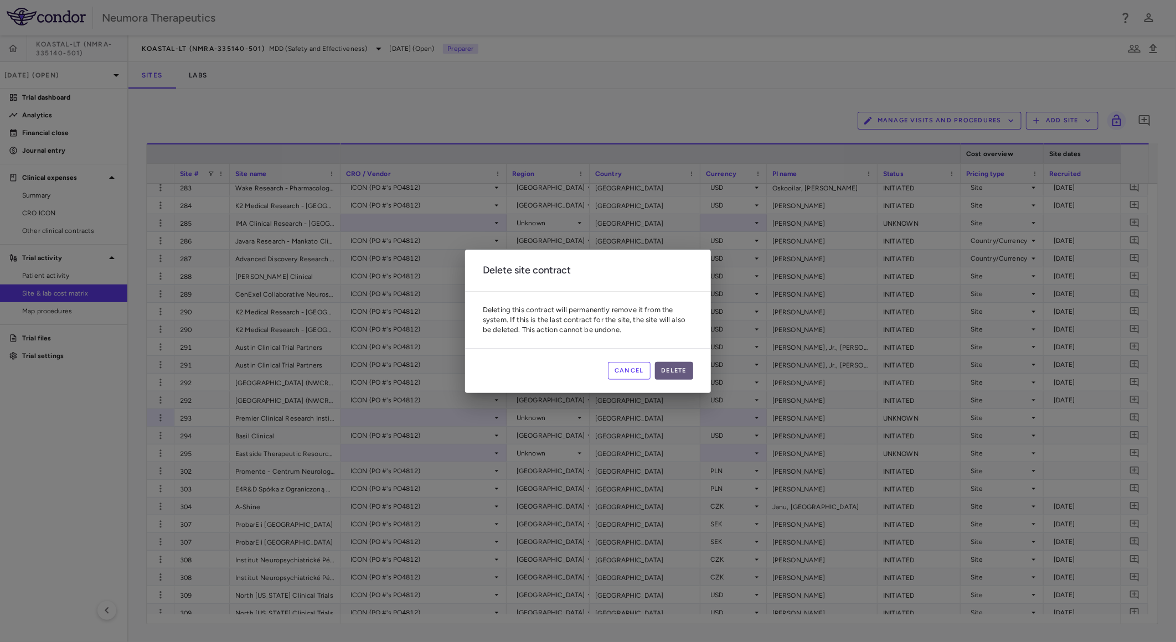
click at [671, 368] on button "Delete" at bounding box center [674, 371] width 39 height 18
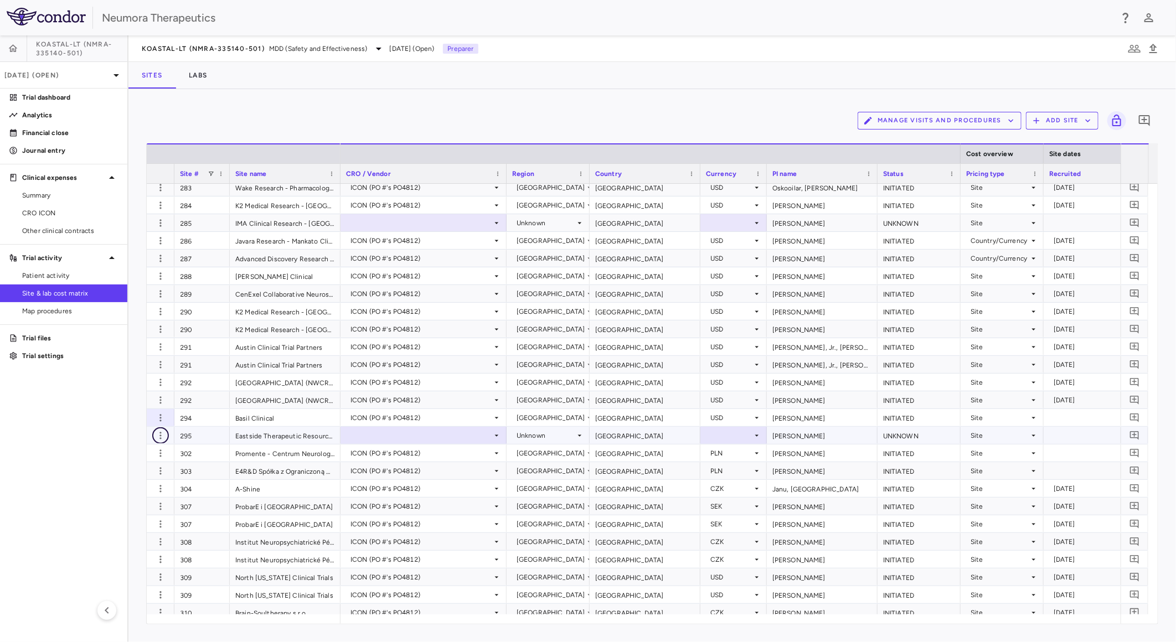
click at [157, 435] on icon "button" at bounding box center [160, 435] width 11 height 11
click at [130, 495] on div "Delete site" at bounding box center [117, 498] width 103 height 20
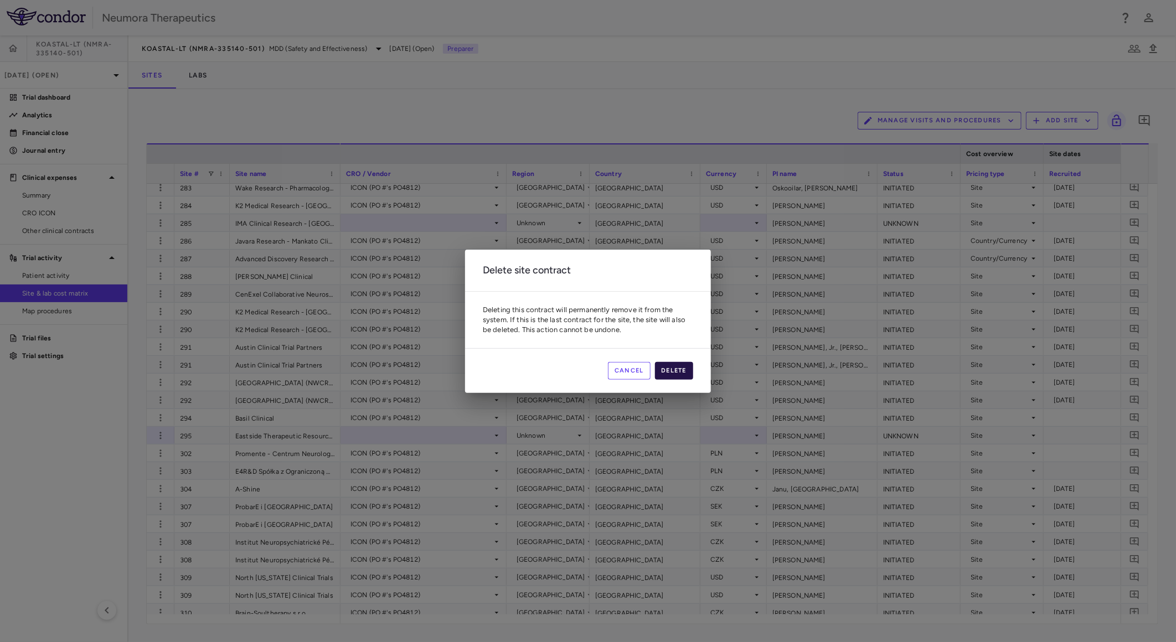
click at [670, 369] on button "Delete" at bounding box center [674, 371] width 39 height 18
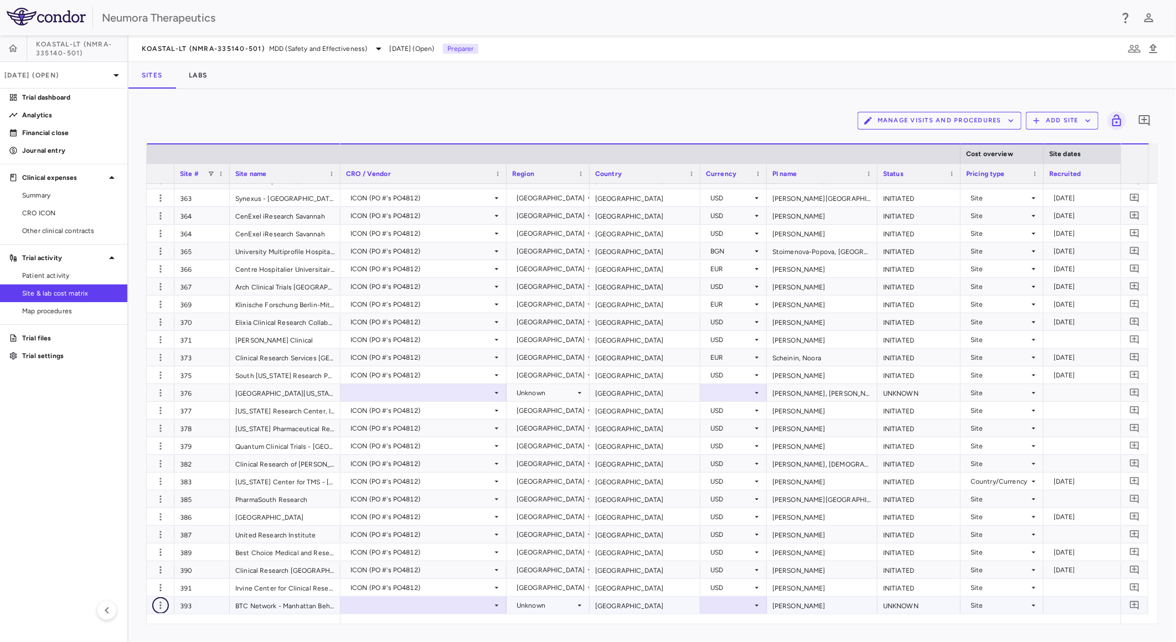
click at [164, 608] on icon "button" at bounding box center [160, 605] width 11 height 11
click at [126, 633] on div "Delete site" at bounding box center [117, 628] width 103 height 20
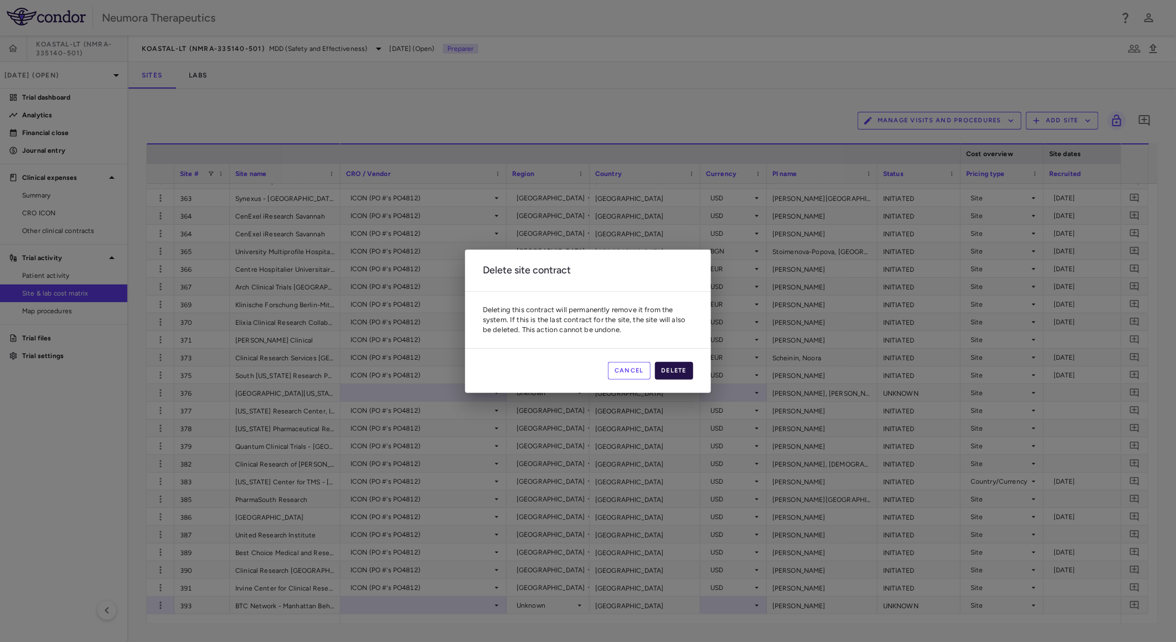
click at [683, 366] on button "Delete" at bounding box center [674, 371] width 39 height 18
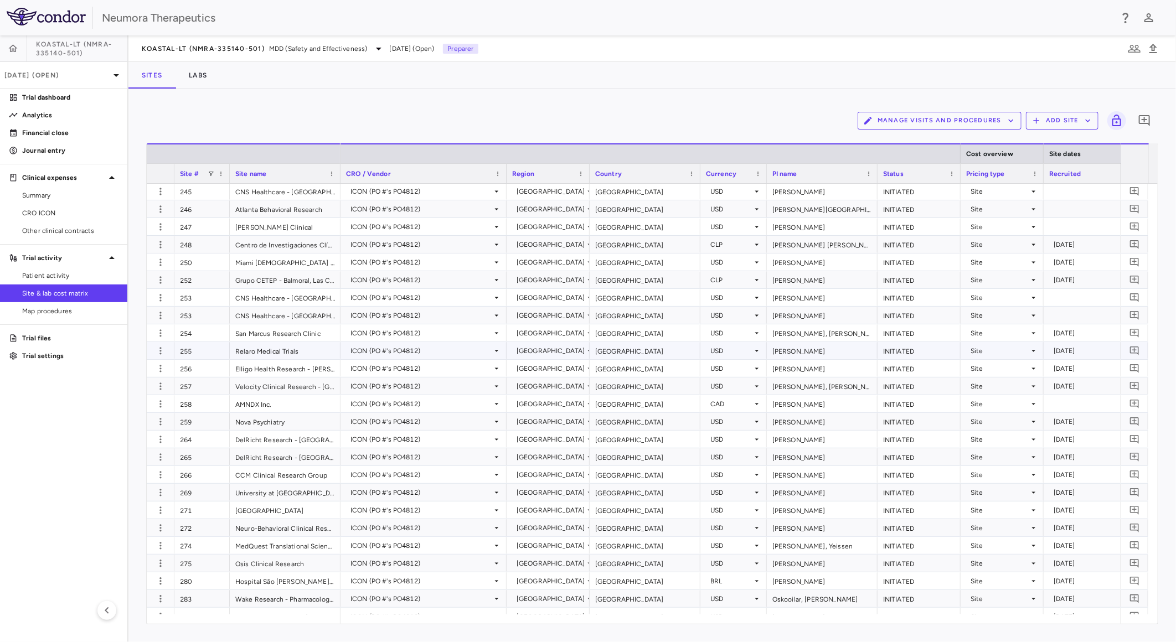
scroll to position [2197, 0]
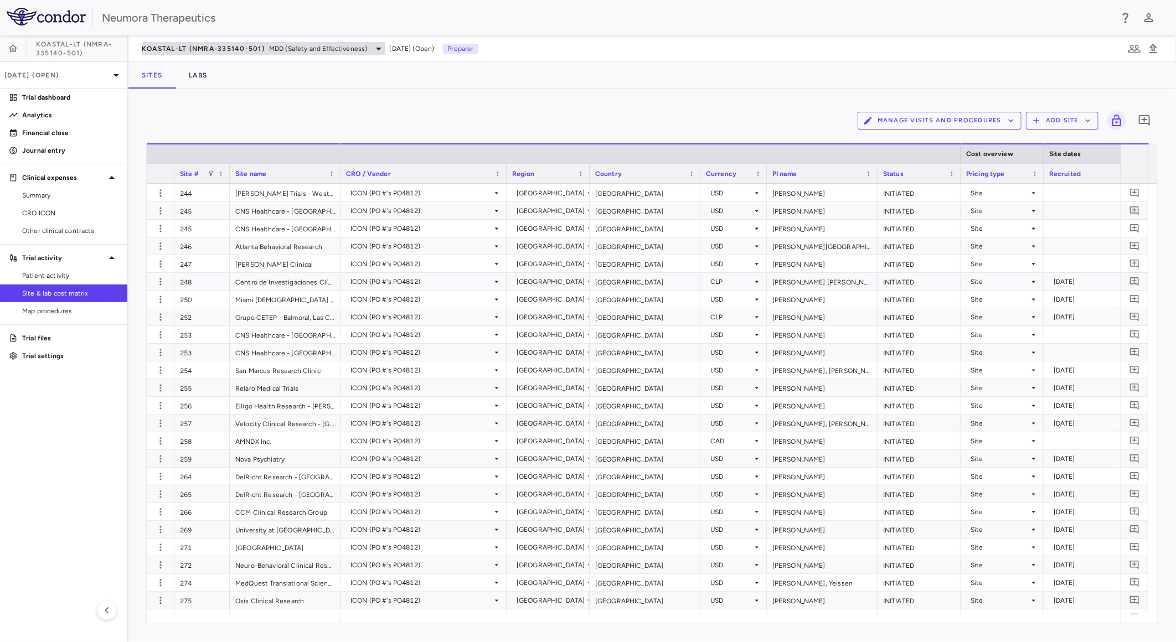
click at [258, 42] on div "KOASTAL-LT (NMRA-335140-501) MDD (Safety and Effectiveness)" at bounding box center [264, 48] width 244 height 13
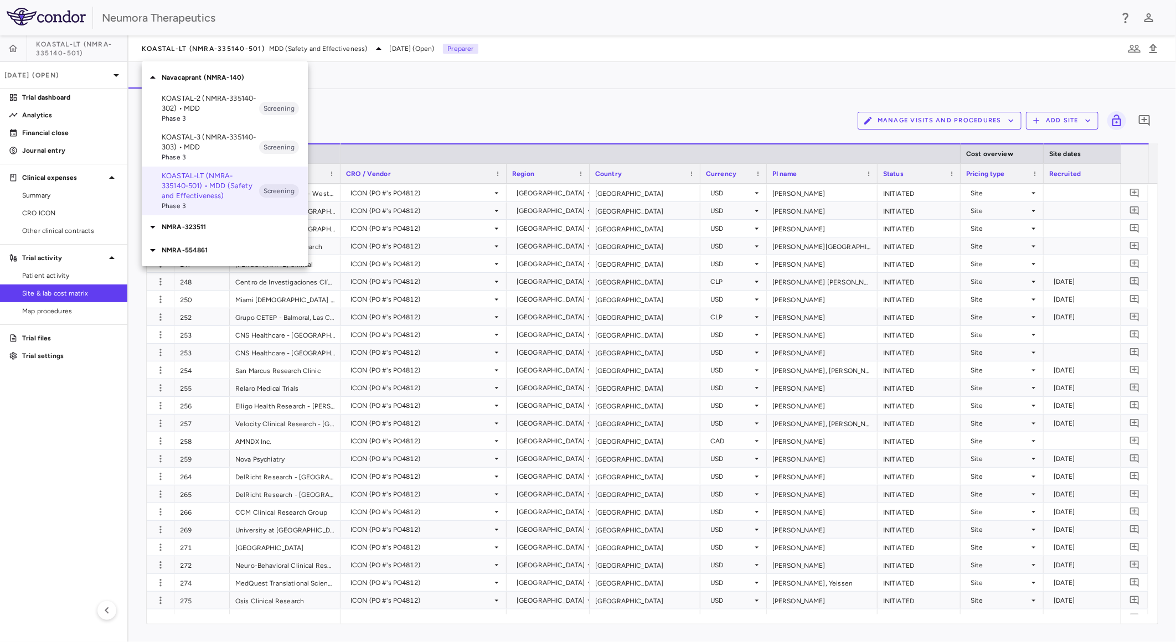
click at [259, 42] on div at bounding box center [588, 321] width 1176 height 642
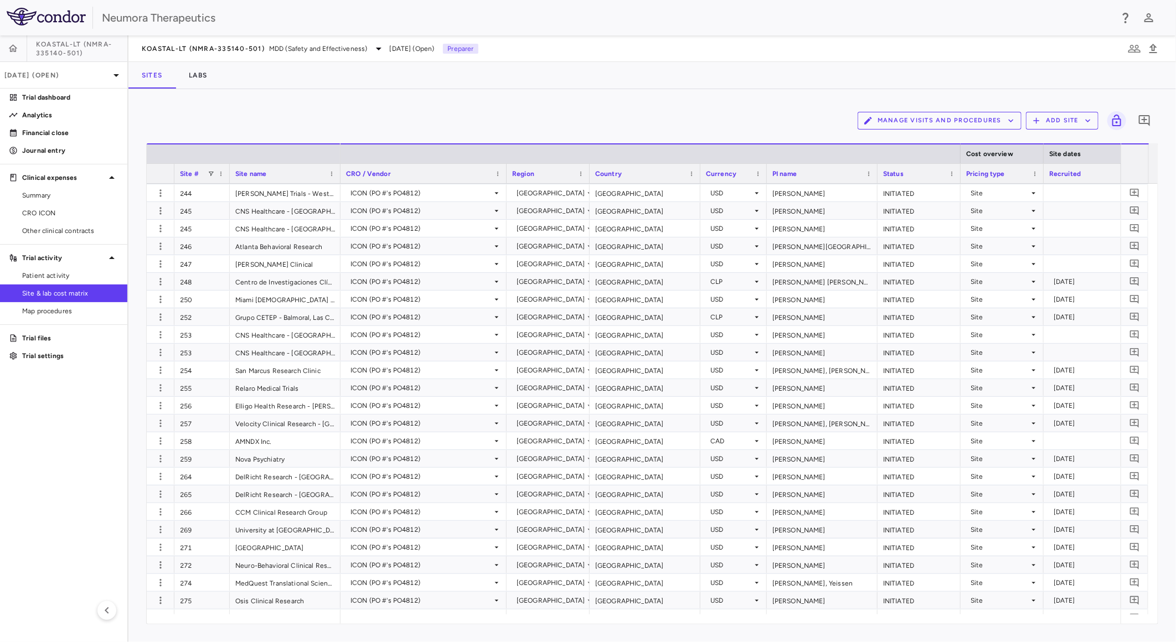
click at [259, 42] on div "Navacaprant (NMRA-140) KOASTAL-2 (NMRA-335140-302) • MDD Phase 3 Screening KOAS…" at bounding box center [588, 321] width 1176 height 642
drag, startPoint x: 259, startPoint y: 42, endPoint x: 214, endPoint y: 40, distance: 44.3
click at [214, 40] on div "KOASTAL-LT (NMRA-335140-501) MDD (Safety and Effectiveness) Jul 2025 (Open) Pre…" at bounding box center [652, 48] width 1048 height 27
click at [214, 43] on div "KOASTAL-LT (NMRA-335140-501) MDD (Safety and Effectiveness)" at bounding box center [264, 48] width 244 height 13
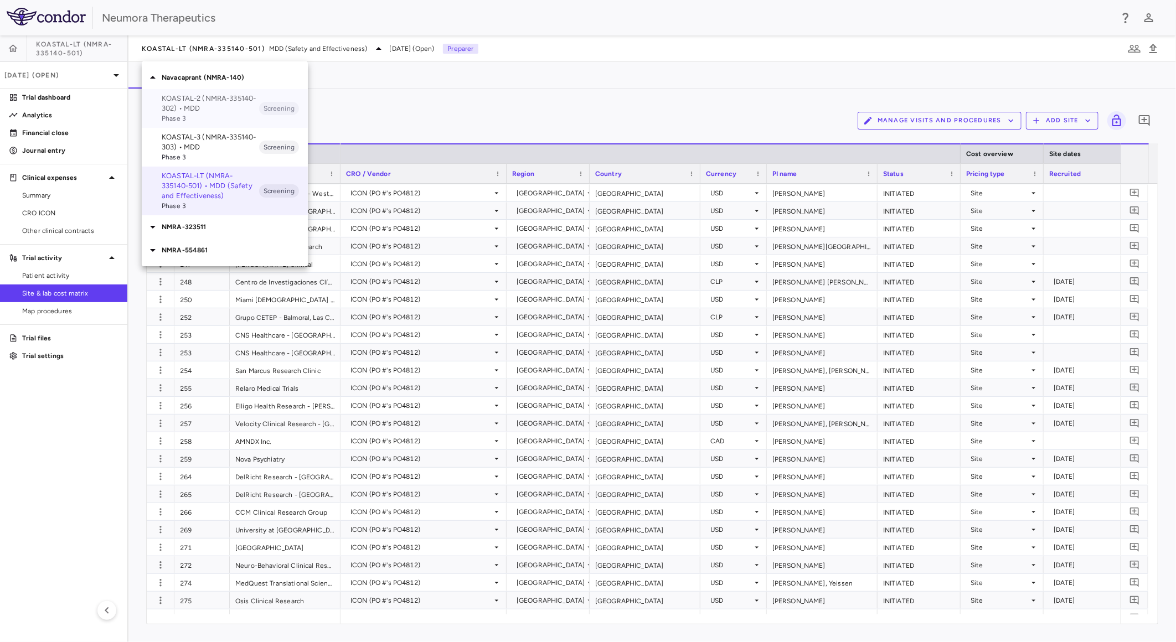
click at [212, 102] on p "KOASTAL-2 (NMRA-335140-302) • MDD" at bounding box center [210, 104] width 97 height 20
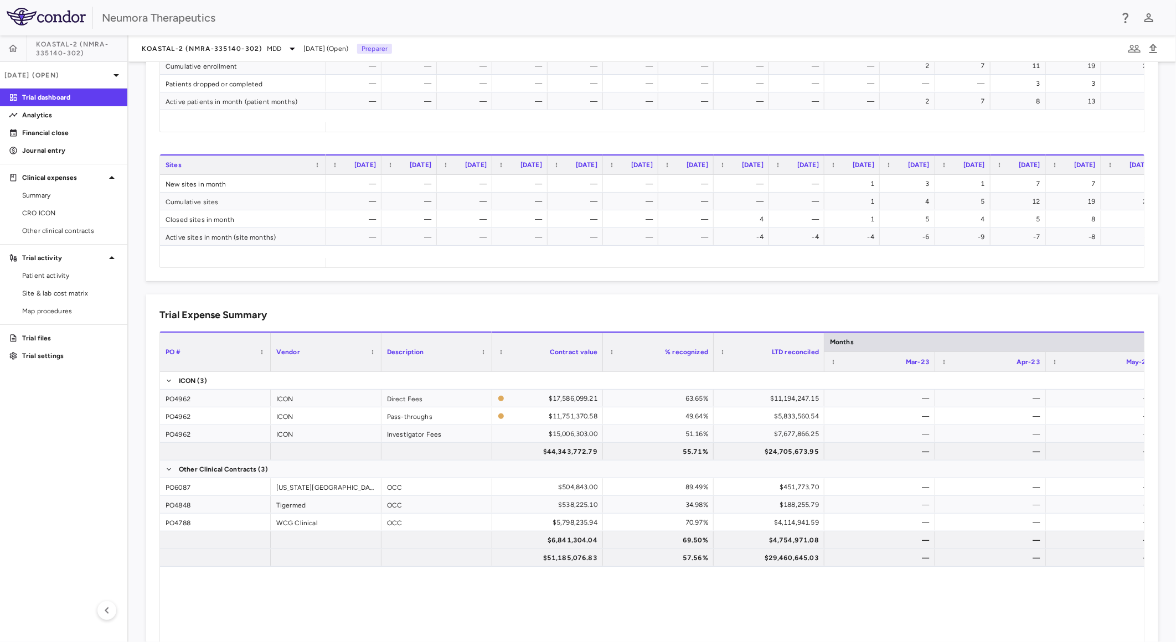
scroll to position [546, 0]
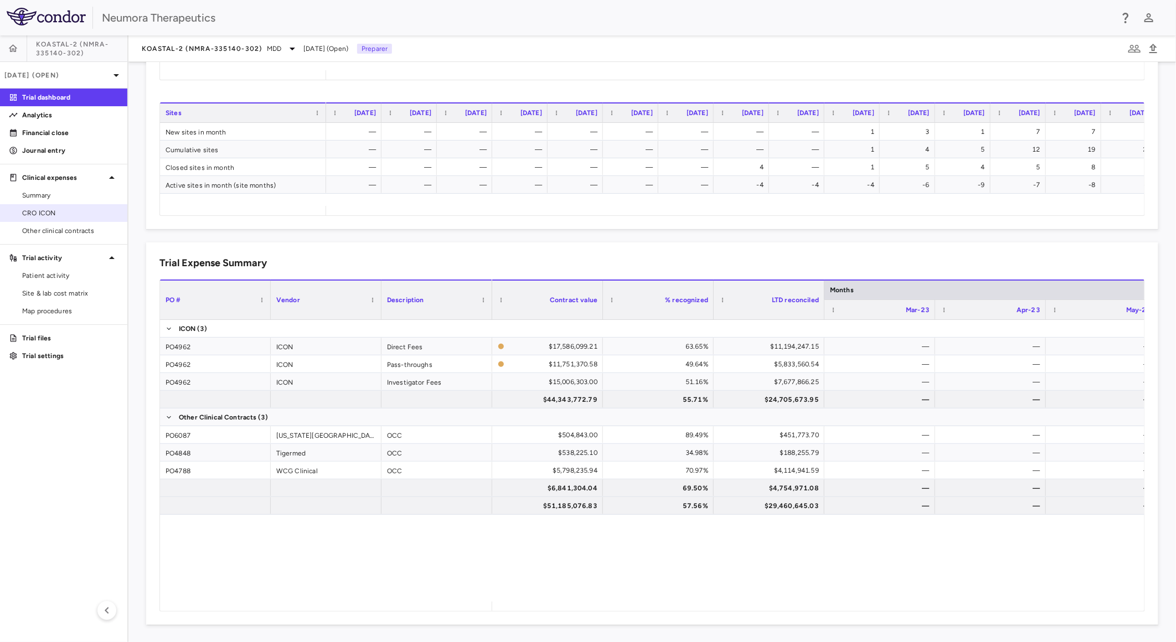
click at [60, 215] on span "CRO ICON" at bounding box center [70, 213] width 96 height 10
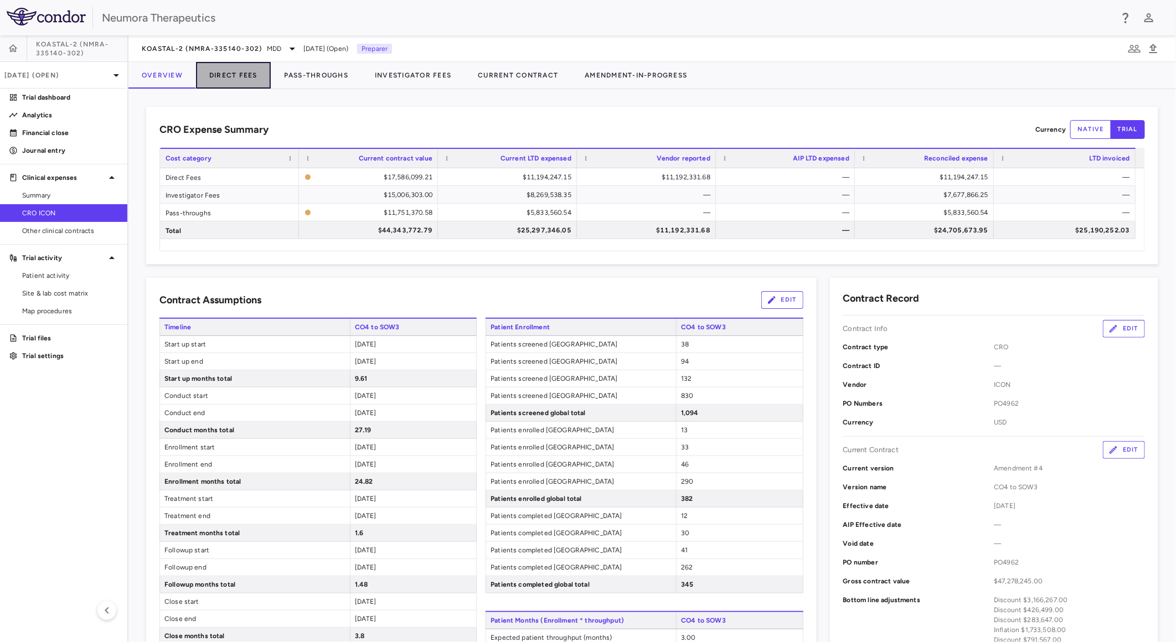
click at [241, 75] on button "Direct Fees" at bounding box center [233, 75] width 75 height 27
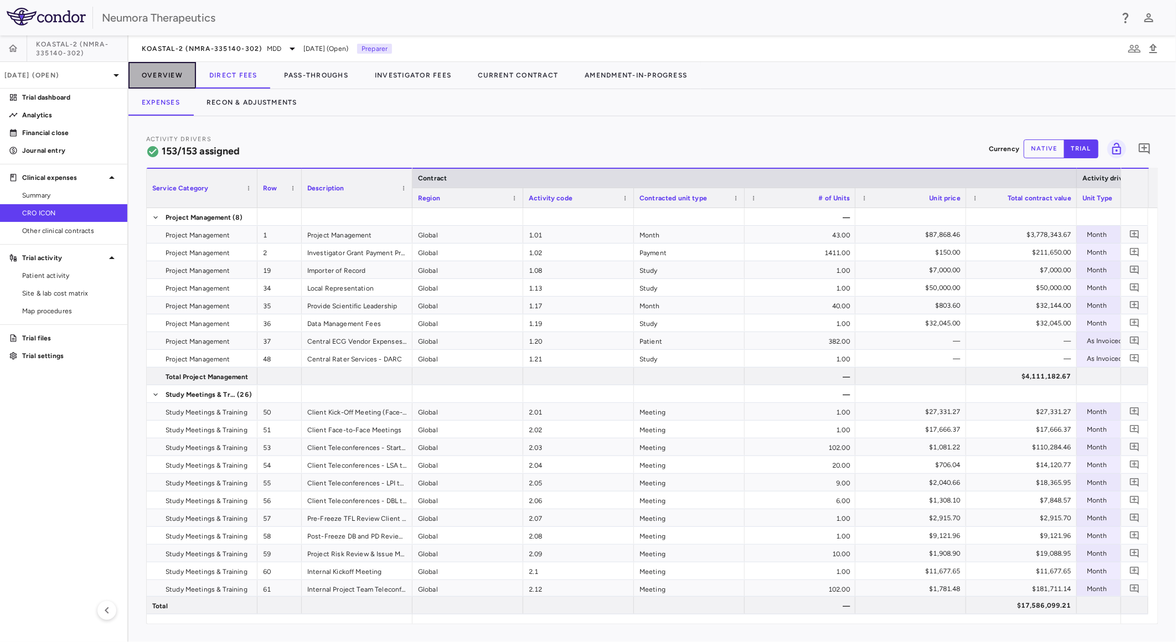
click at [178, 74] on button "Overview" at bounding box center [162, 75] width 68 height 27
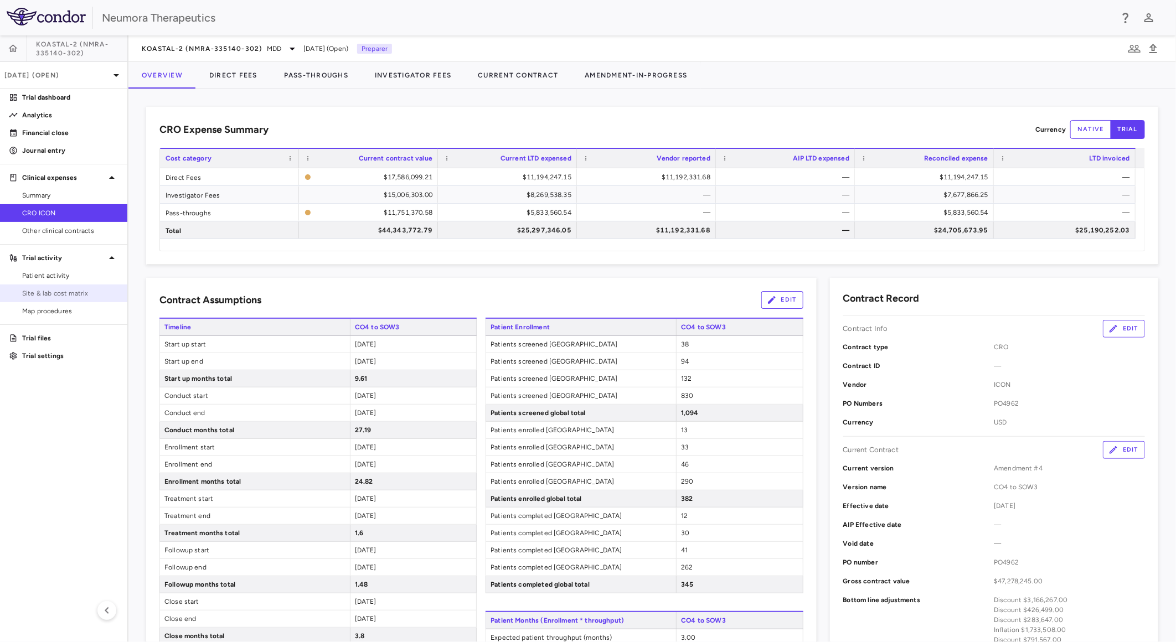
click at [64, 289] on span "Site & lab cost matrix" at bounding box center [70, 294] width 96 height 10
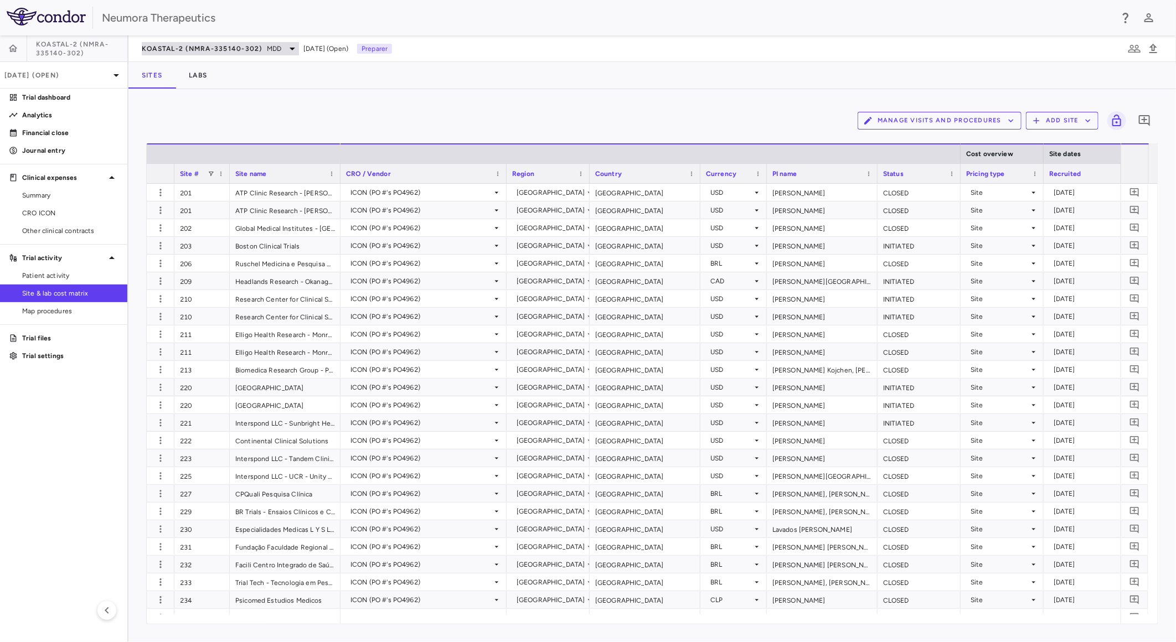
click at [240, 47] on span "KOASTAL-2 (NMRA-335140-302)" at bounding box center [202, 48] width 121 height 9
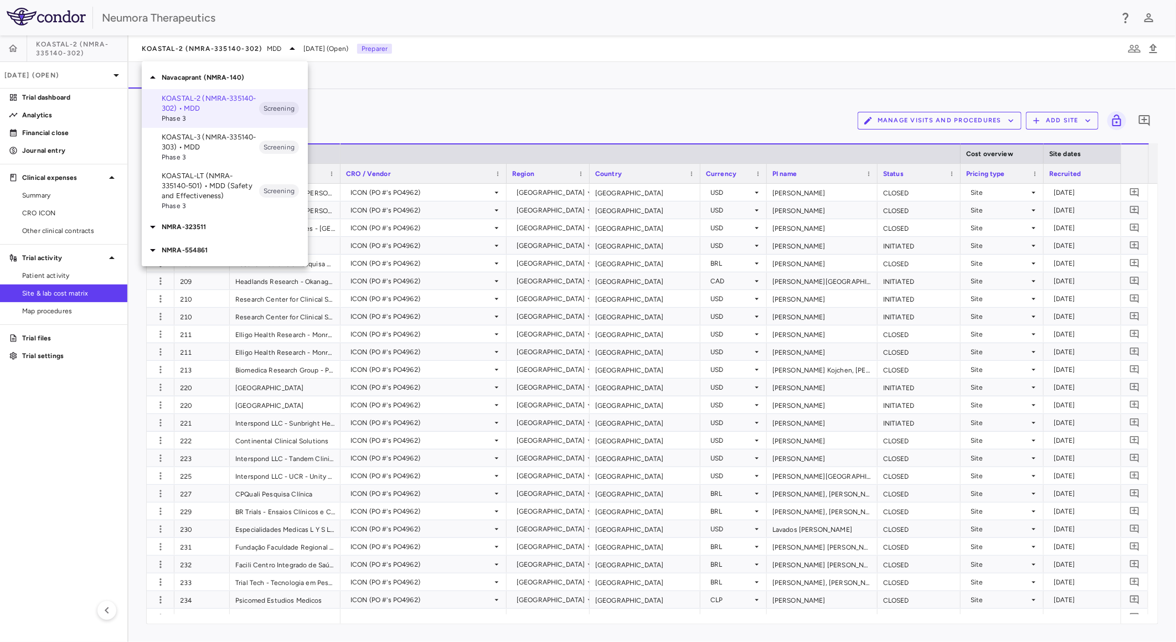
click at [226, 137] on p "KOASTAL-3 (NMRA-335140-303) • MDD" at bounding box center [210, 142] width 97 height 20
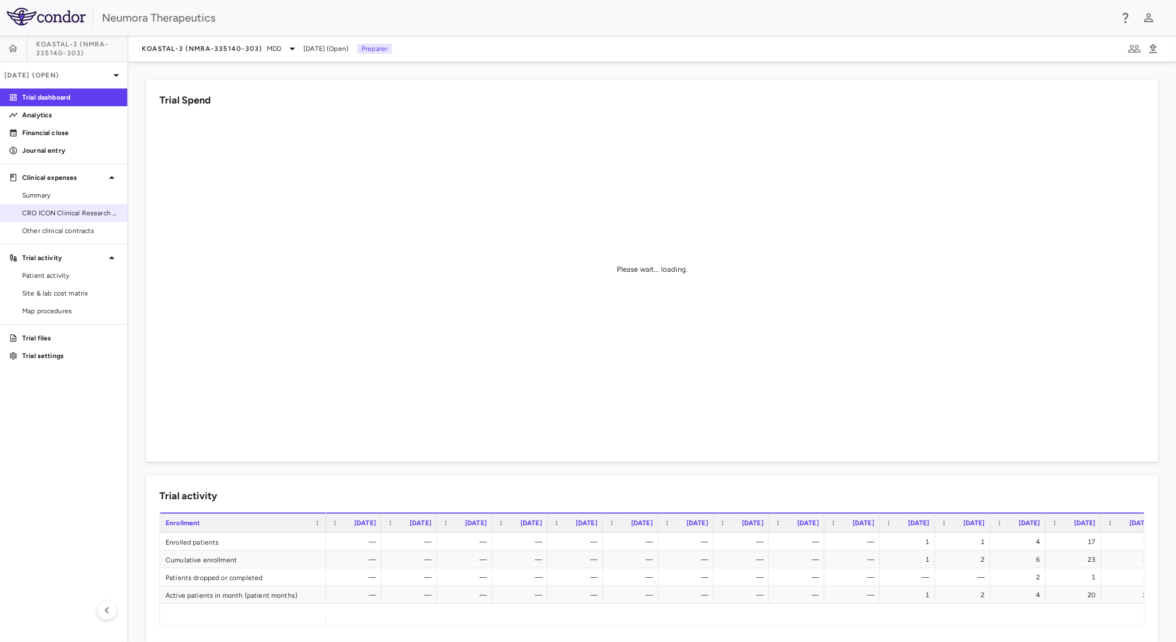
click at [74, 207] on link "CRO ICON Clinical Research Limited" at bounding box center [63, 213] width 127 height 17
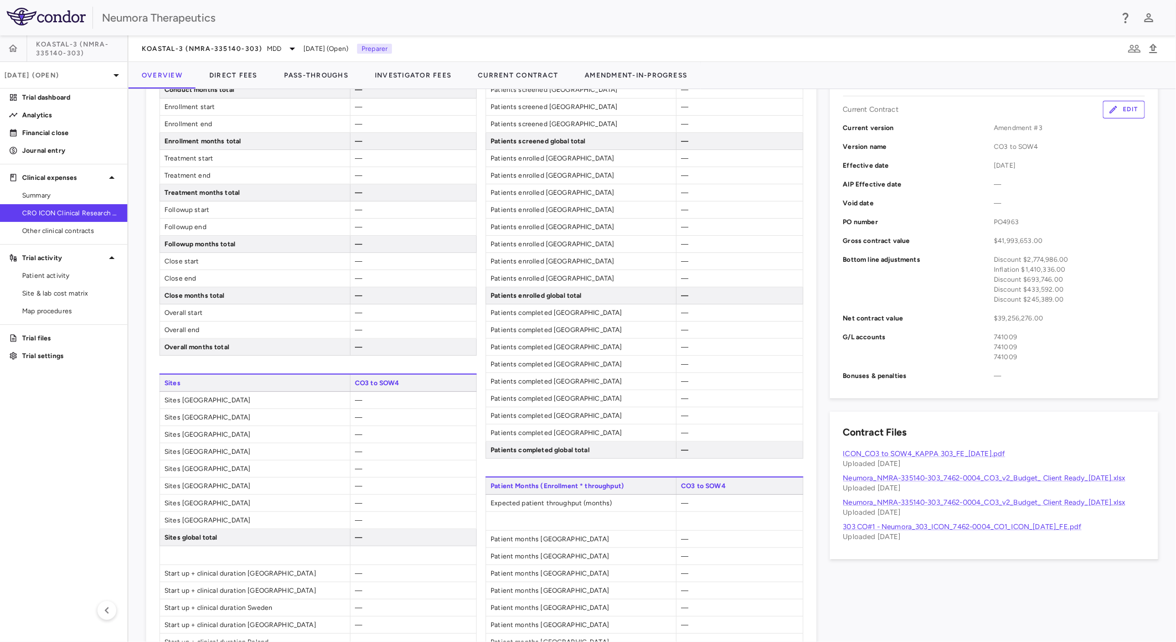
scroll to position [379, 0]
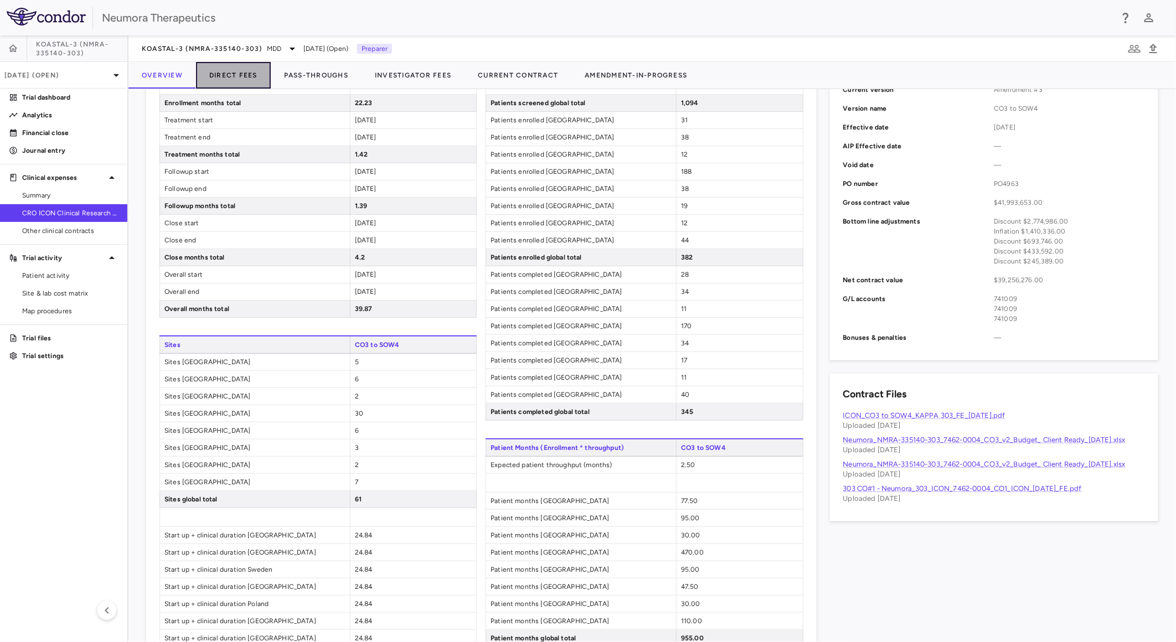
click at [218, 65] on button "Direct Fees" at bounding box center [233, 75] width 75 height 27
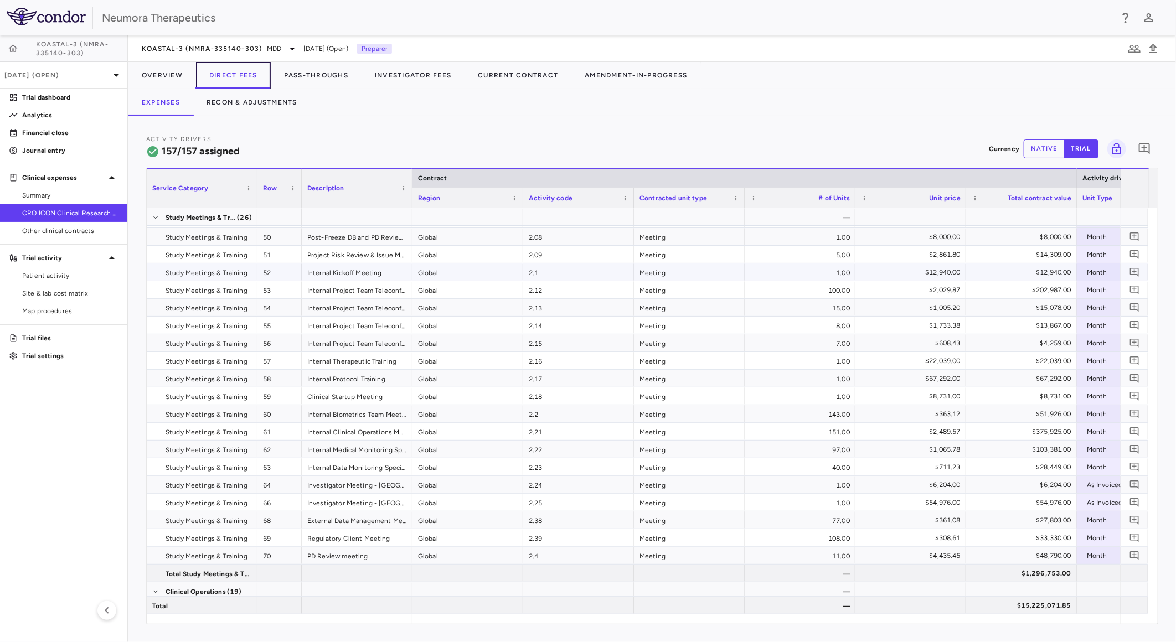
scroll to position [632, 0]
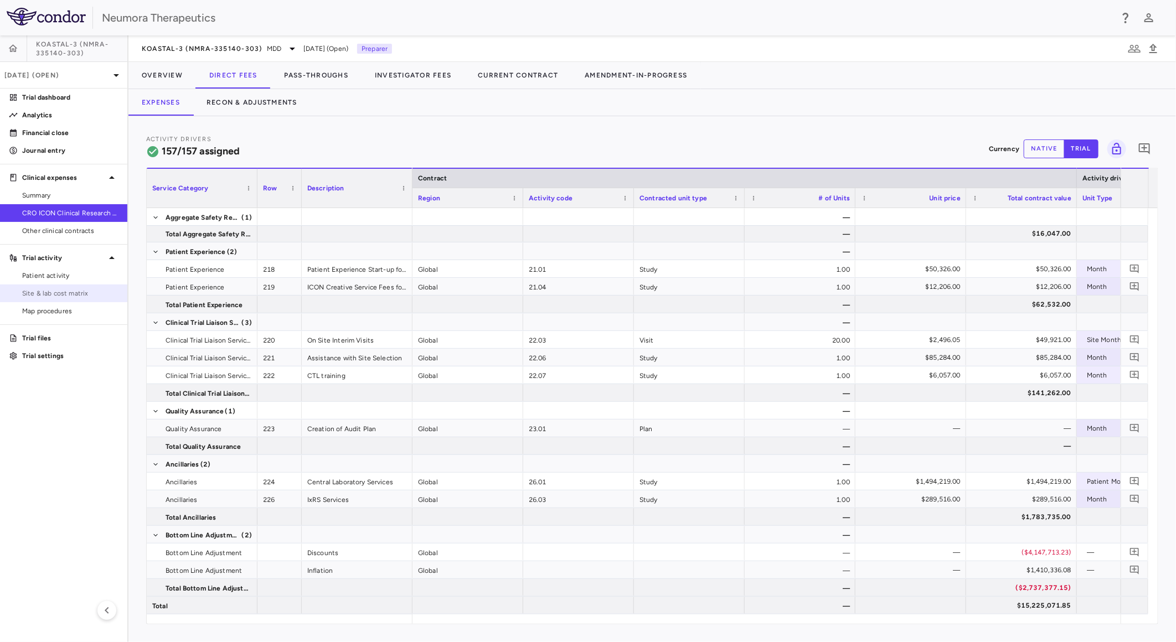
click at [59, 295] on span "Site & lab cost matrix" at bounding box center [70, 294] width 96 height 10
